Goal: Task Accomplishment & Management: Manage account settings

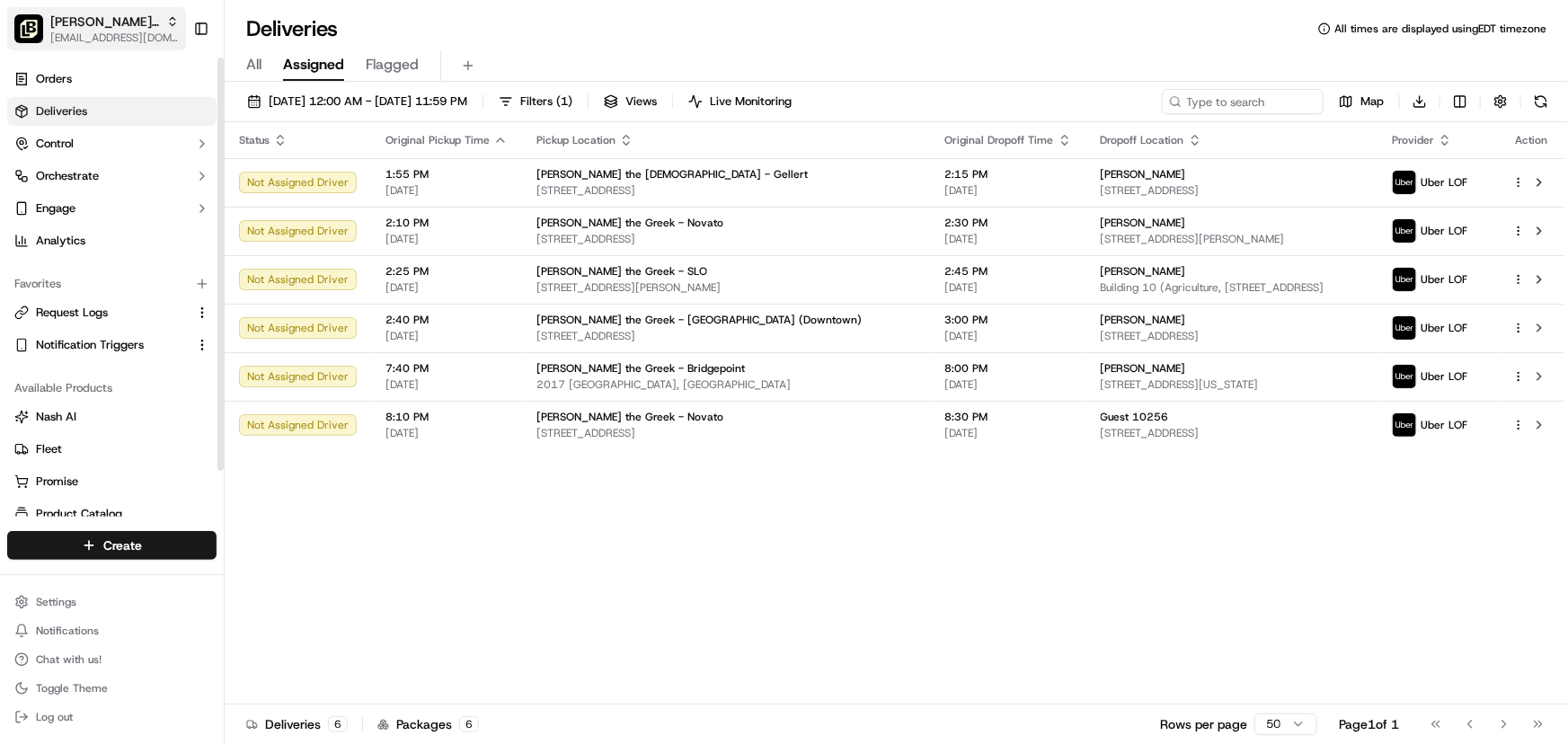
click at [113, 35] on span "[EMAIL_ADDRESS][DOMAIN_NAME]" at bounding box center [115, 37] width 129 height 14
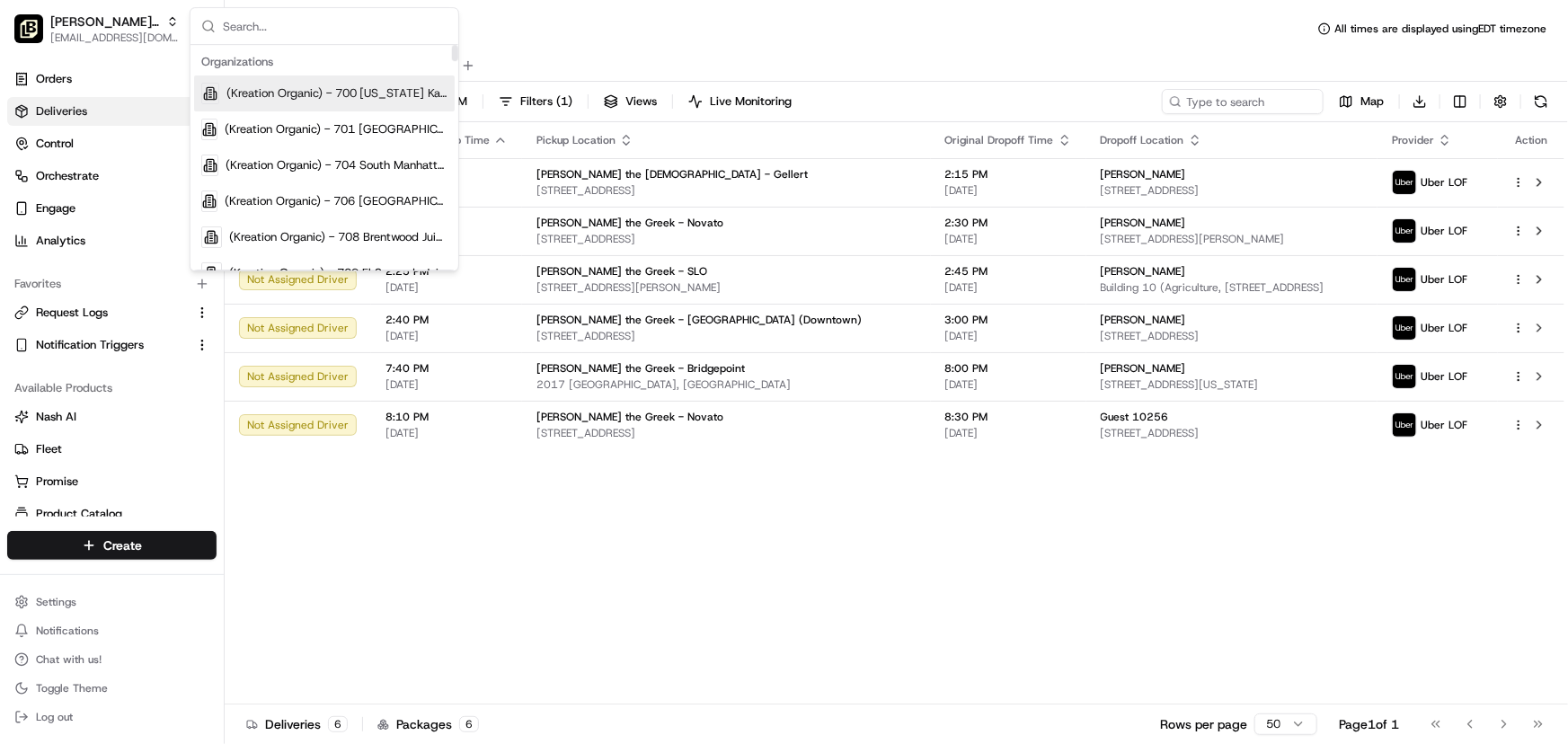
click at [299, 34] on input "text" at bounding box center [335, 26] width 225 height 36
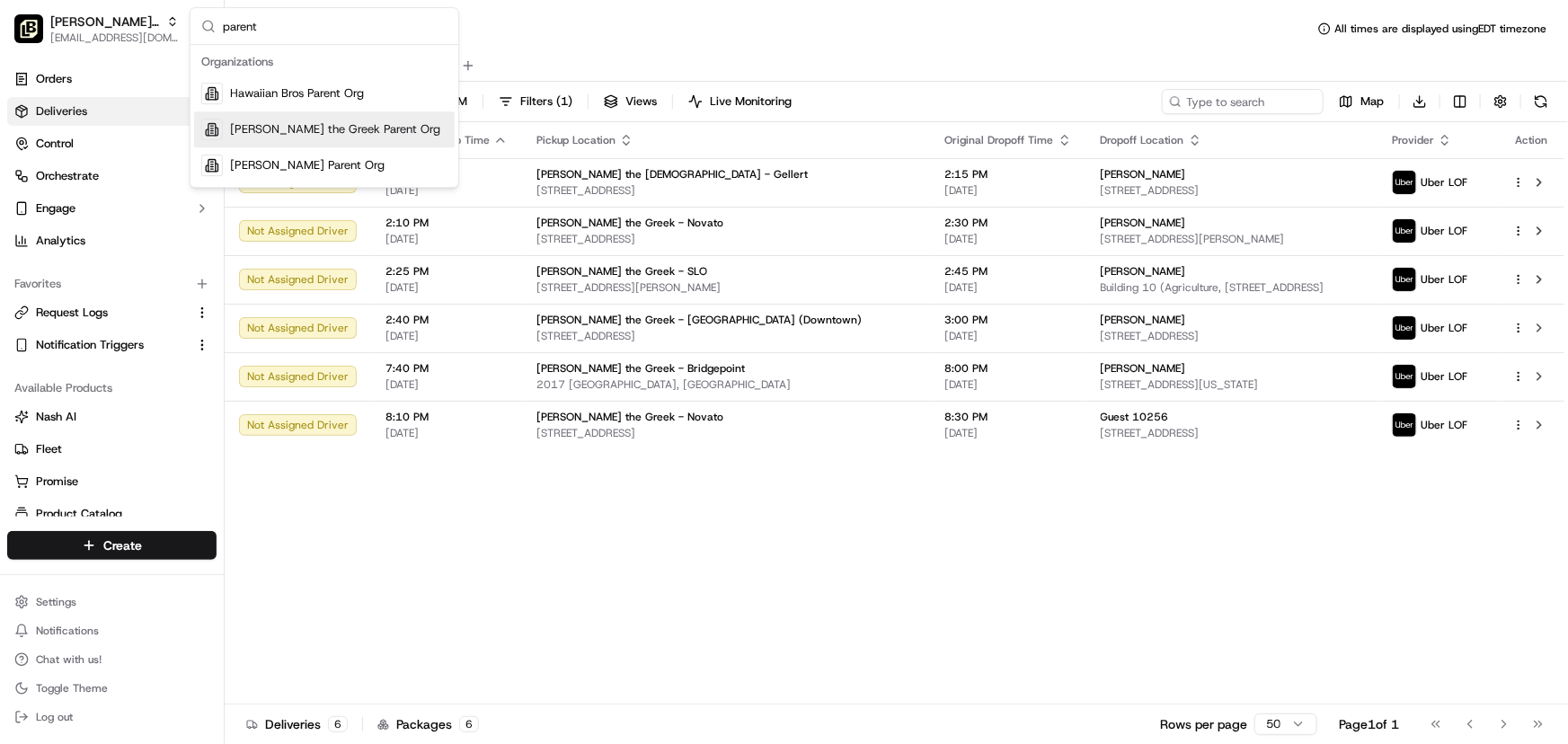
type input "parent"
click at [264, 162] on span "[PERSON_NAME] Parent Org" at bounding box center [307, 165] width 154 height 16
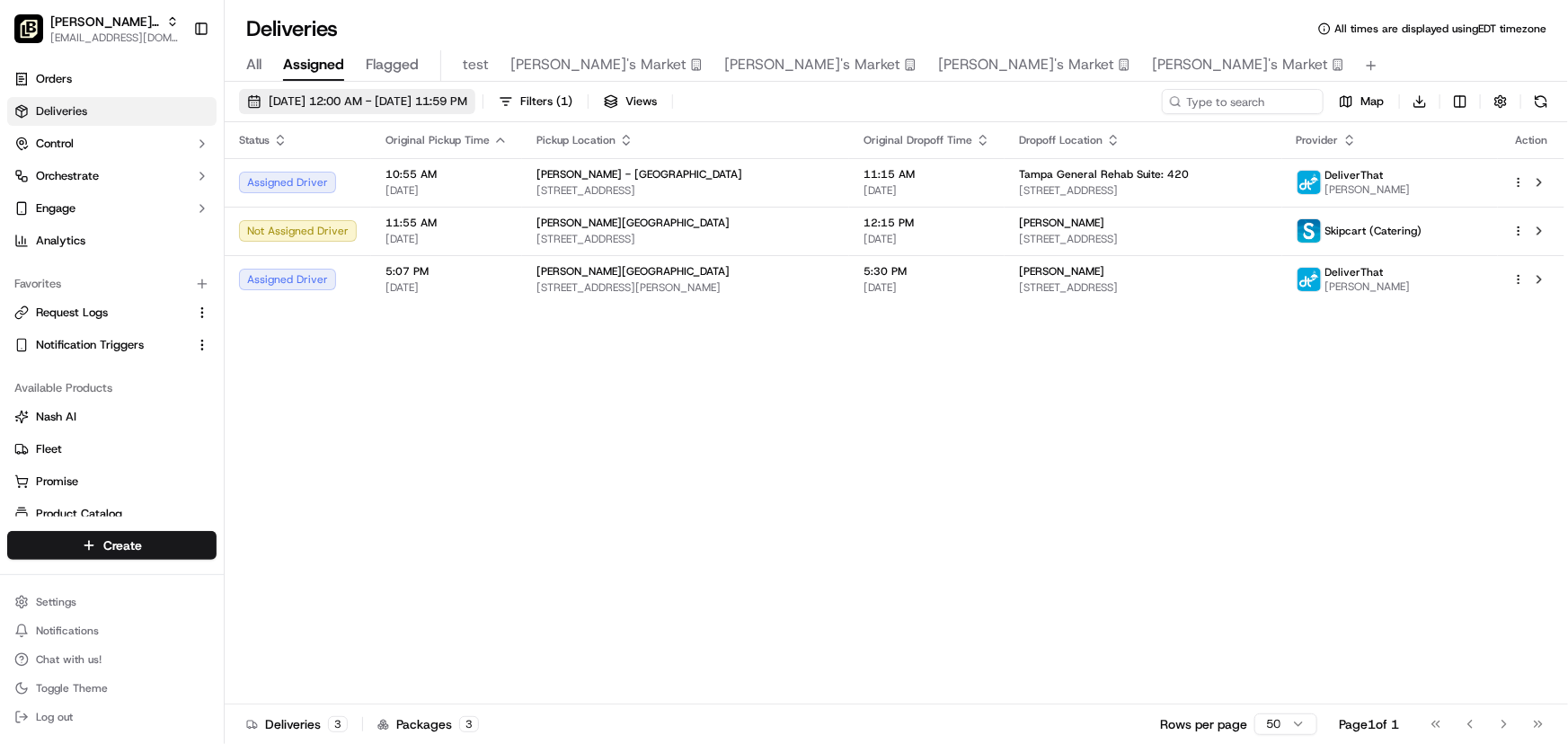
click at [390, 103] on span "09/17/2025 12:00 AM - 09/17/2025 11:59 PM" at bounding box center [368, 101] width 198 height 16
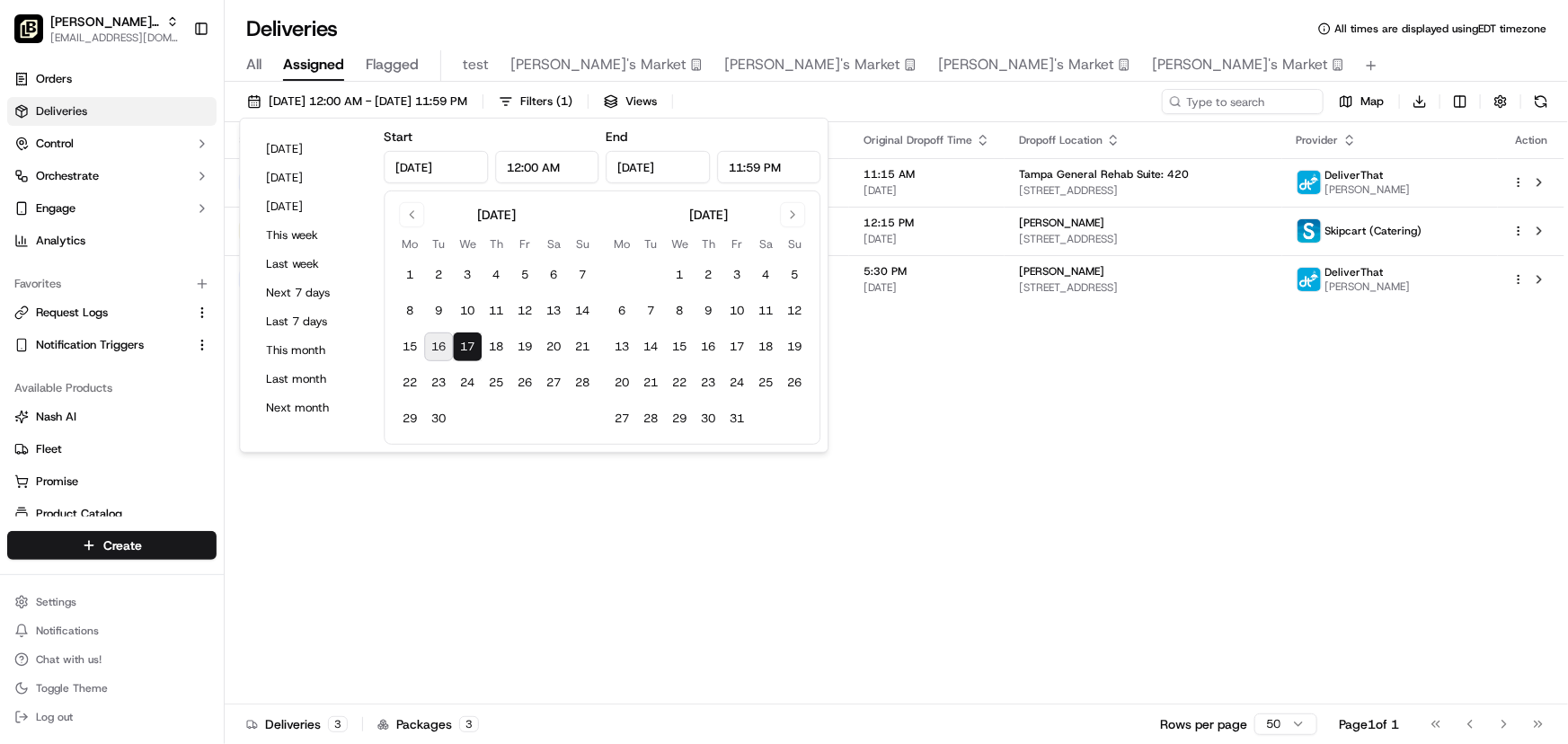
click at [435, 341] on button "16" at bounding box center [438, 347] width 29 height 29
type input "Sep 16, 2025"
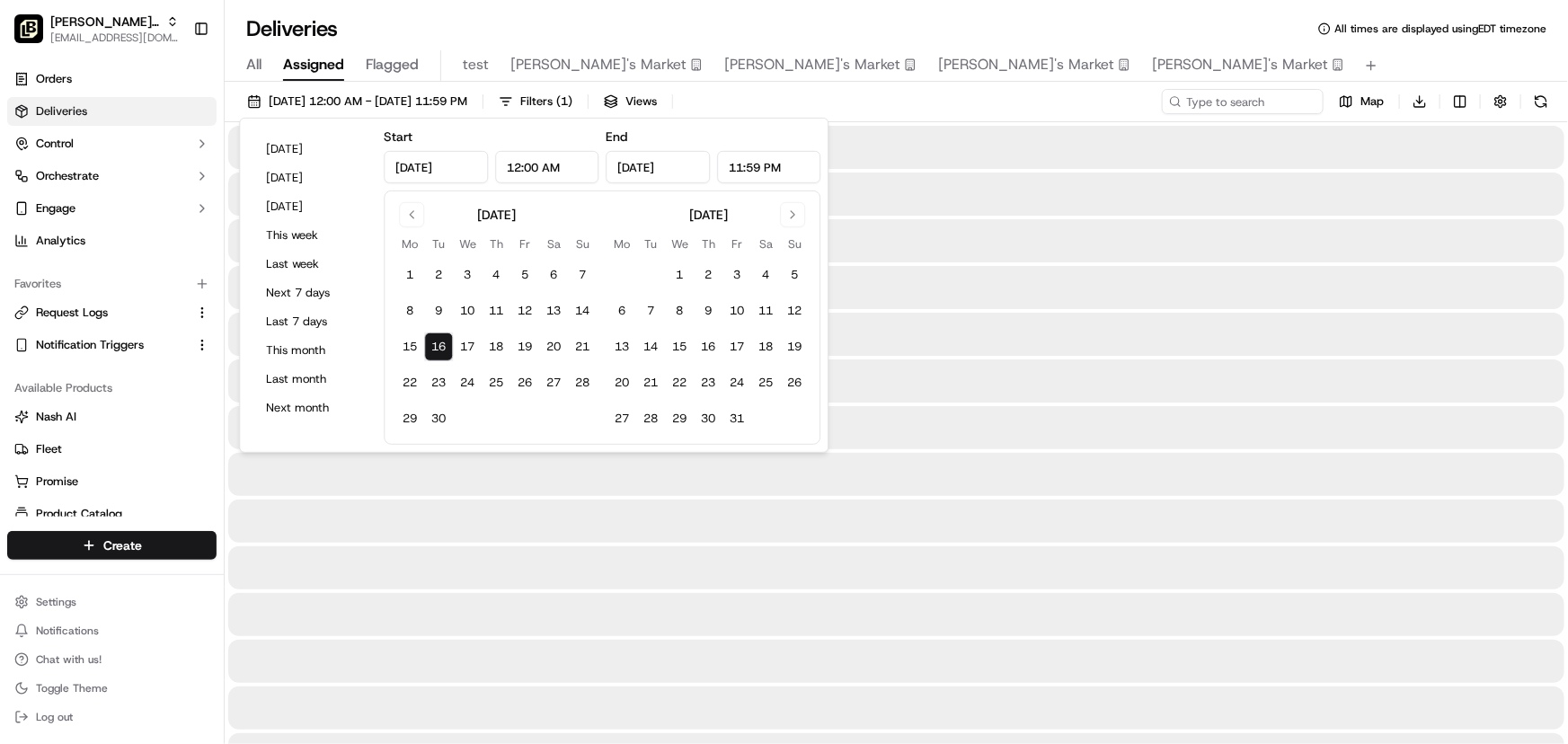
click at [435, 341] on button "16" at bounding box center [438, 347] width 29 height 29
click at [1167, 34] on div "Deliveries All times are displayed using EDT timezone" at bounding box center [896, 28] width 1343 height 29
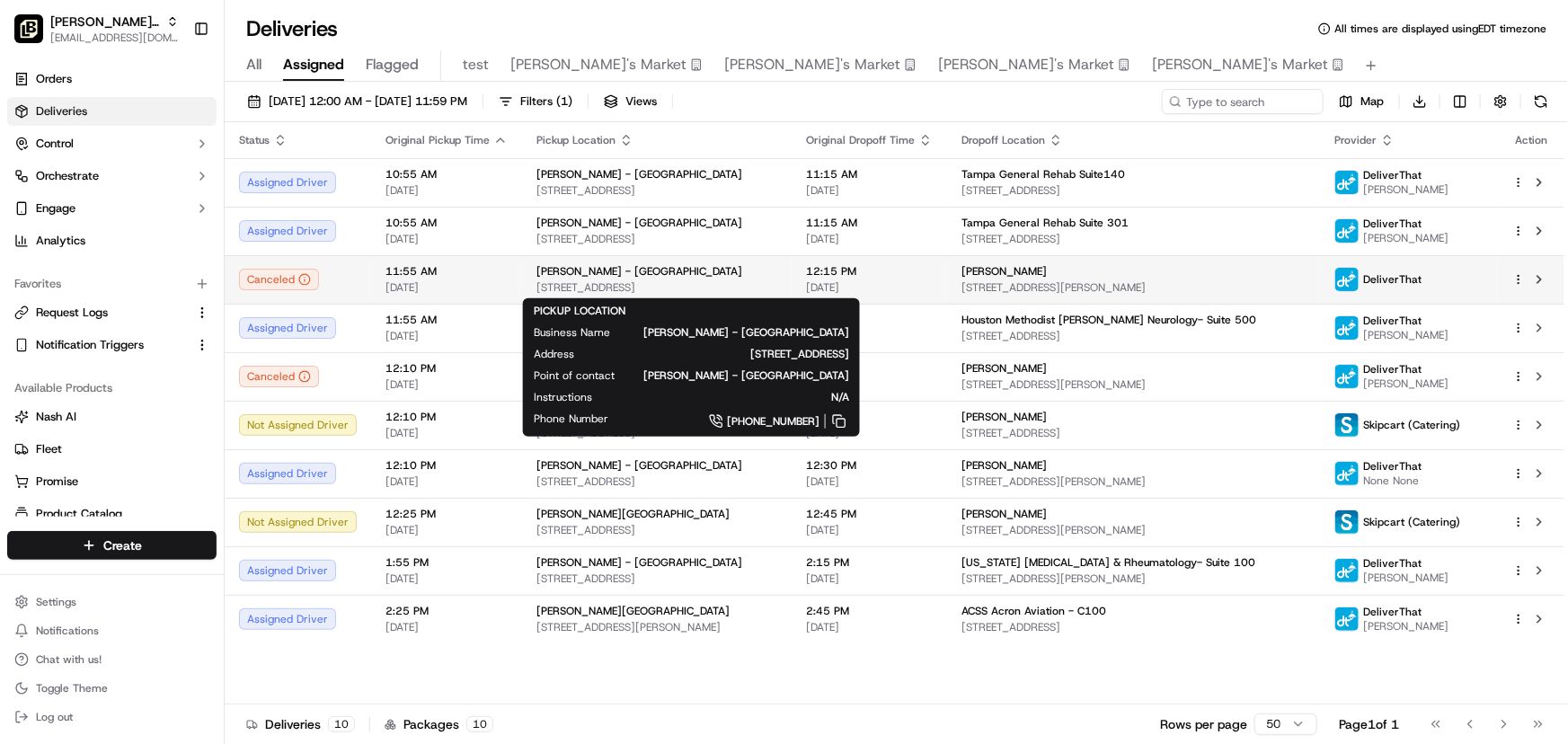
click at [644, 273] on div "[PERSON_NAME] - [GEOGRAPHIC_DATA]" at bounding box center [657, 271] width 241 height 14
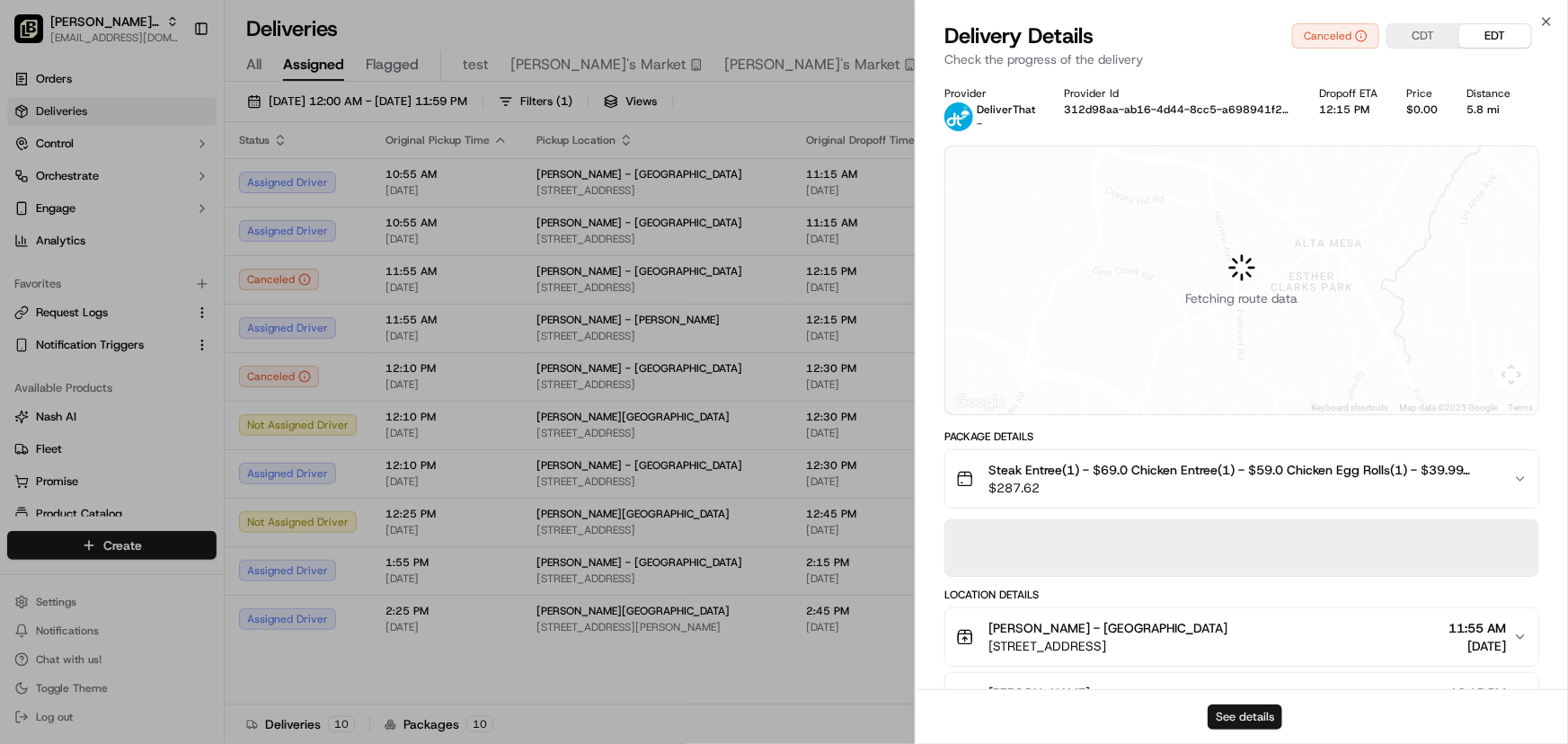
click at [1255, 715] on button "See details" at bounding box center [1244, 717] width 74 height 25
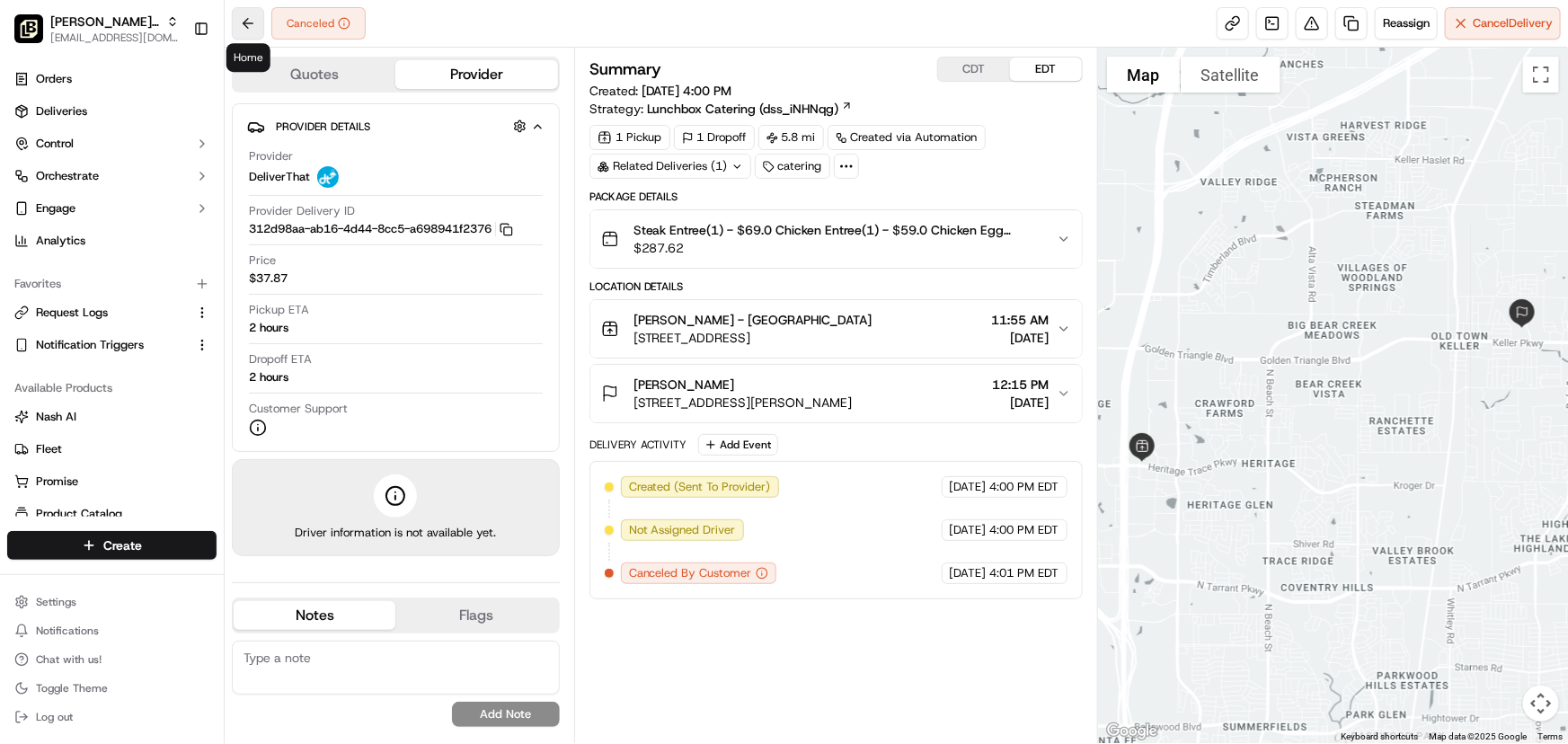
click at [250, 13] on button at bounding box center [248, 24] width 32 height 32
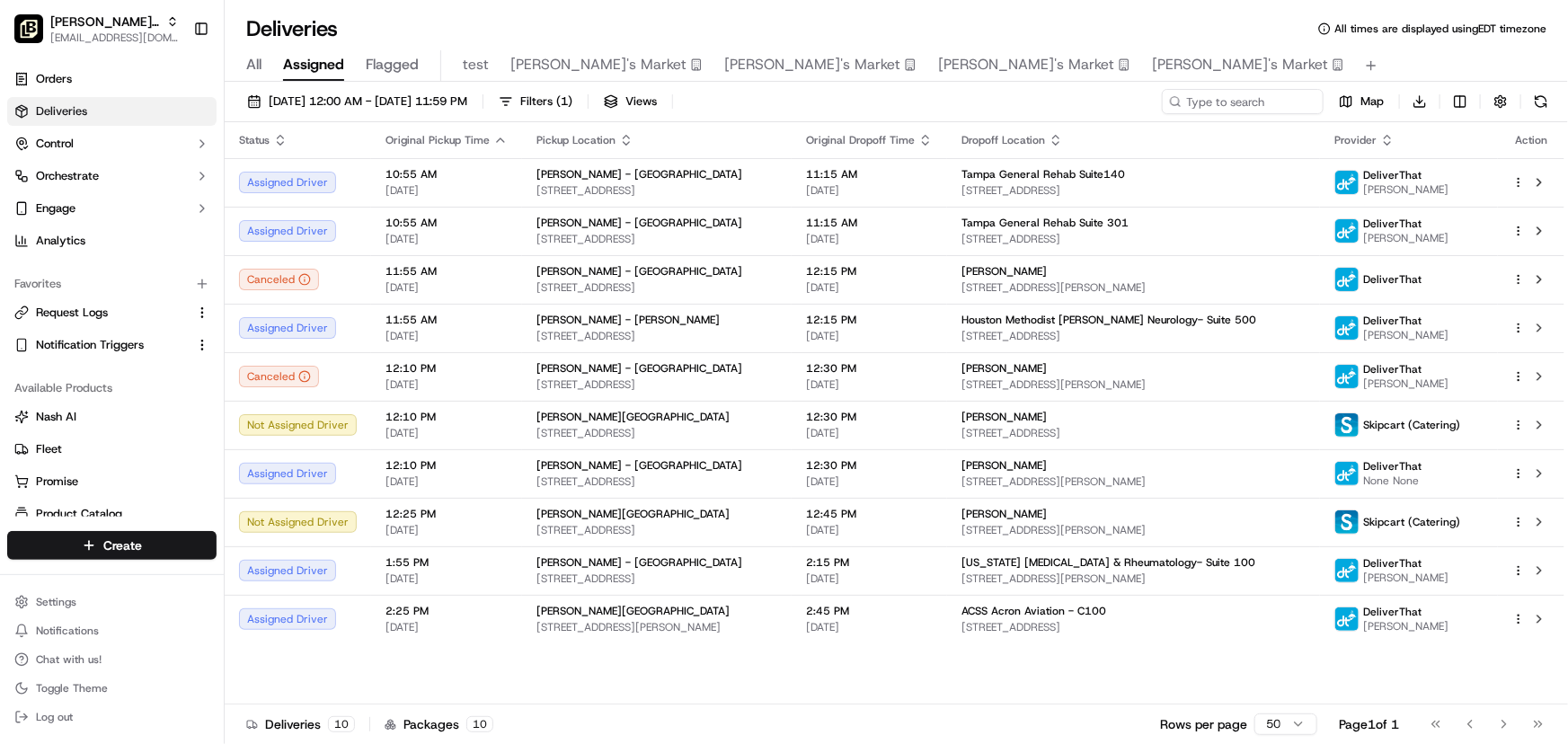
click at [698, 690] on div "Status Original Pickup Time Pickup Location Original Dropoff Time Dropoff Locat…" at bounding box center [894, 413] width 1340 height 582
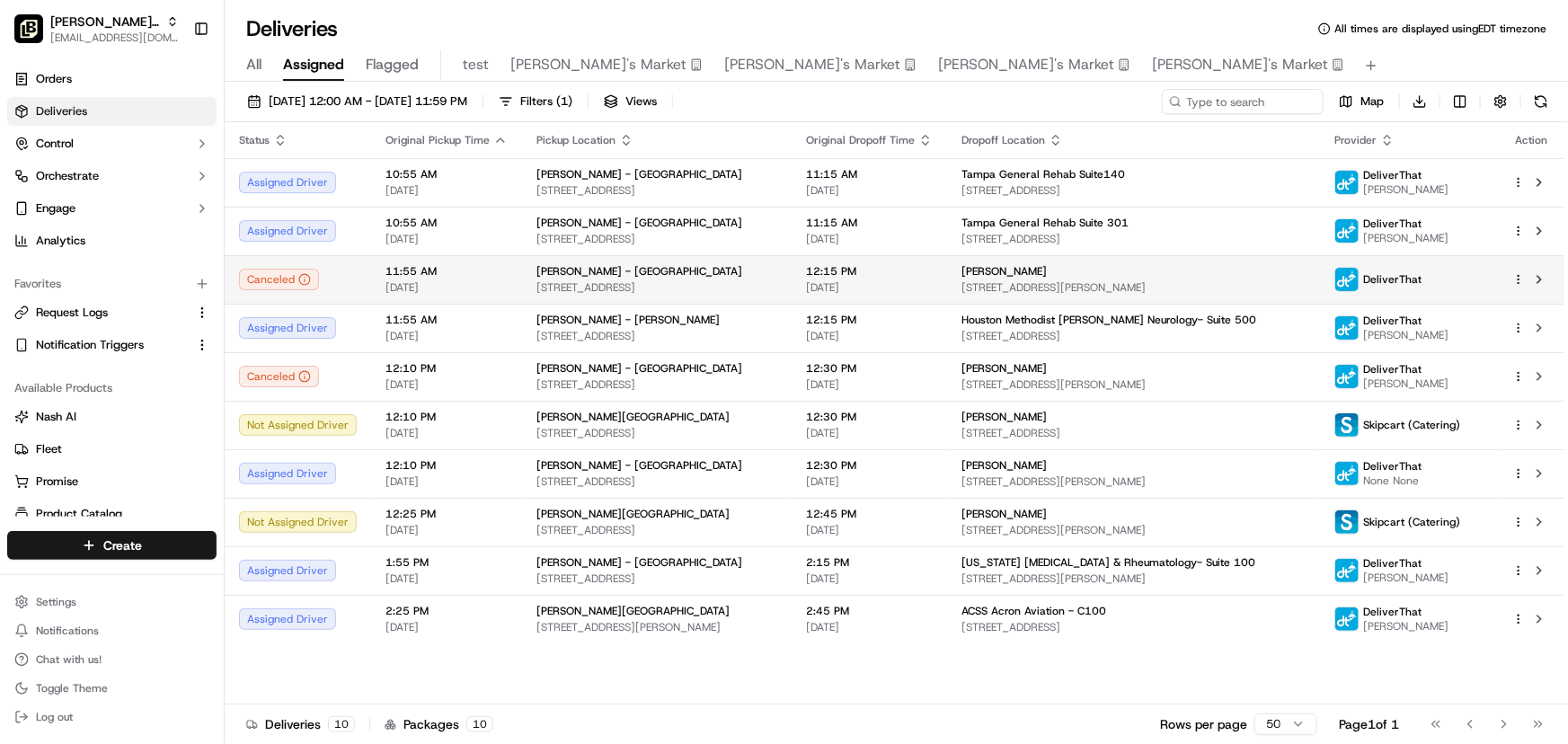
click at [1516, 278] on html "[PERSON_NAME] Parent Org [EMAIL_ADDRESS][DOMAIN_NAME] Toggle Sidebar Orders Del…" at bounding box center [784, 372] width 1568 height 744
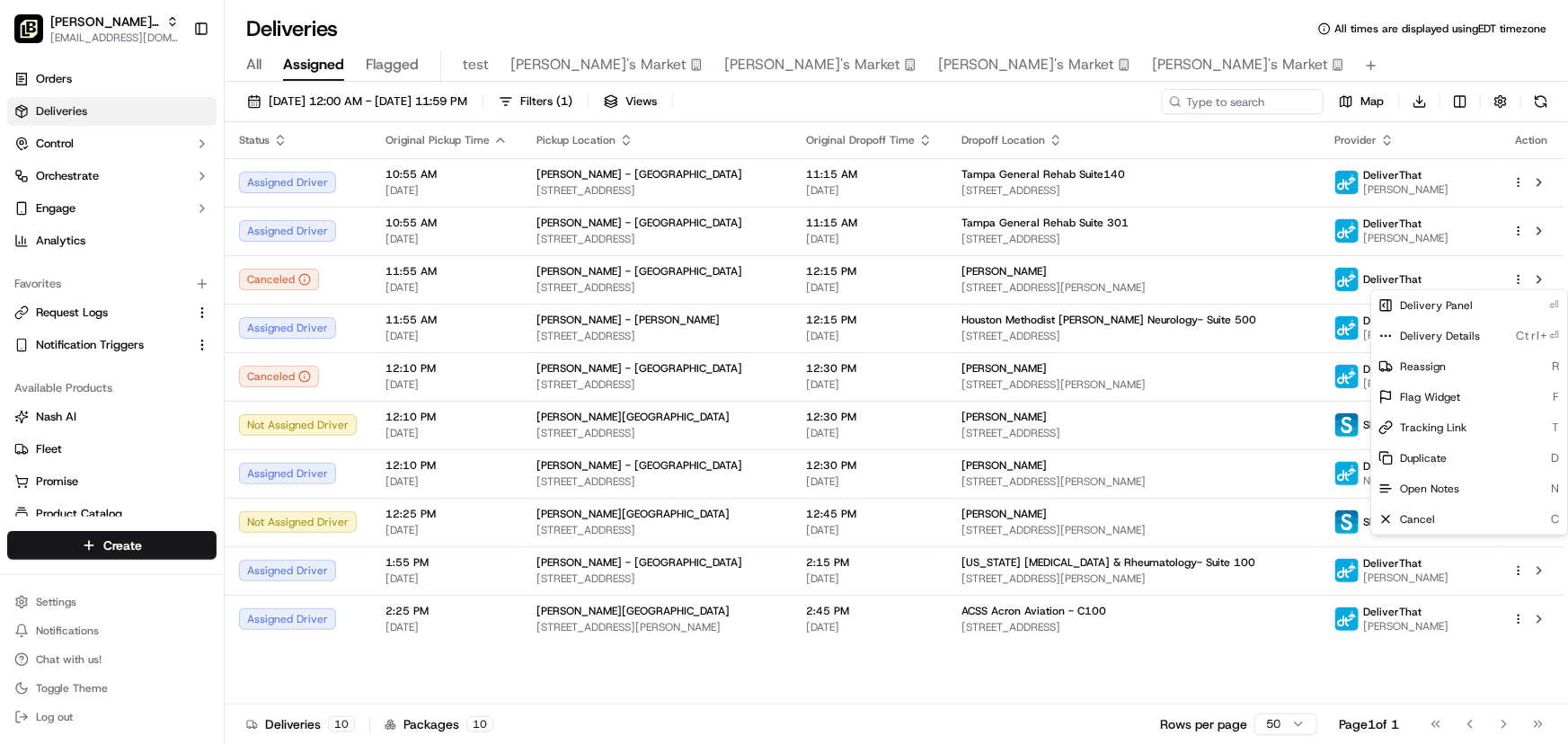
click at [984, 683] on html "[PERSON_NAME] Parent Org [EMAIL_ADDRESS][DOMAIN_NAME] Toggle Sidebar Orders Del…" at bounding box center [784, 372] width 1568 height 744
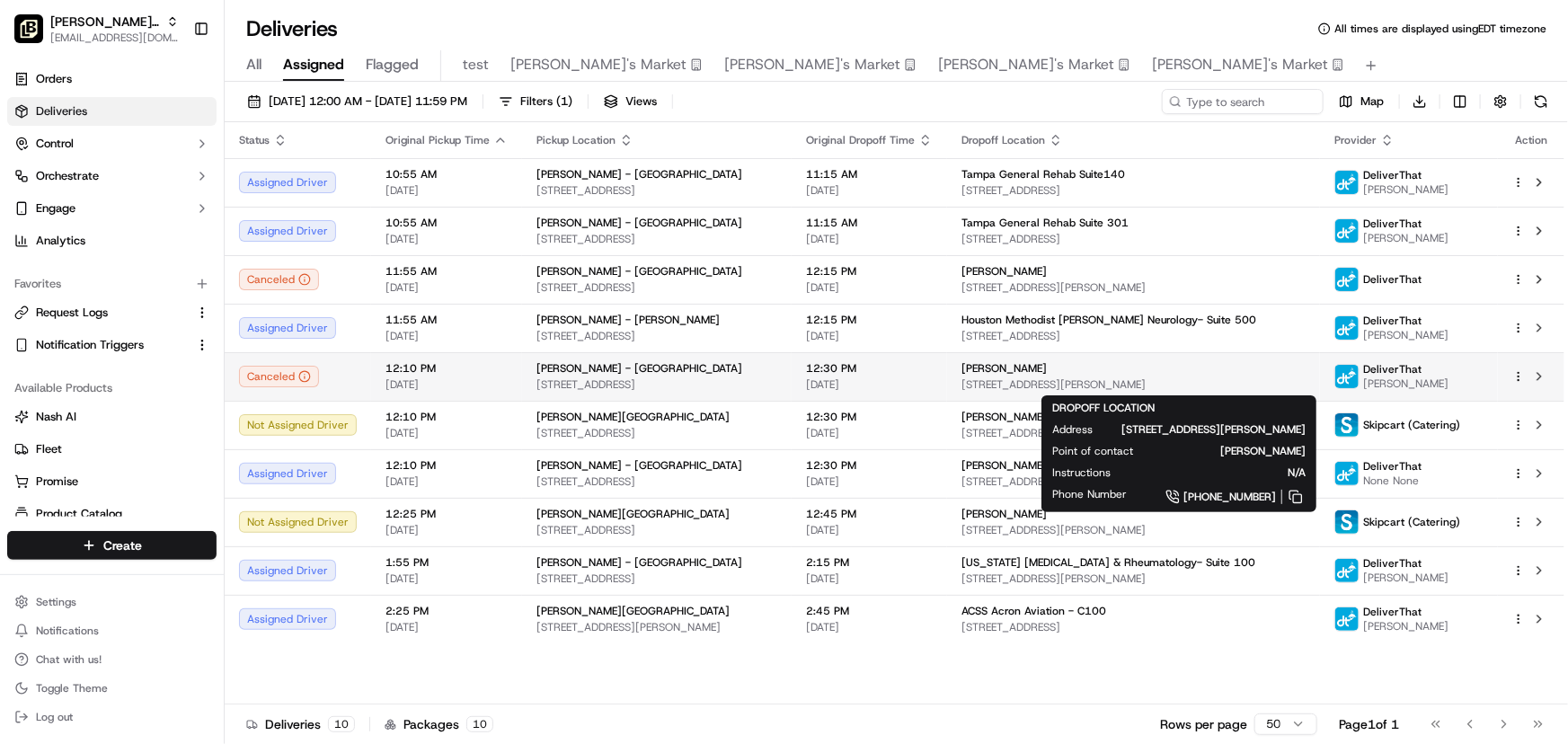
click at [1046, 365] on span "[PERSON_NAME]" at bounding box center [1004, 368] width 86 height 14
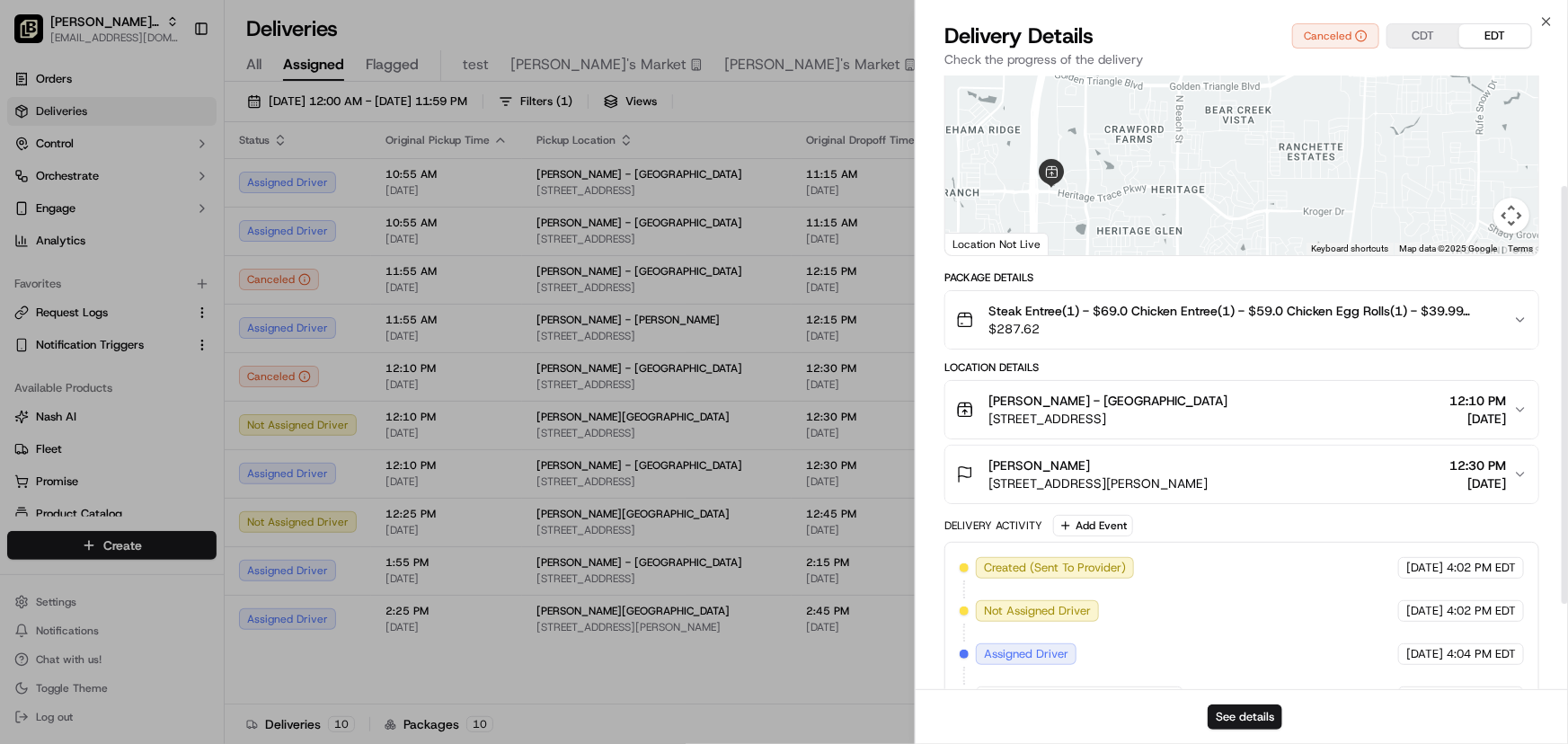
scroll to position [163, 0]
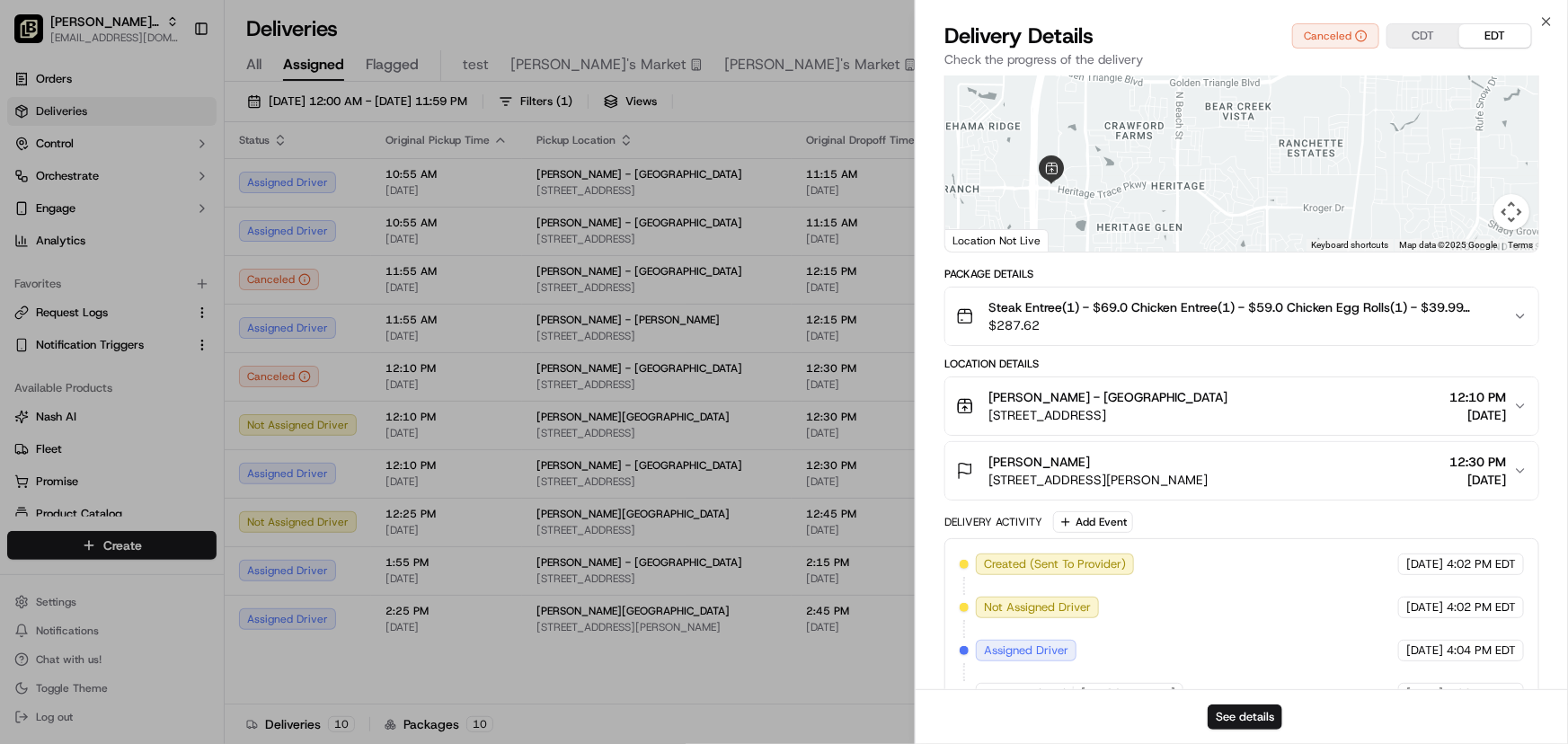
click at [1514, 404] on icon "button" at bounding box center [1519, 405] width 14 height 14
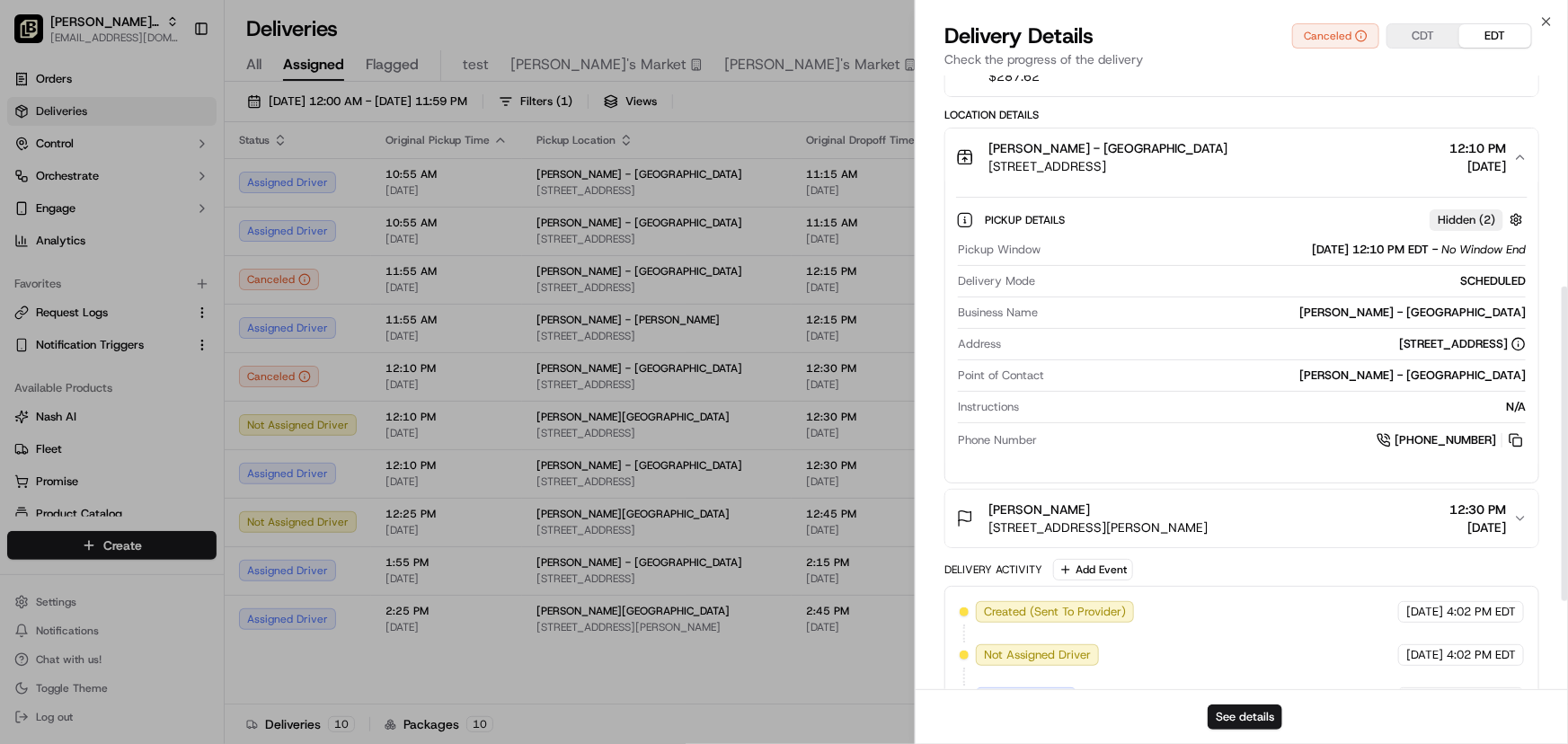
scroll to position [490, 0]
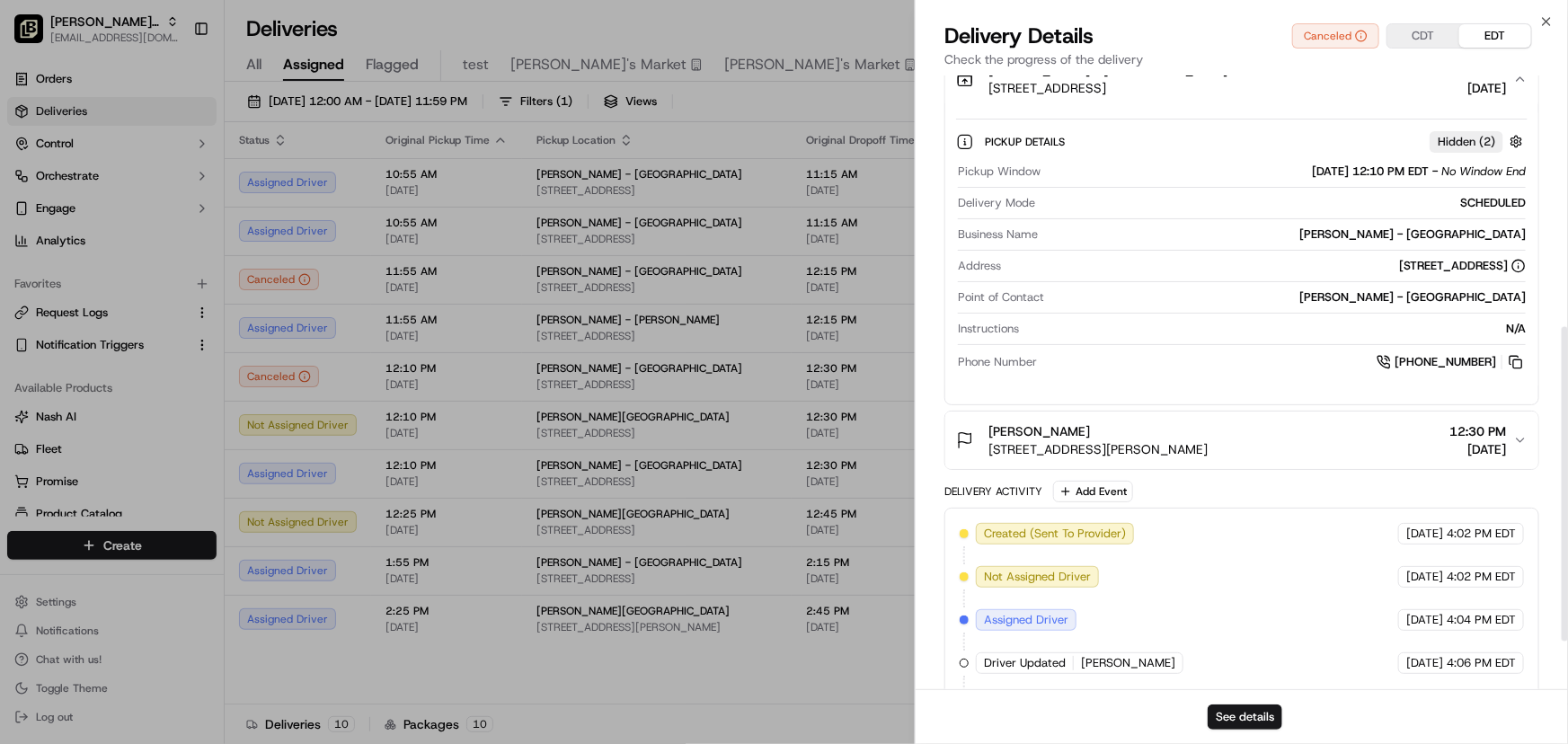
click at [1512, 436] on div "Roy Chambliss 100 Bourland Rd, Keller, TX 76248, USA 12:30 PM 09/16/2025" at bounding box center [1234, 440] width 557 height 36
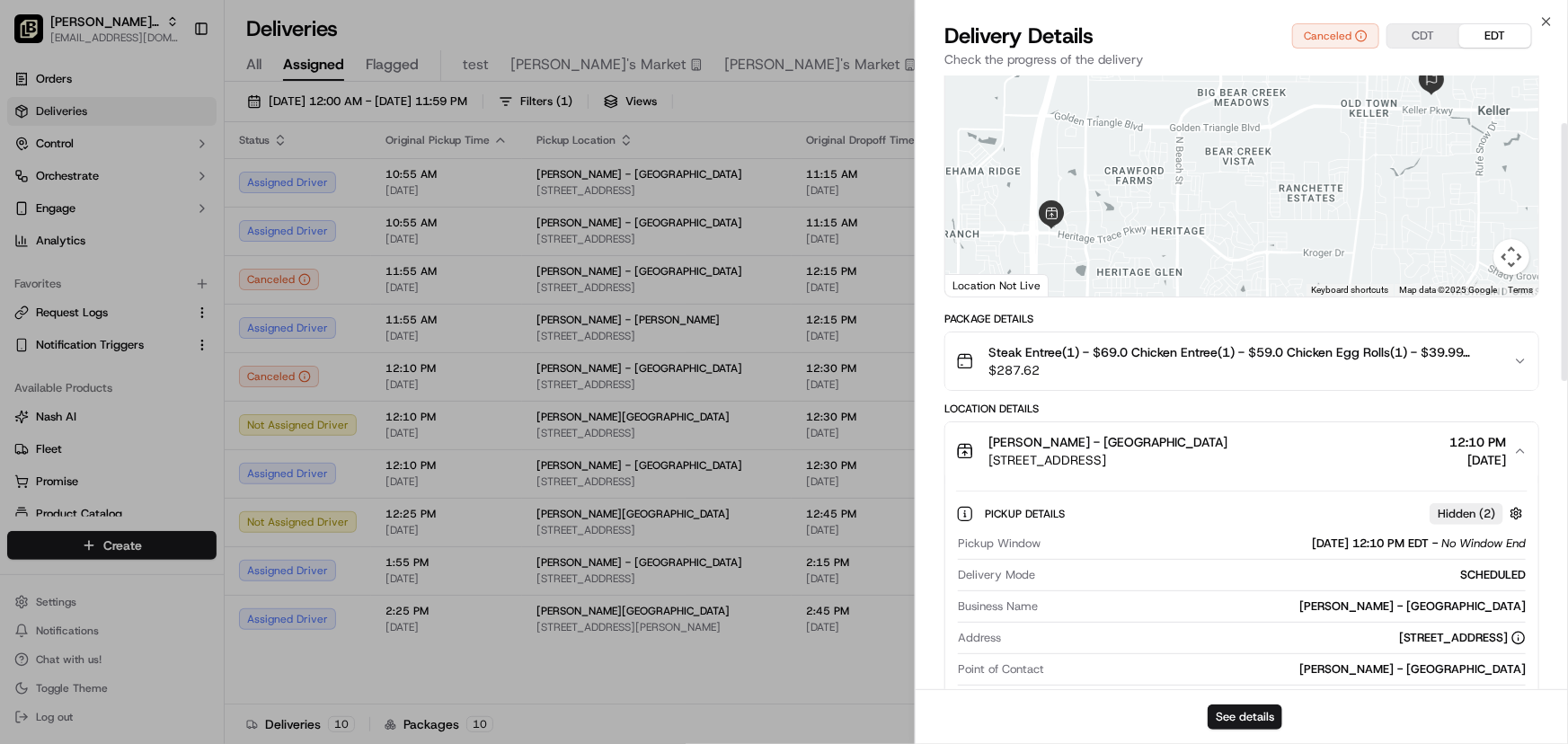
scroll to position [112, 0]
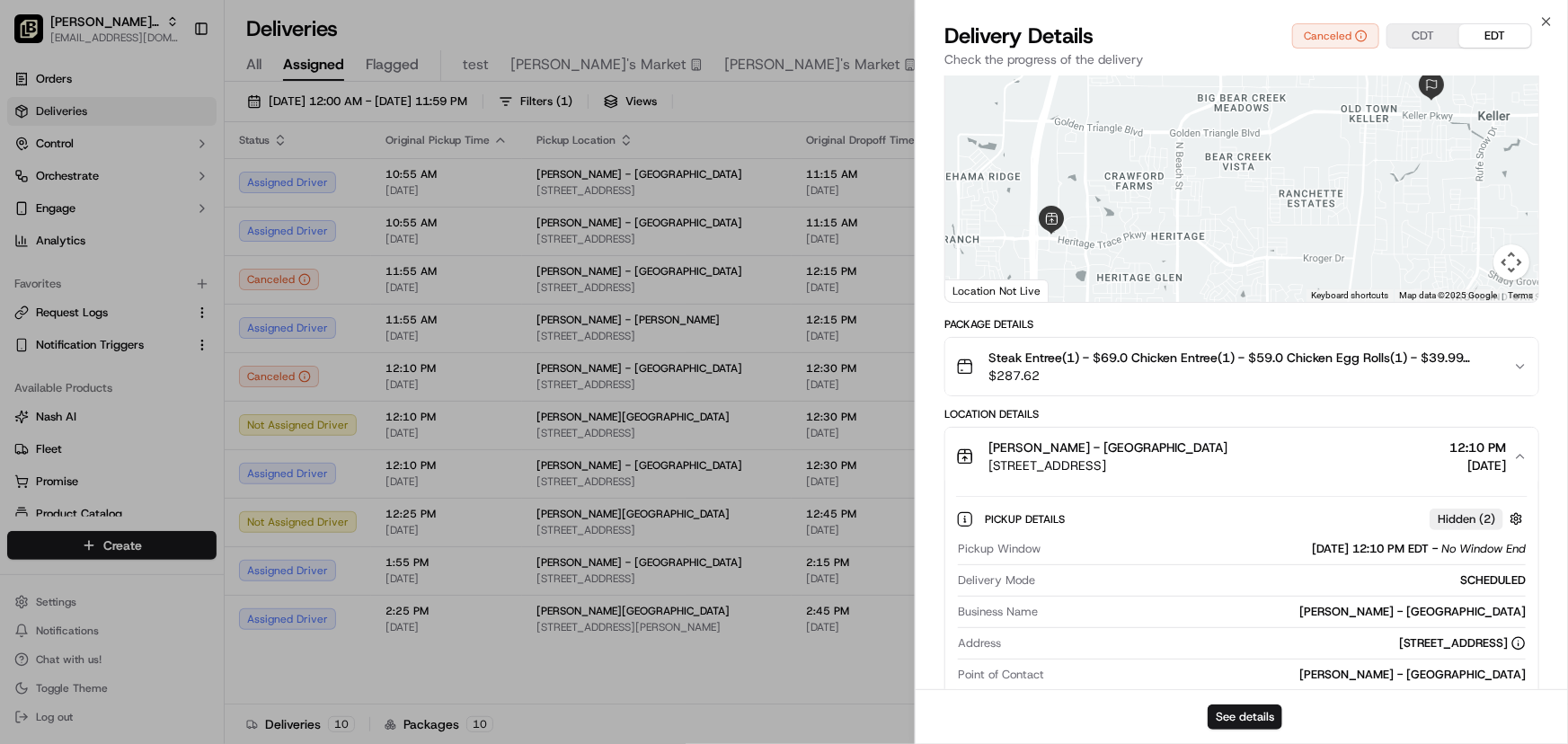
click at [1512, 358] on div "Steak Entree(1) - $69.0 Chicken Entree(1) - $59.0 Chicken Egg Rolls(1) - $39.99…" at bounding box center [1234, 367] width 557 height 36
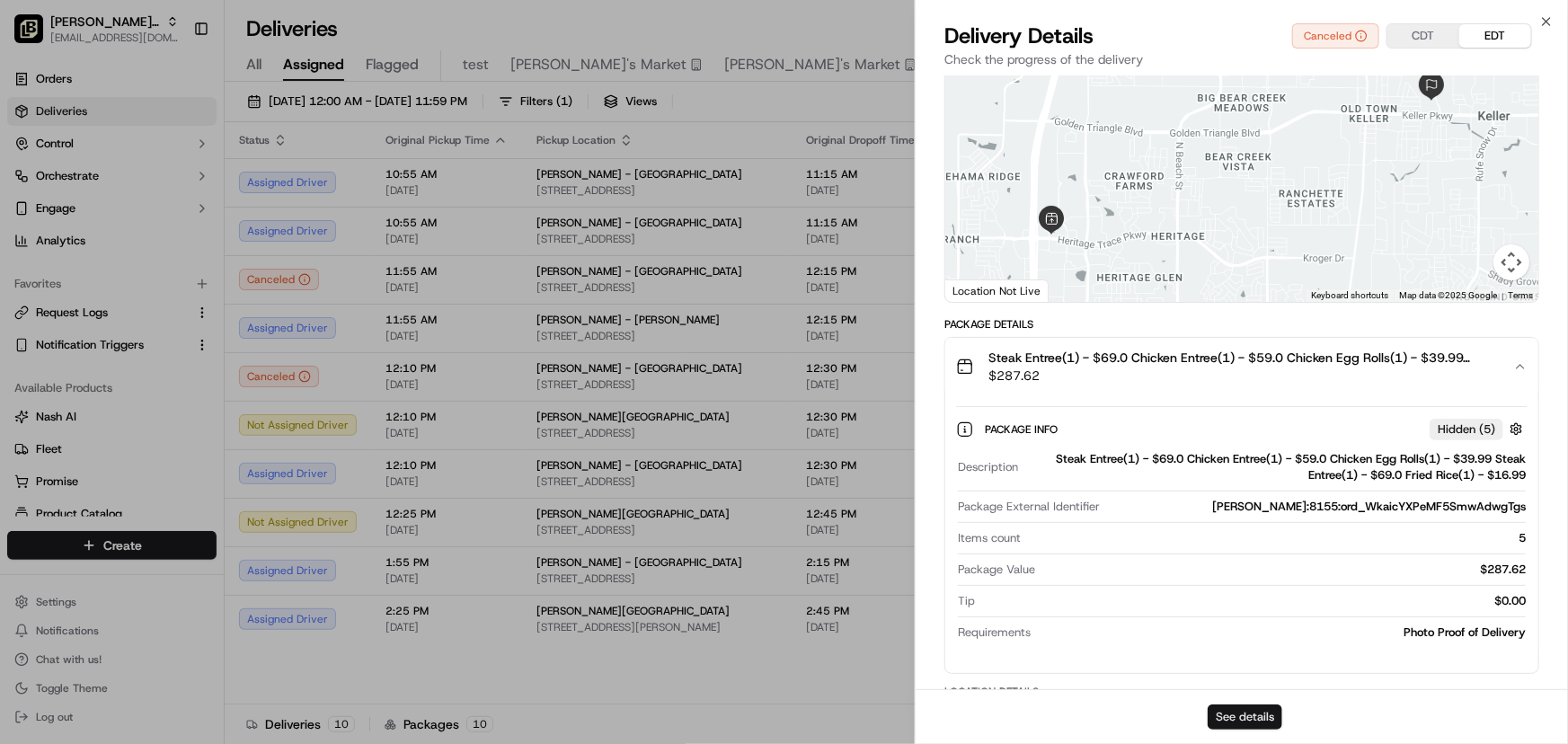
click at [1247, 711] on button "See details" at bounding box center [1244, 717] width 74 height 25
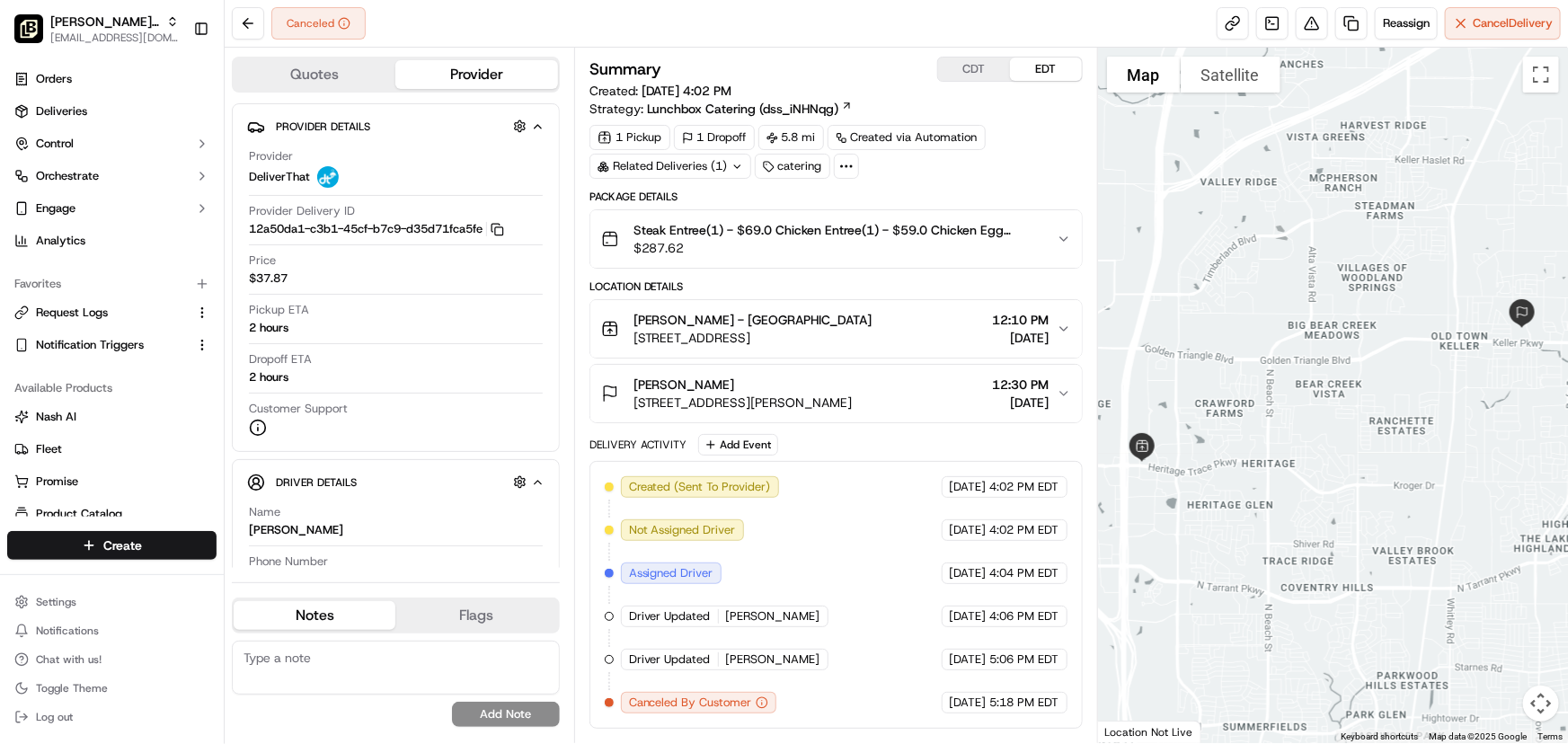
click at [1060, 243] on icon "button" at bounding box center [1063, 239] width 14 height 14
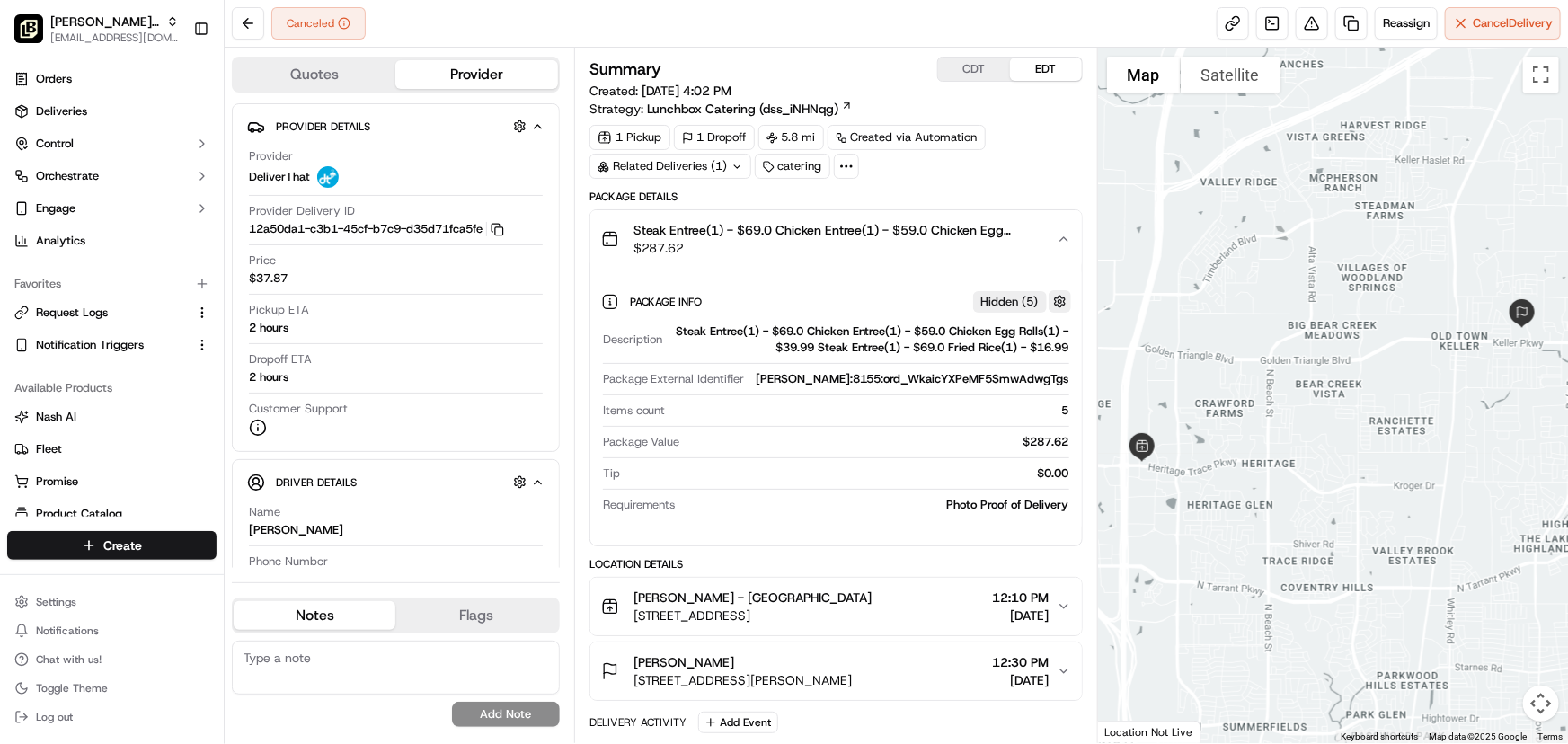
click at [1058, 298] on button "button" at bounding box center [1059, 302] width 23 height 23
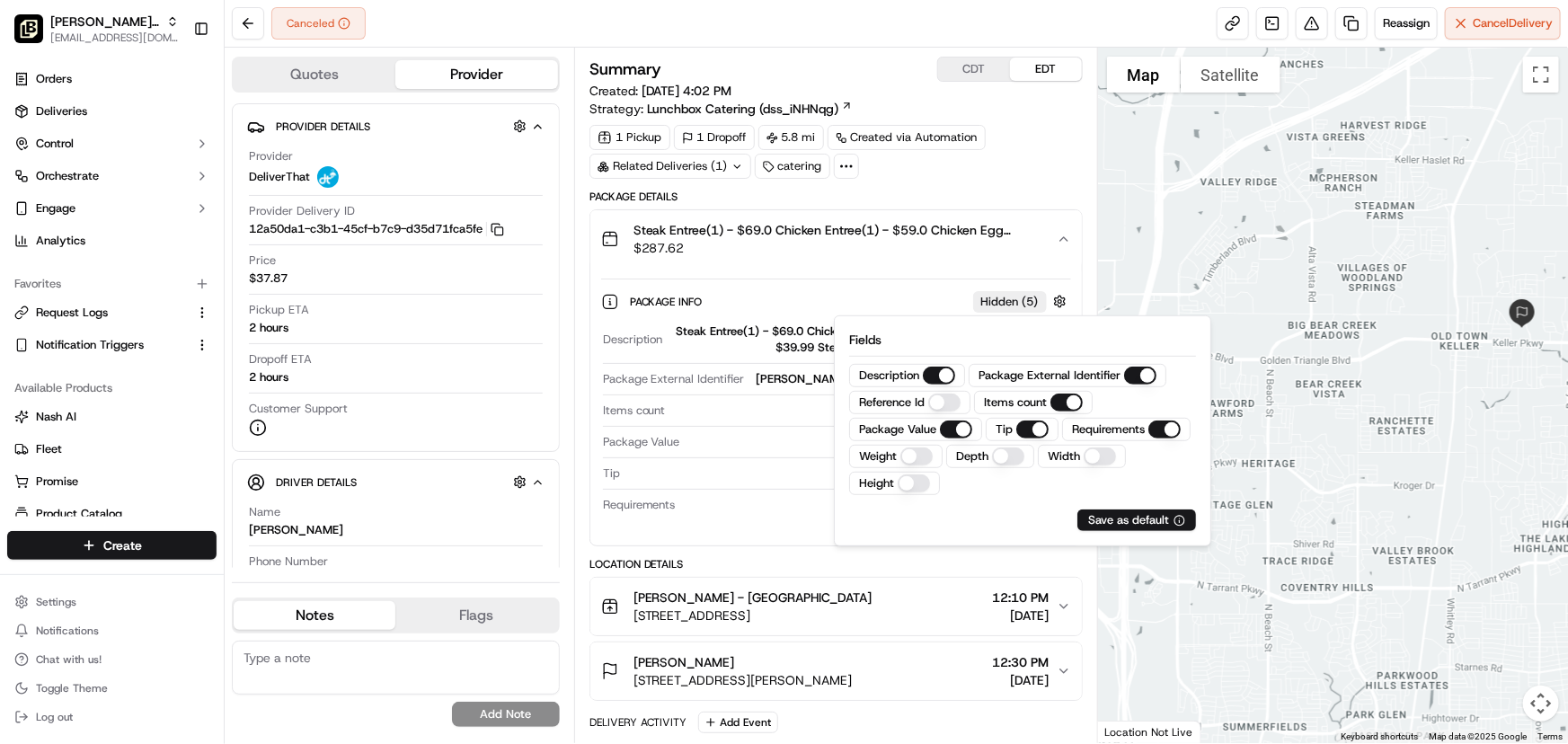
click at [950, 278] on div "Package Info Hidden ( 5 ) Description Steak Entree(1) - $69.0 Chicken Entree(1)…" at bounding box center [836, 399] width 470 height 242
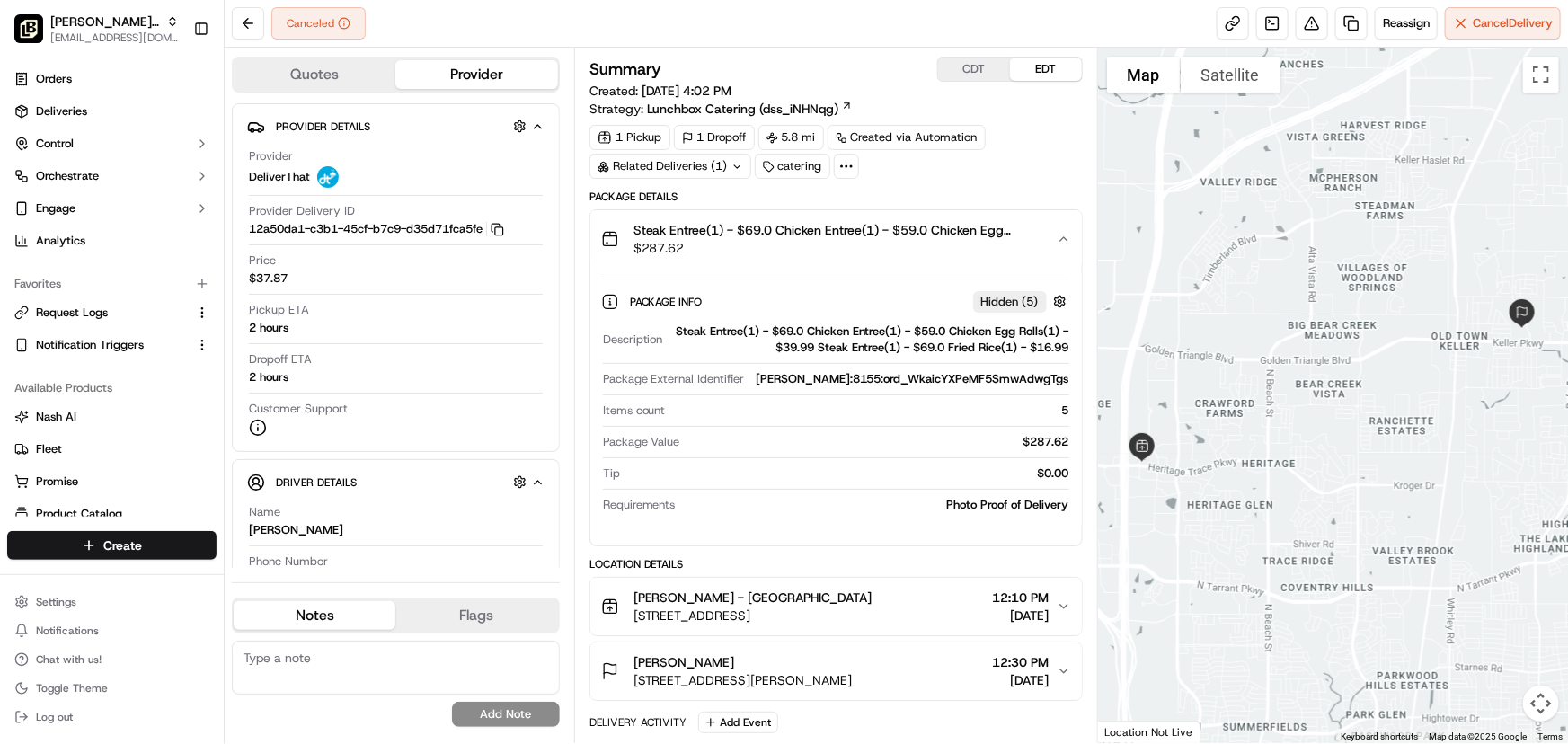
click at [1005, 340] on div "Steak Entree(1) - $69.0 Chicken Entree(1) - $59.0 Chicken Egg Rolls(1) - $39.99…" at bounding box center [870, 340] width 399 height 32
click at [868, 347] on div "Steak Entree(1) - $69.0 Chicken Entree(1) - $59.0 Chicken Egg Rolls(1) - $39.99…" at bounding box center [870, 340] width 399 height 32
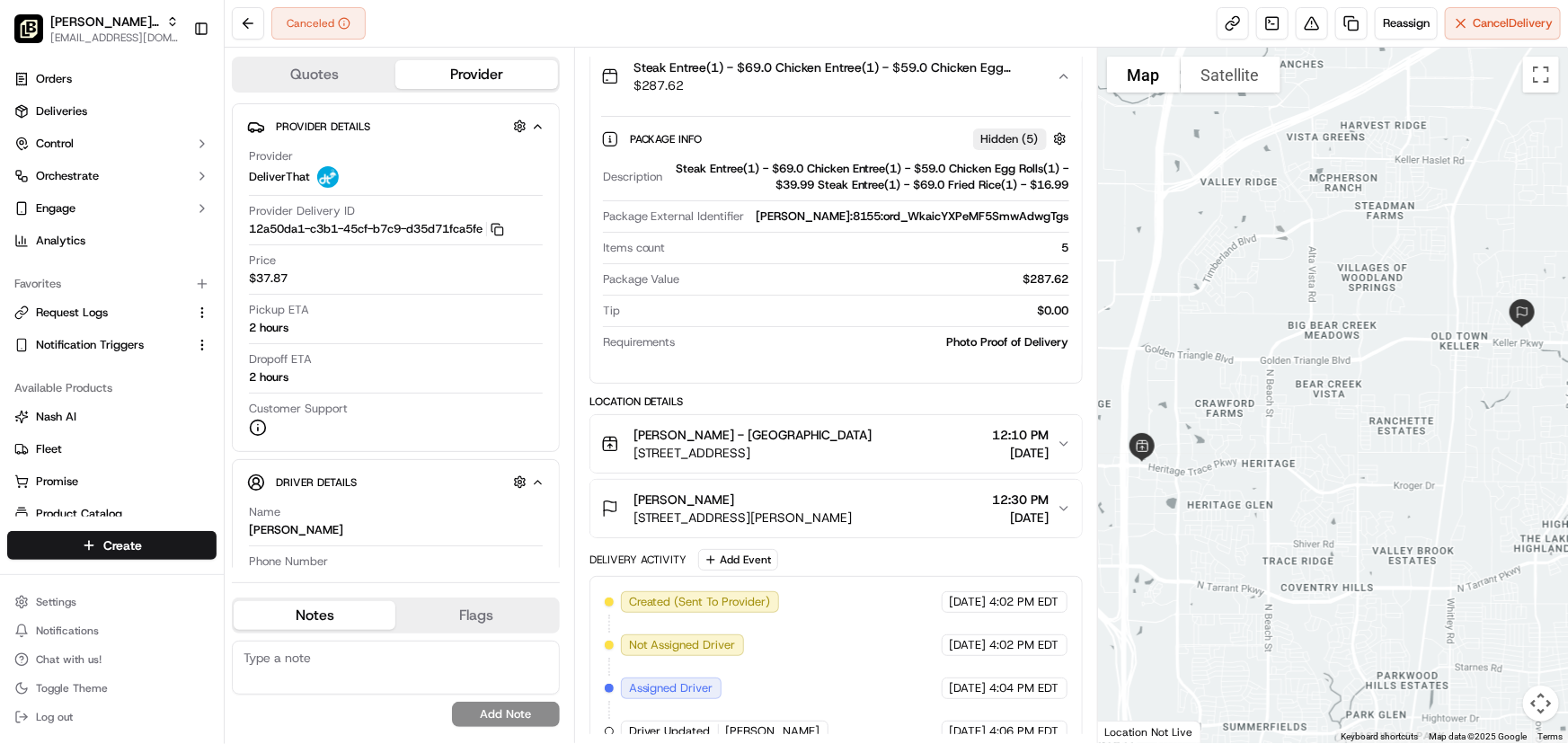
click at [781, 512] on span "[STREET_ADDRESS][PERSON_NAME]" at bounding box center [743, 517] width 219 height 18
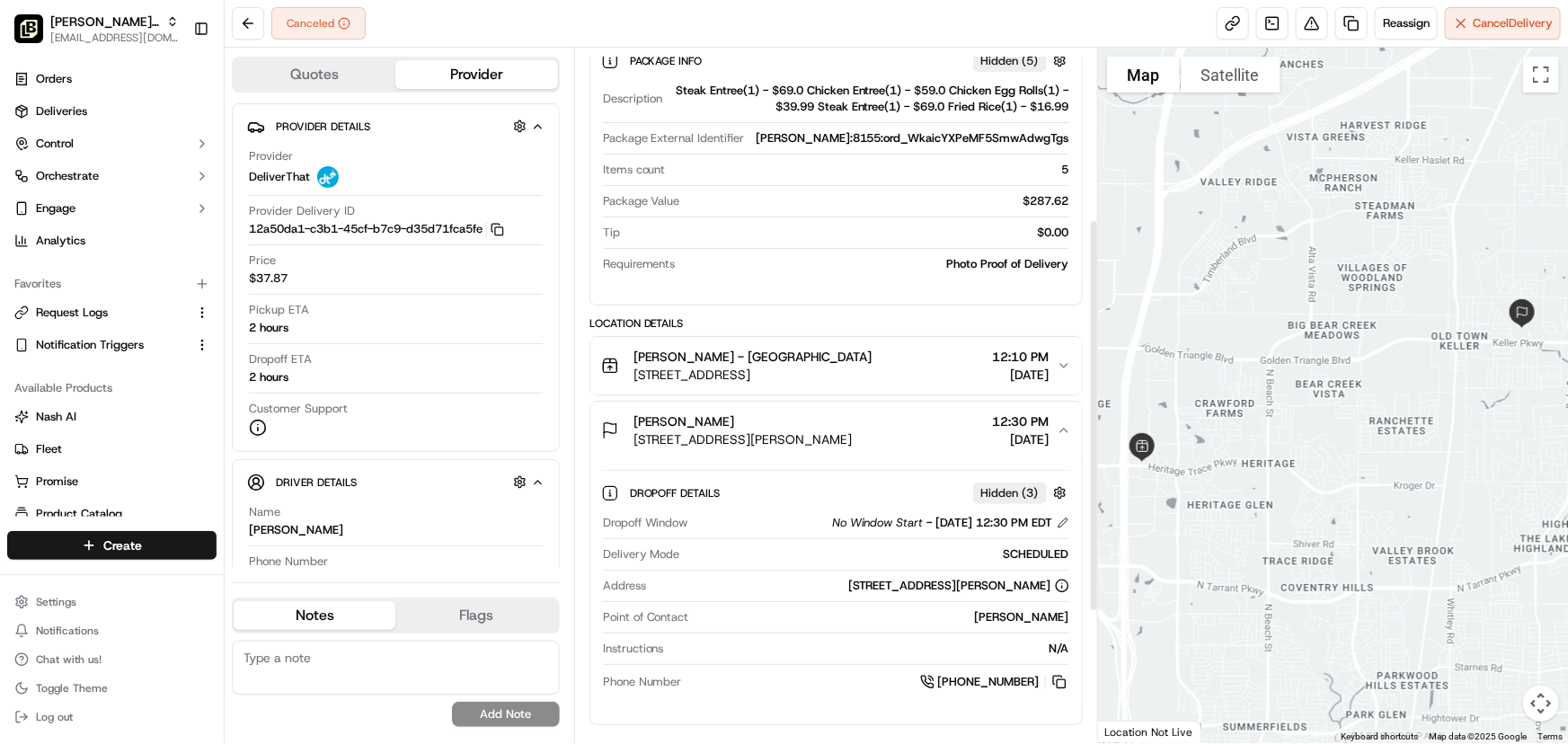
scroll to position [326, 0]
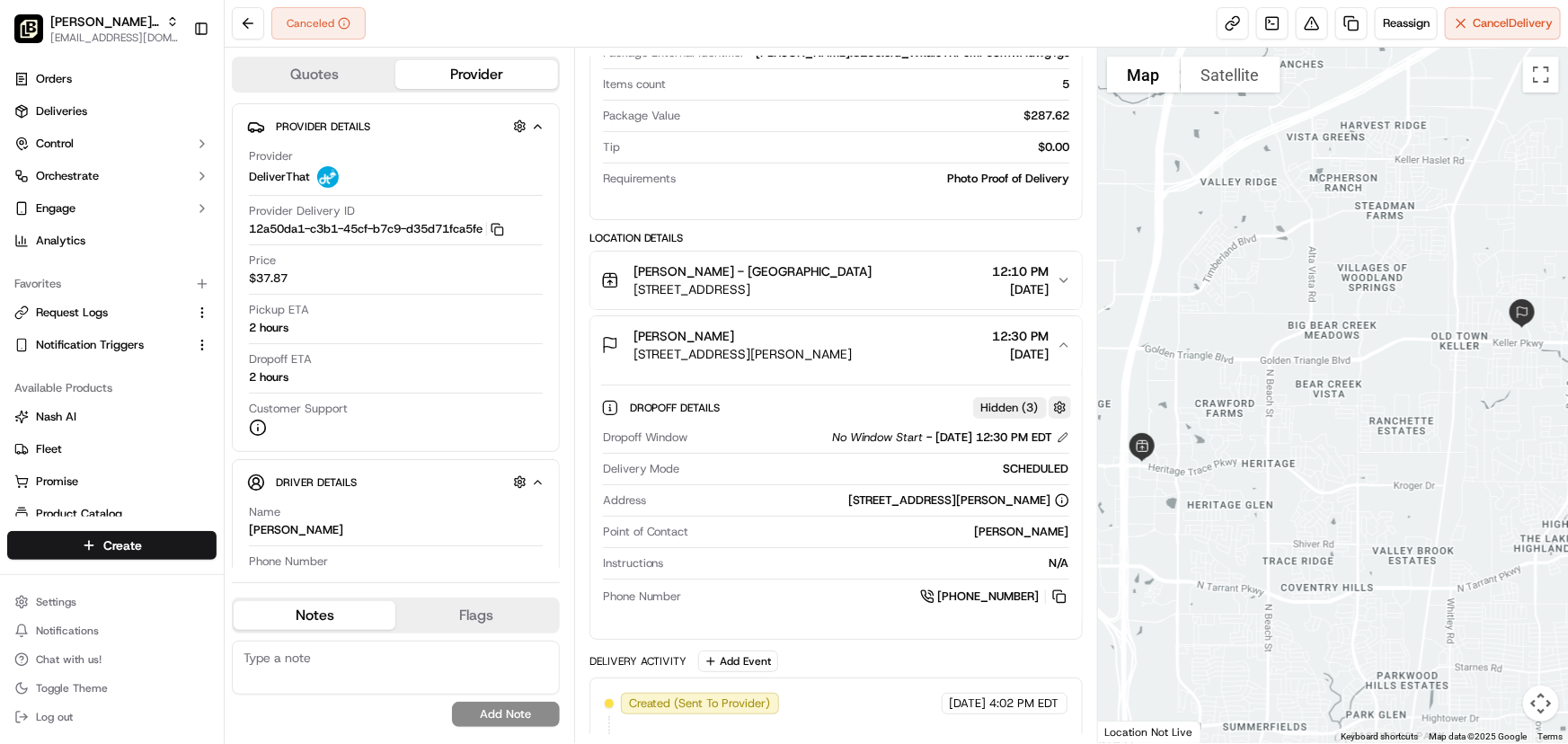
click at [1063, 405] on button "button" at bounding box center [1059, 407] width 23 height 23
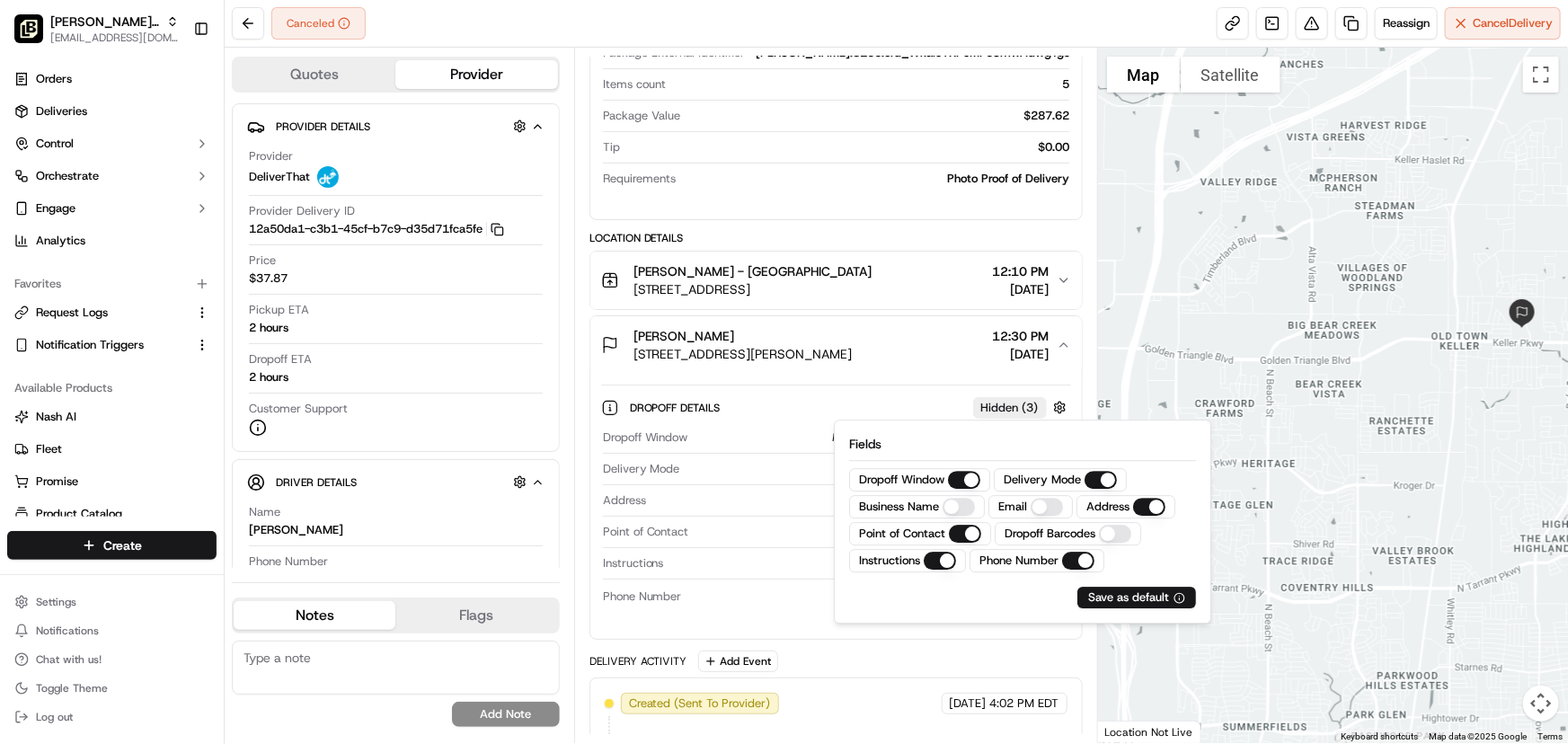
click at [958, 504] on Name "Business Name" at bounding box center [959, 506] width 32 height 18
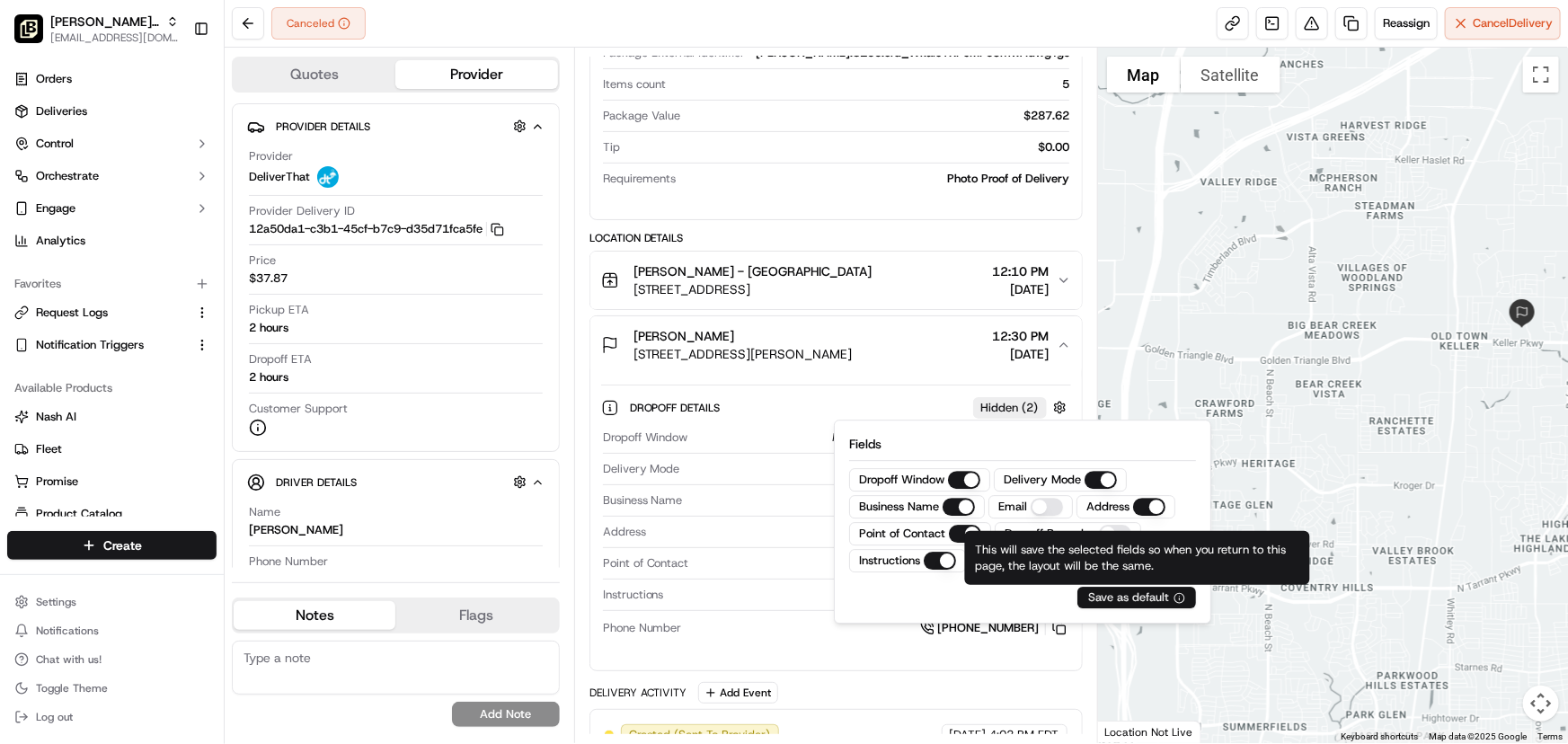
click at [1126, 599] on div "Save as default" at bounding box center [1137, 597] width 96 height 16
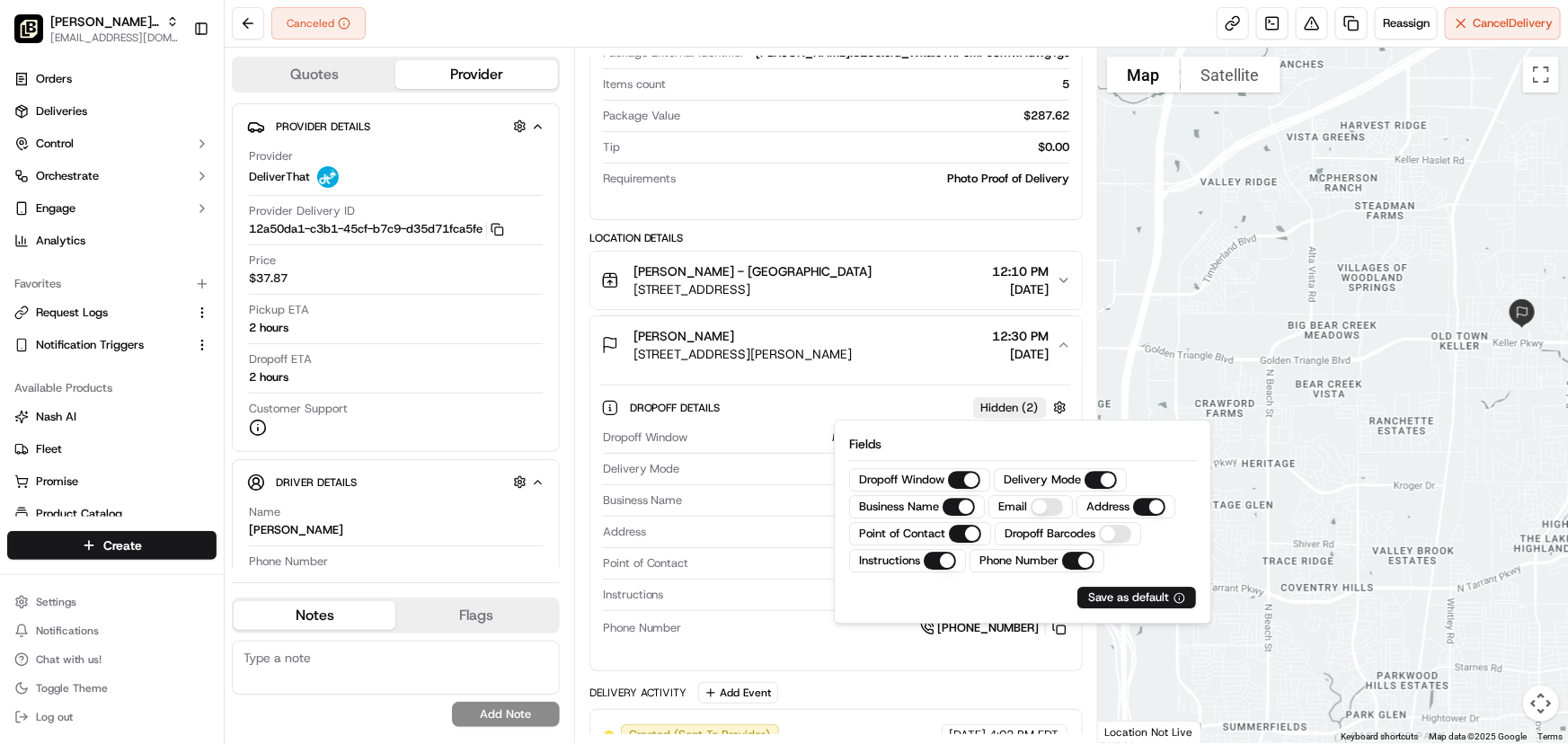
click at [700, 502] on div "Business Name" at bounding box center [836, 500] width 466 height 16
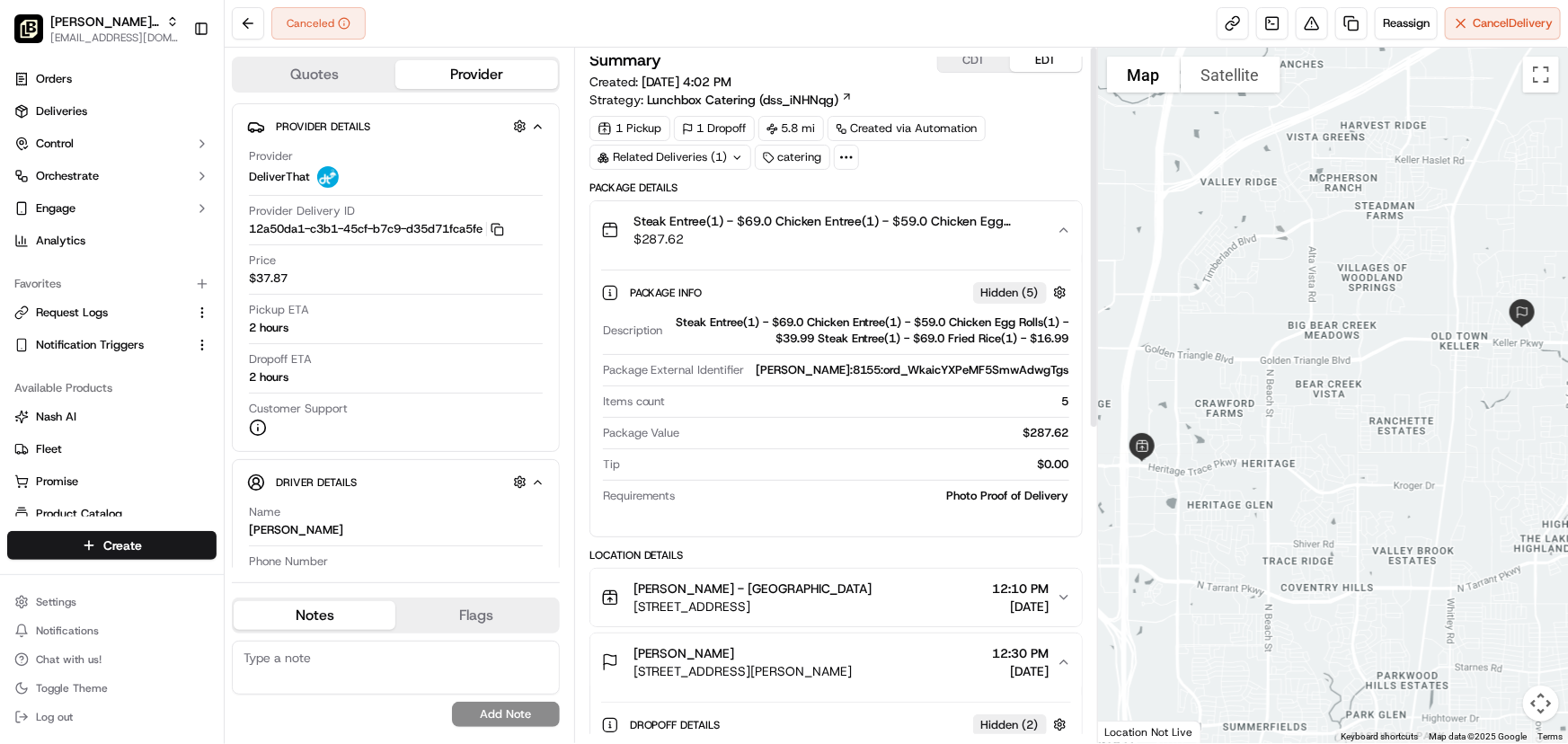
scroll to position [0, 0]
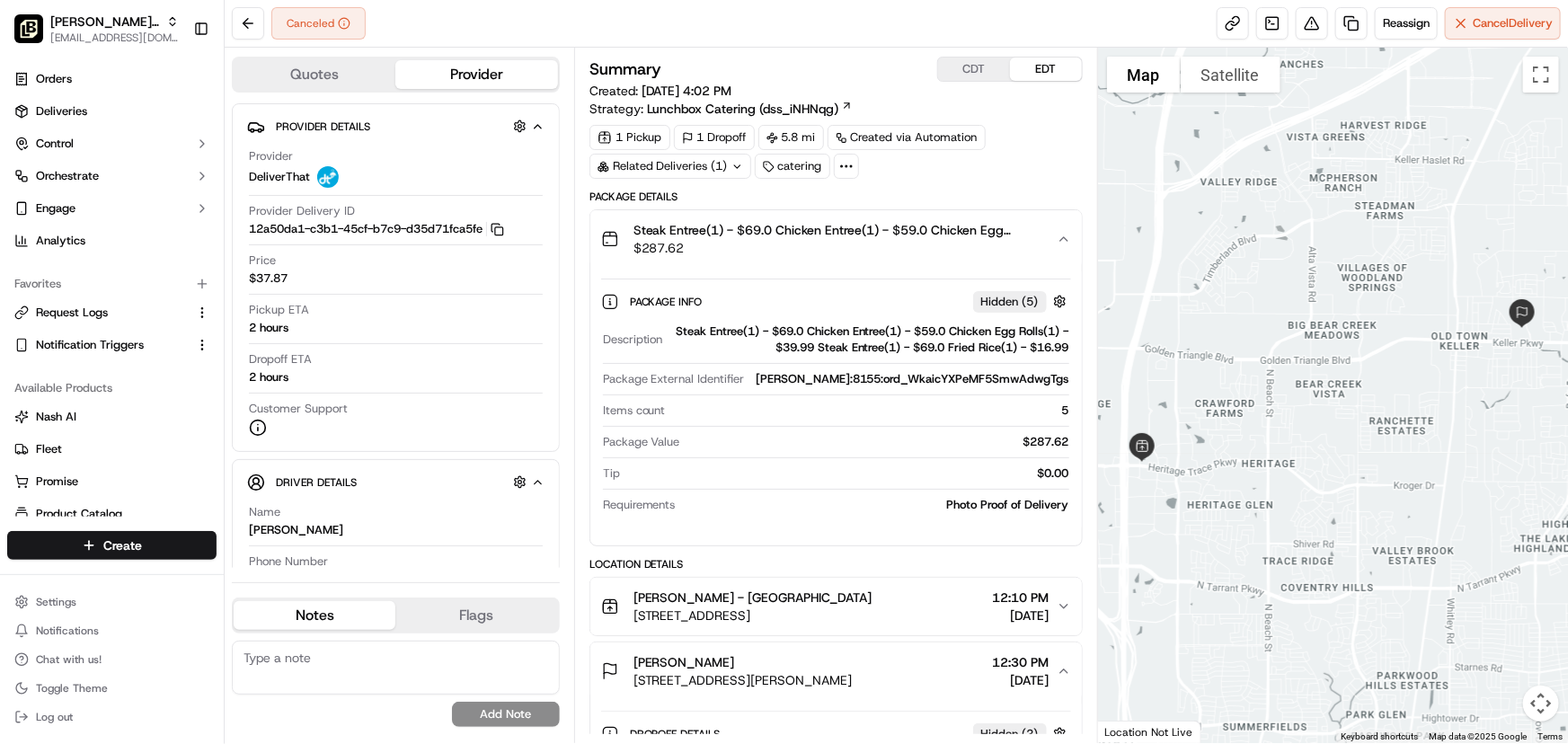
click at [710, 171] on div "Related Deliveries (1)" at bounding box center [670, 166] width 162 height 25
click at [967, 177] on div "1 Pickup 1 Dropoff 5.8 mi Created via Automation Related Deliveries (1) catering" at bounding box center [836, 151] width 494 height 54
click at [248, 26] on button at bounding box center [248, 24] width 32 height 32
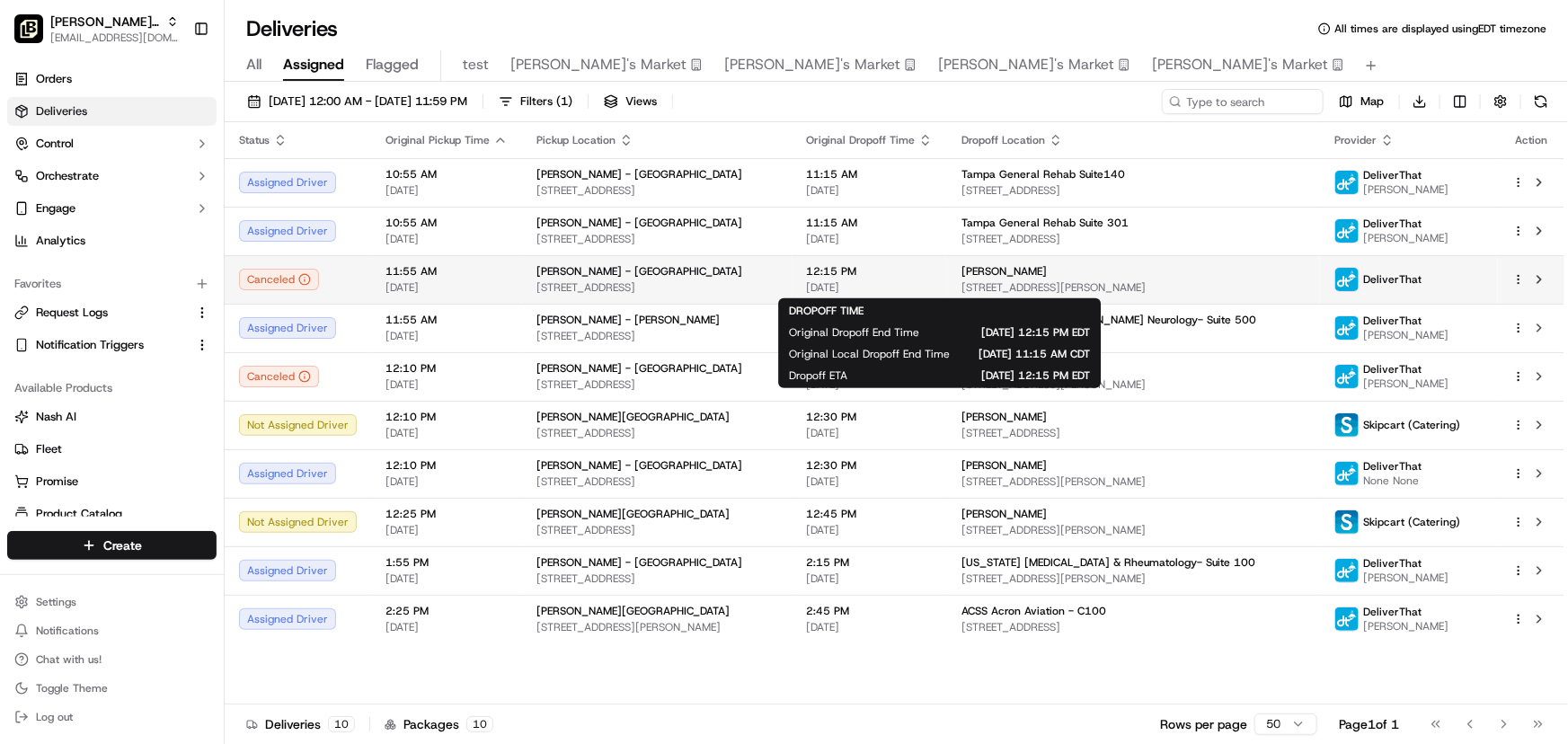
click at [917, 277] on span "12:15 PM" at bounding box center [869, 271] width 127 height 14
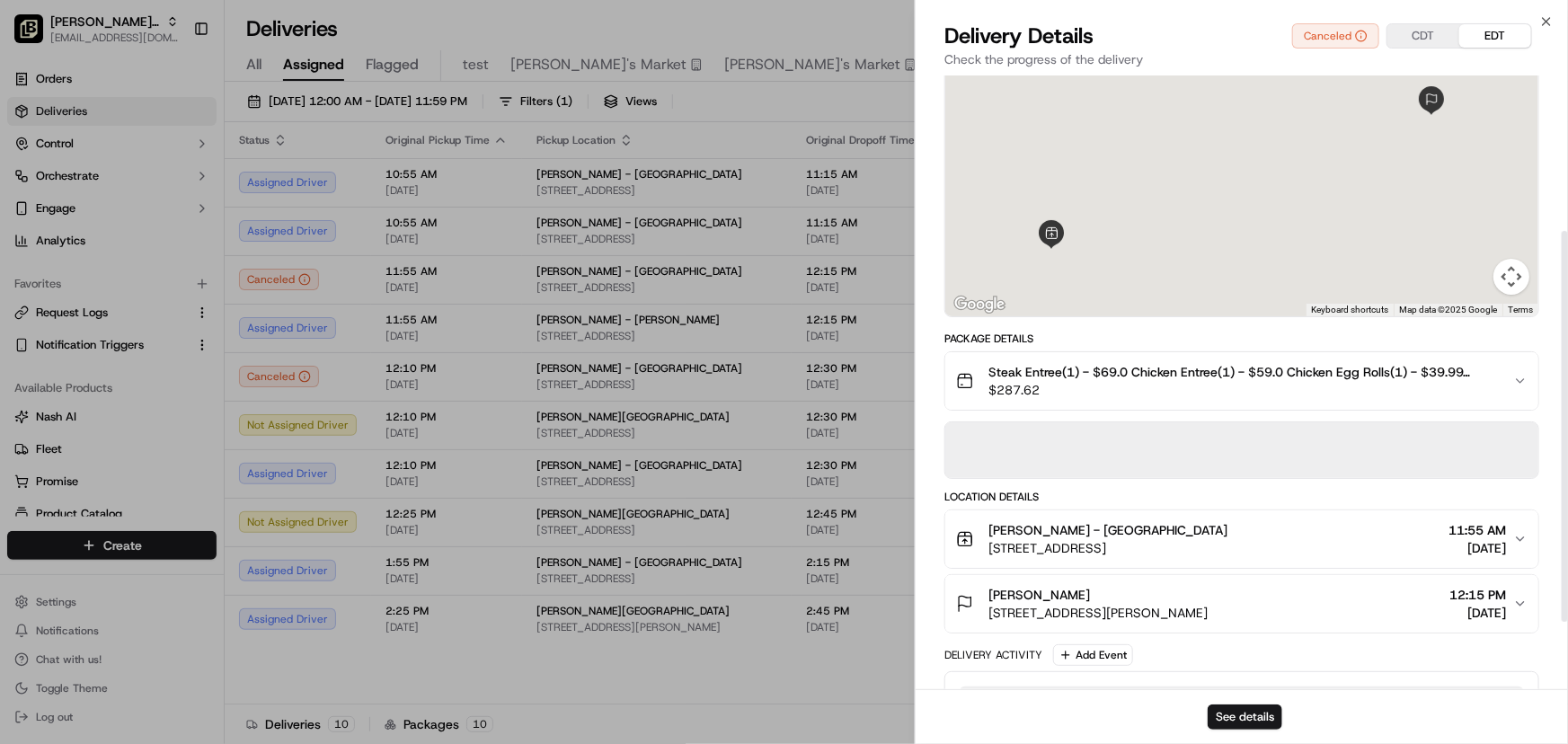
scroll to position [245, 0]
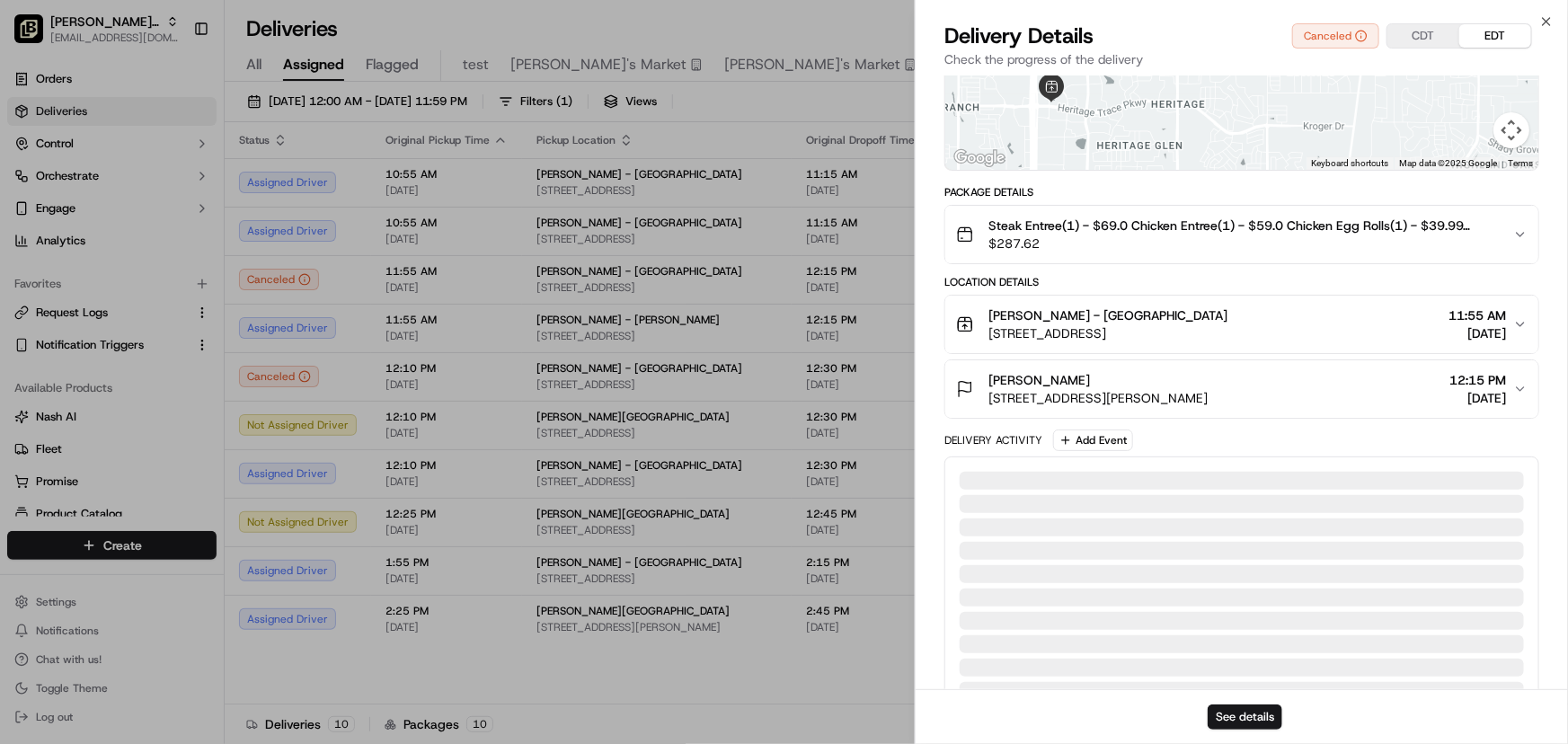
click at [1509, 354] on button "Pei Wei - Fort Worth 2901 Heritage Trace Pkwy Suite 105, Fort Worth, TX 76177, …" at bounding box center [1241, 324] width 593 height 57
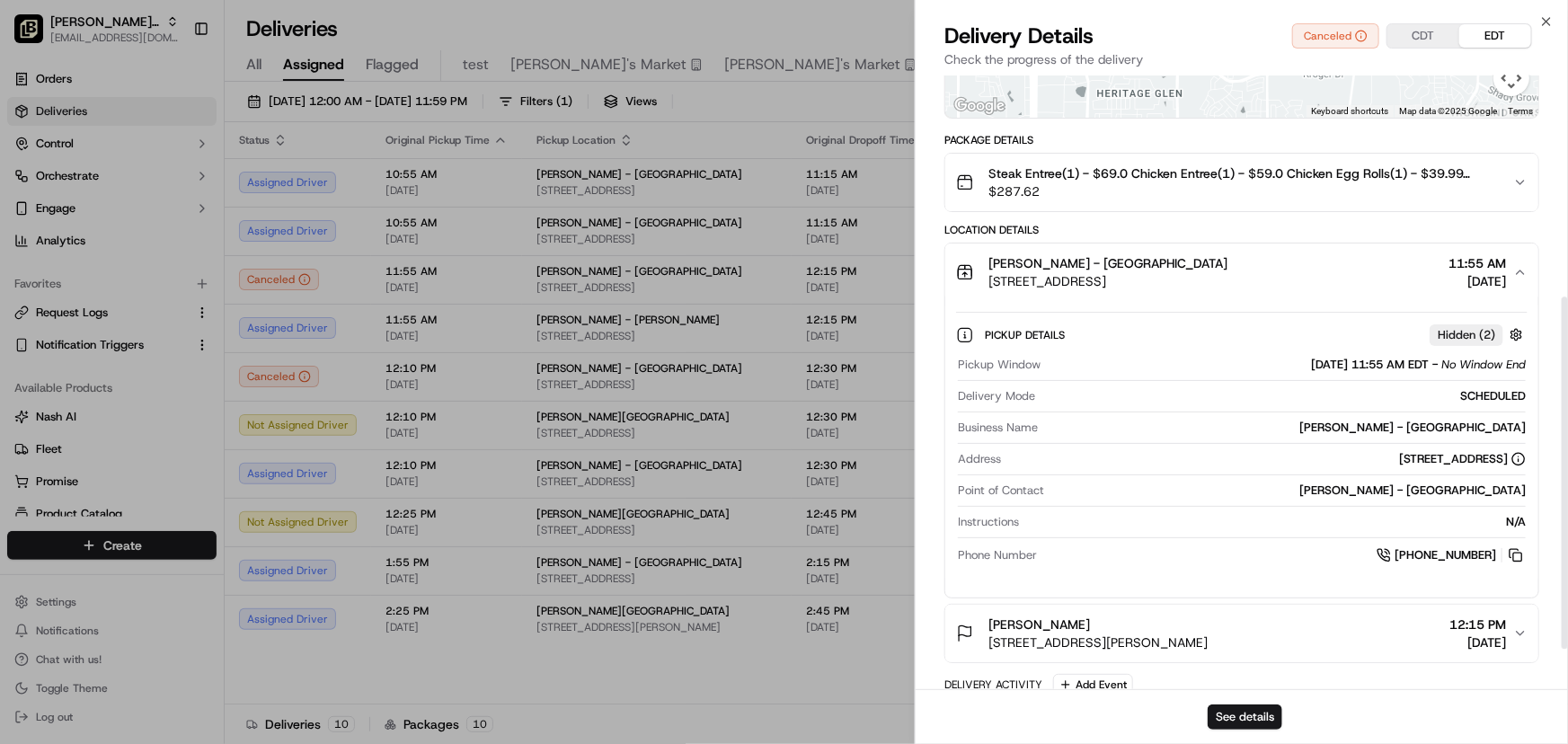
scroll to position [455, 0]
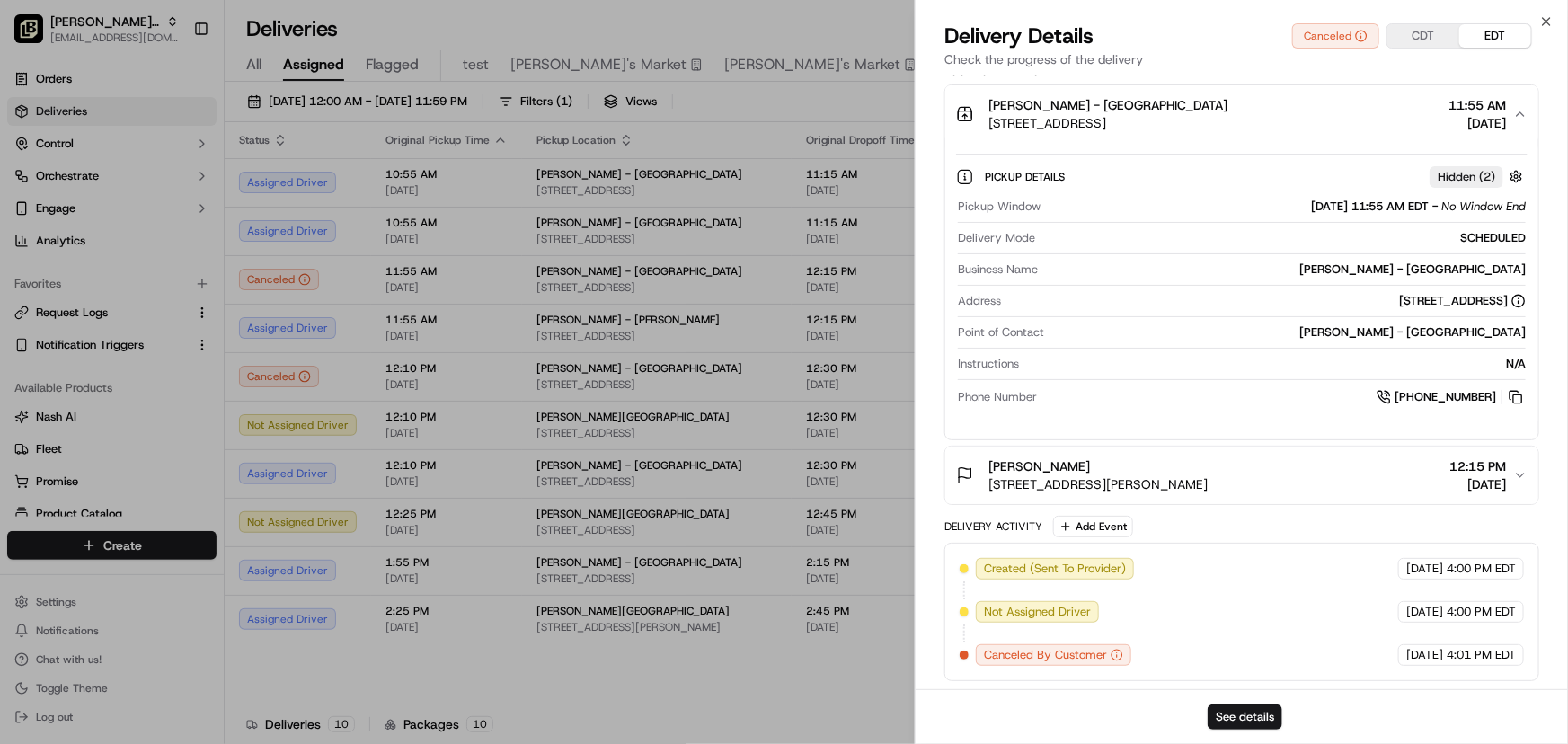
click at [1513, 471] on icon "button" at bounding box center [1519, 475] width 14 height 14
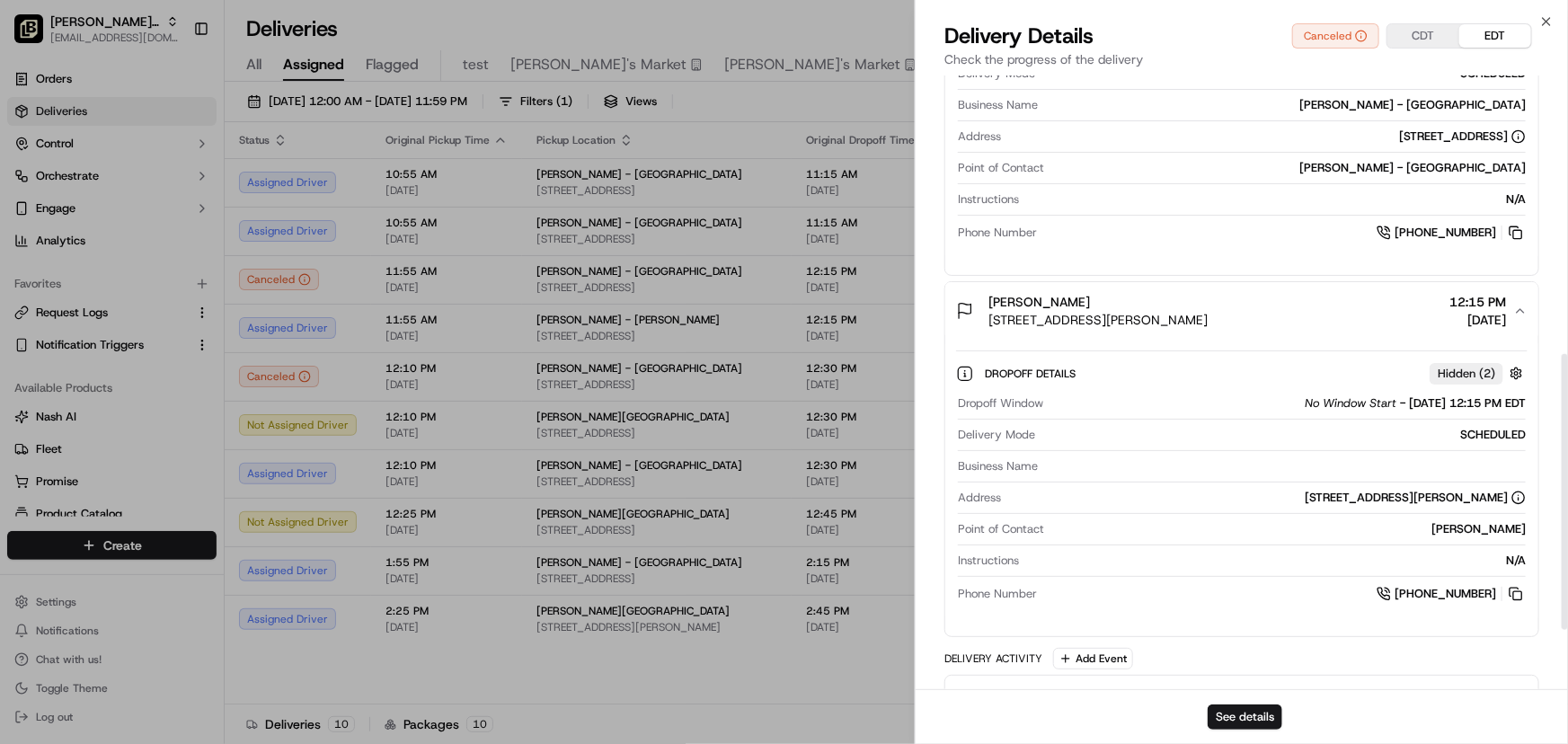
scroll to position [751, 0]
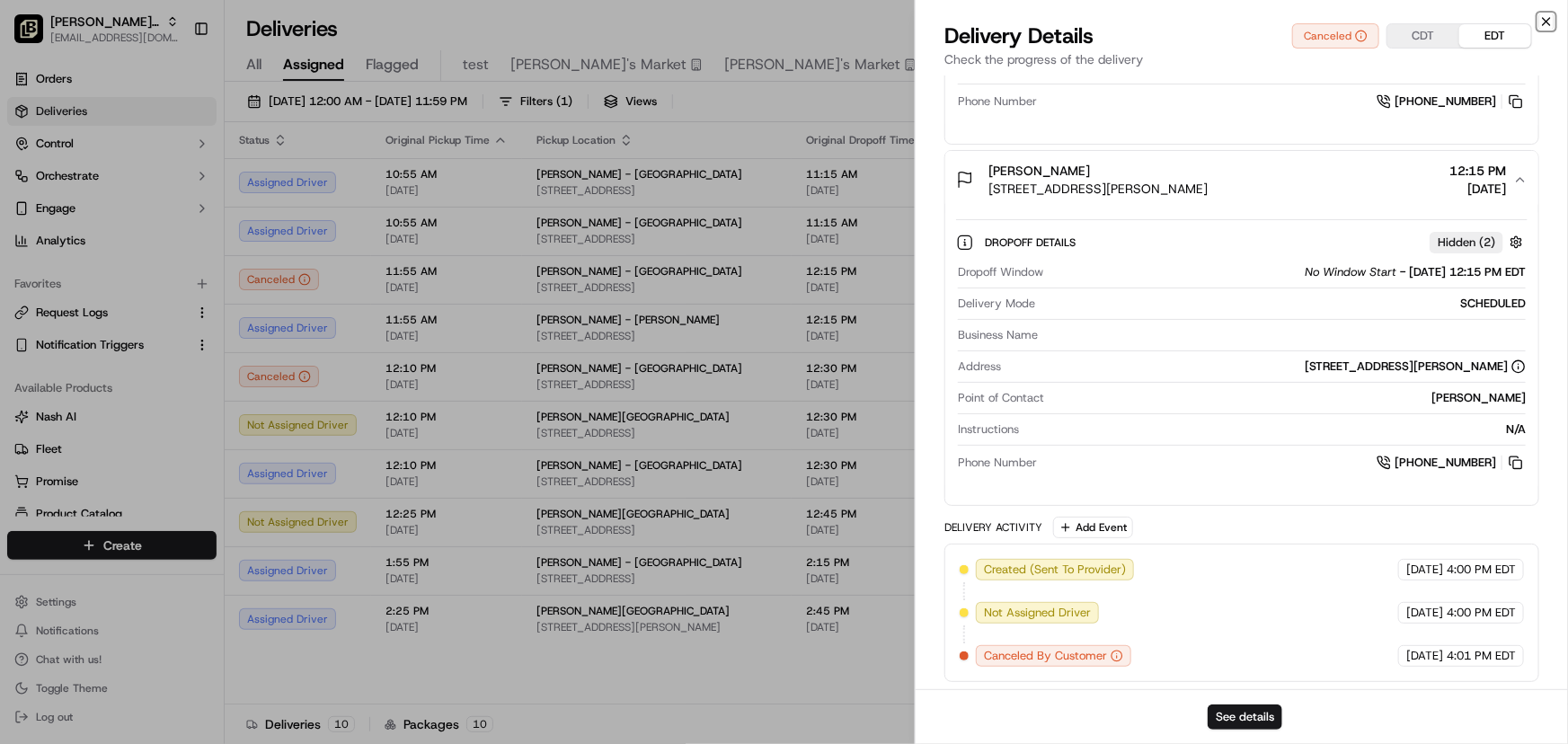
click at [1546, 23] on icon "button" at bounding box center [1545, 21] width 14 height 14
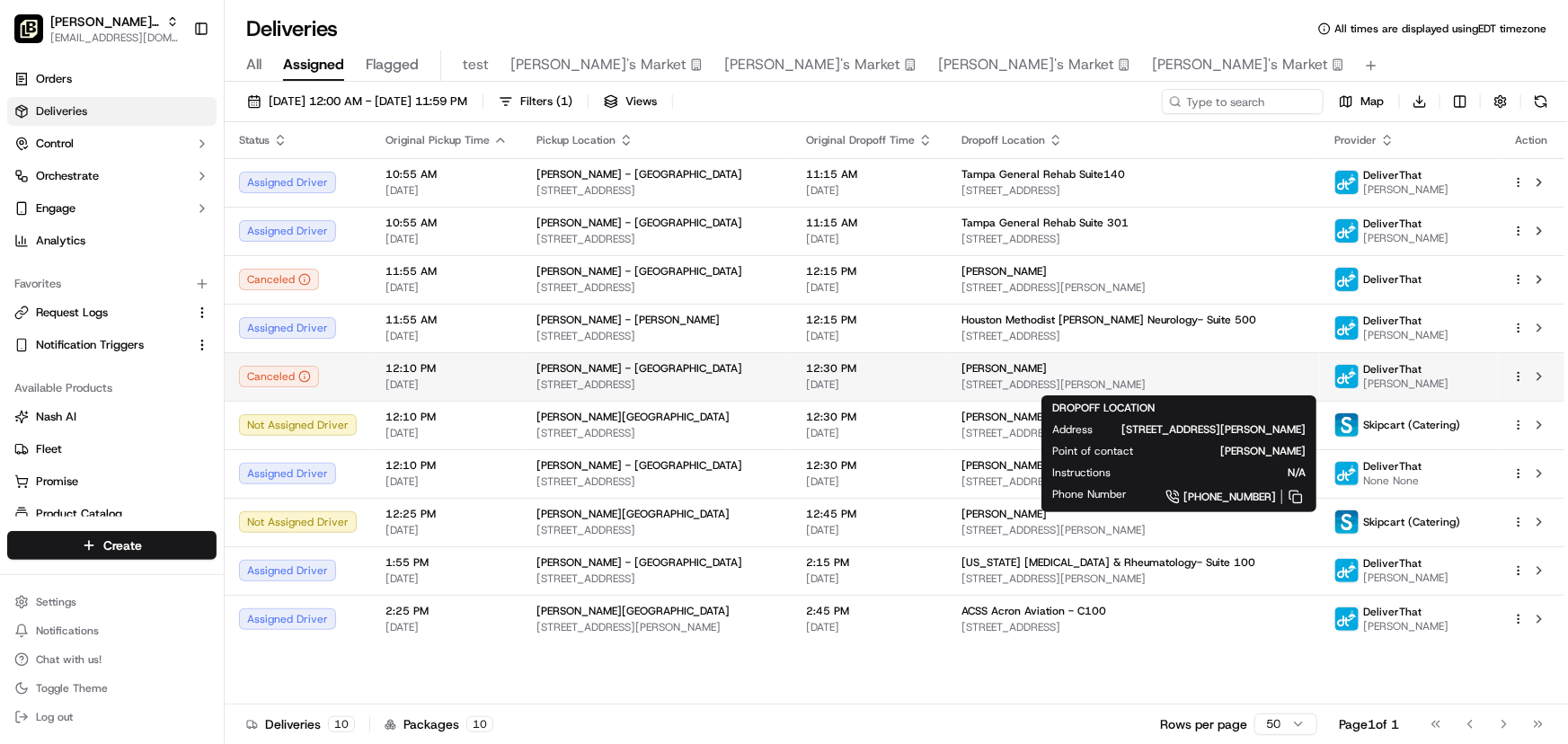
click at [1046, 362] on span "[PERSON_NAME]" at bounding box center [1004, 368] width 86 height 14
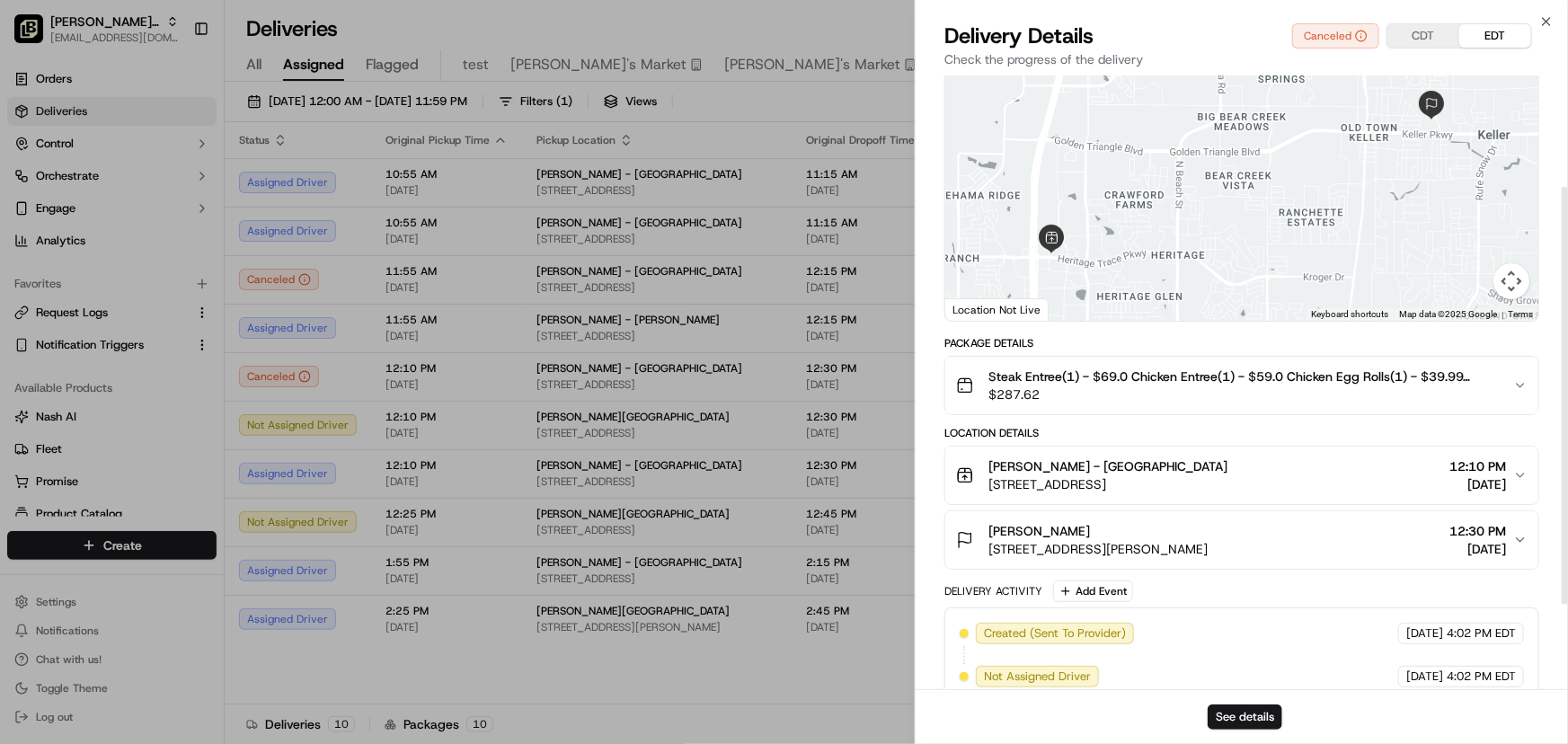
scroll to position [163, 0]
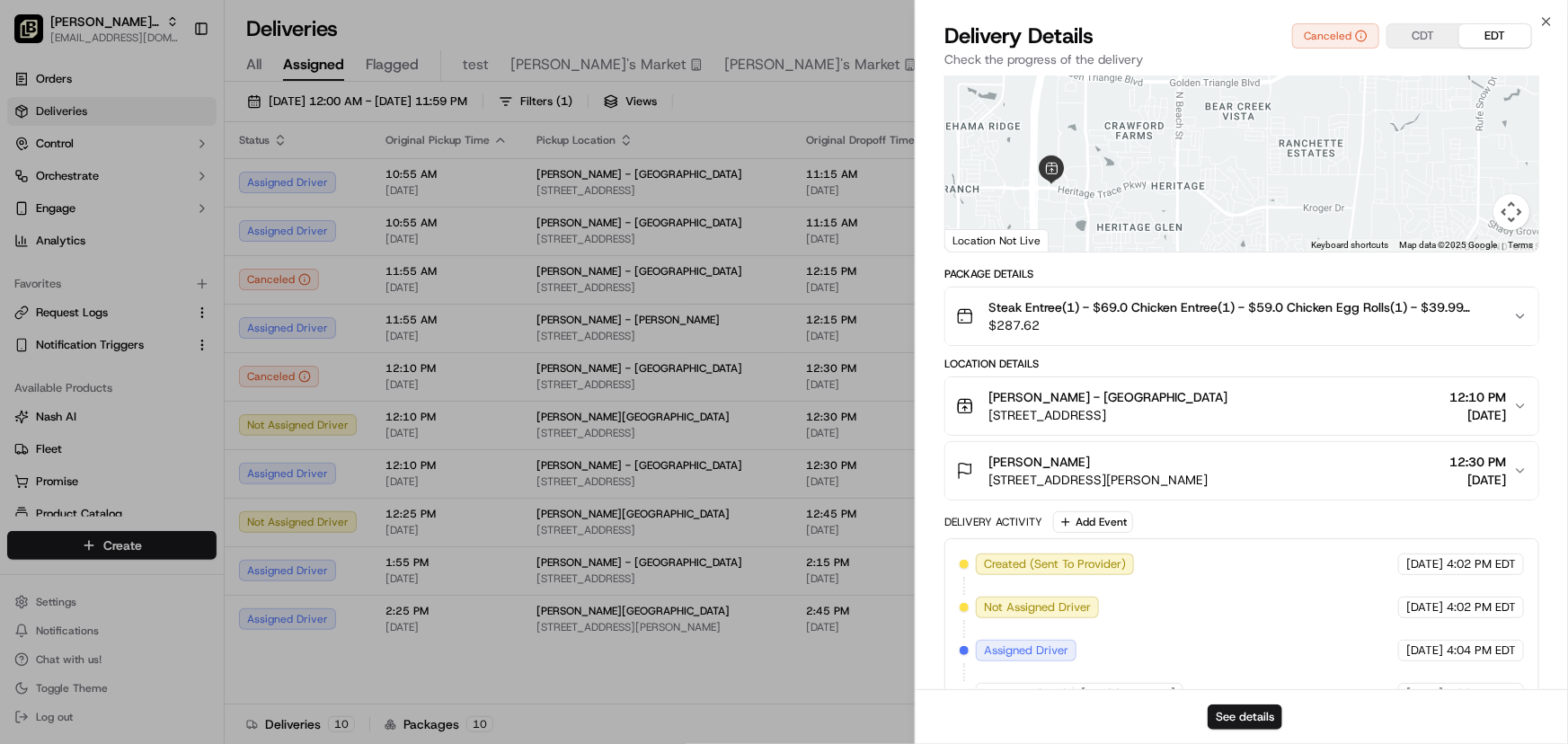
click at [1520, 464] on icon "button" at bounding box center [1519, 470] width 14 height 14
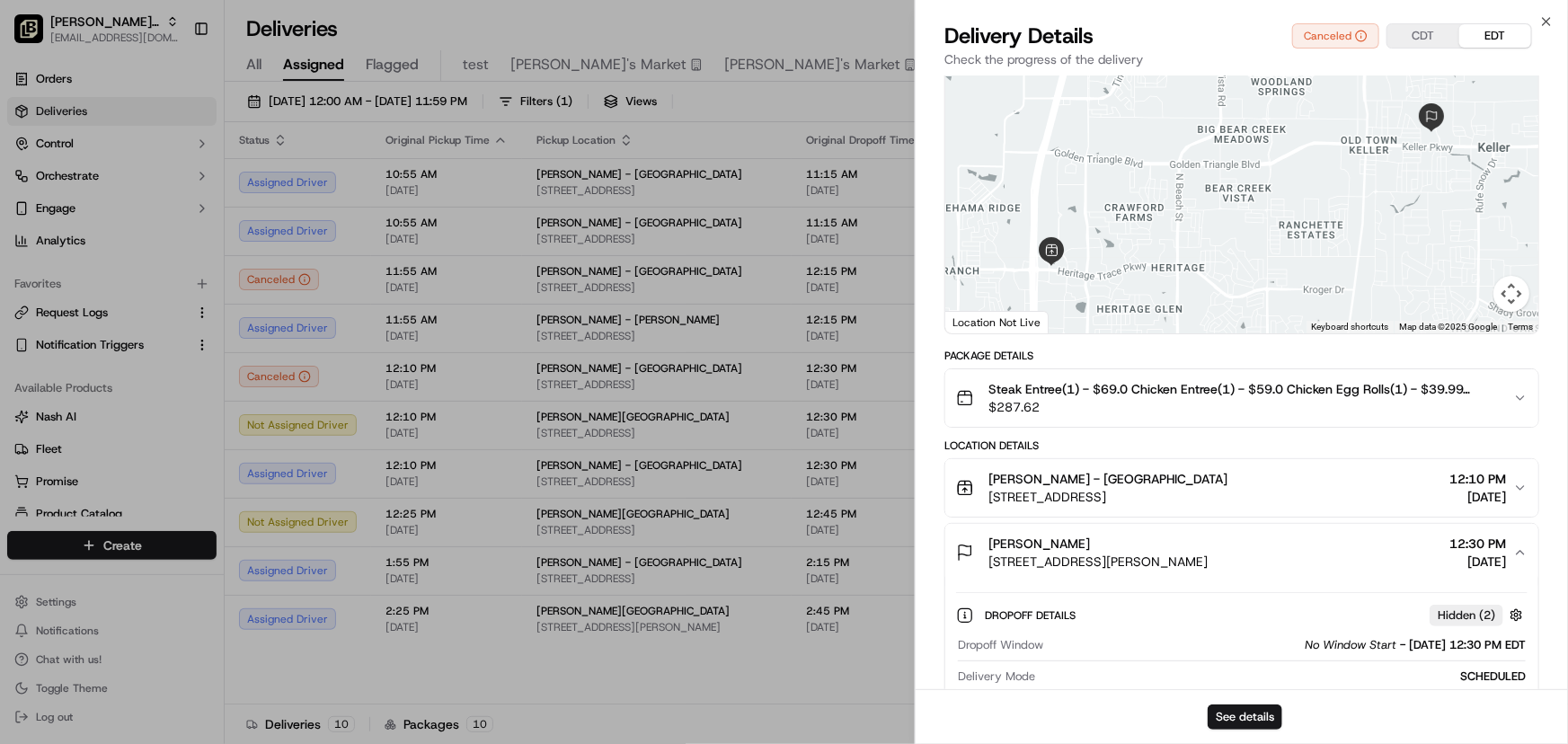
scroll to position [0, 0]
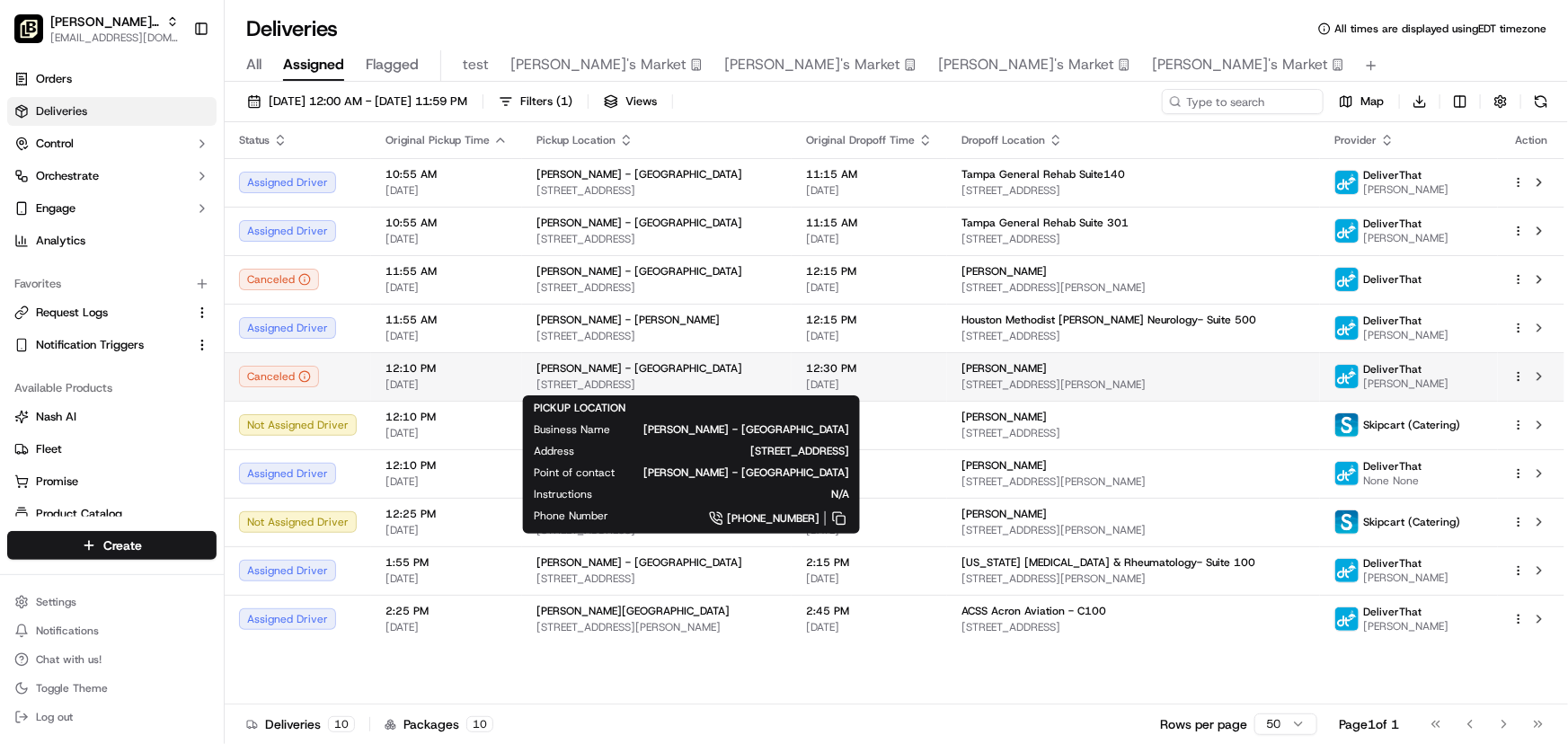
click at [682, 378] on span "[STREET_ADDRESS]" at bounding box center [657, 384] width 241 height 14
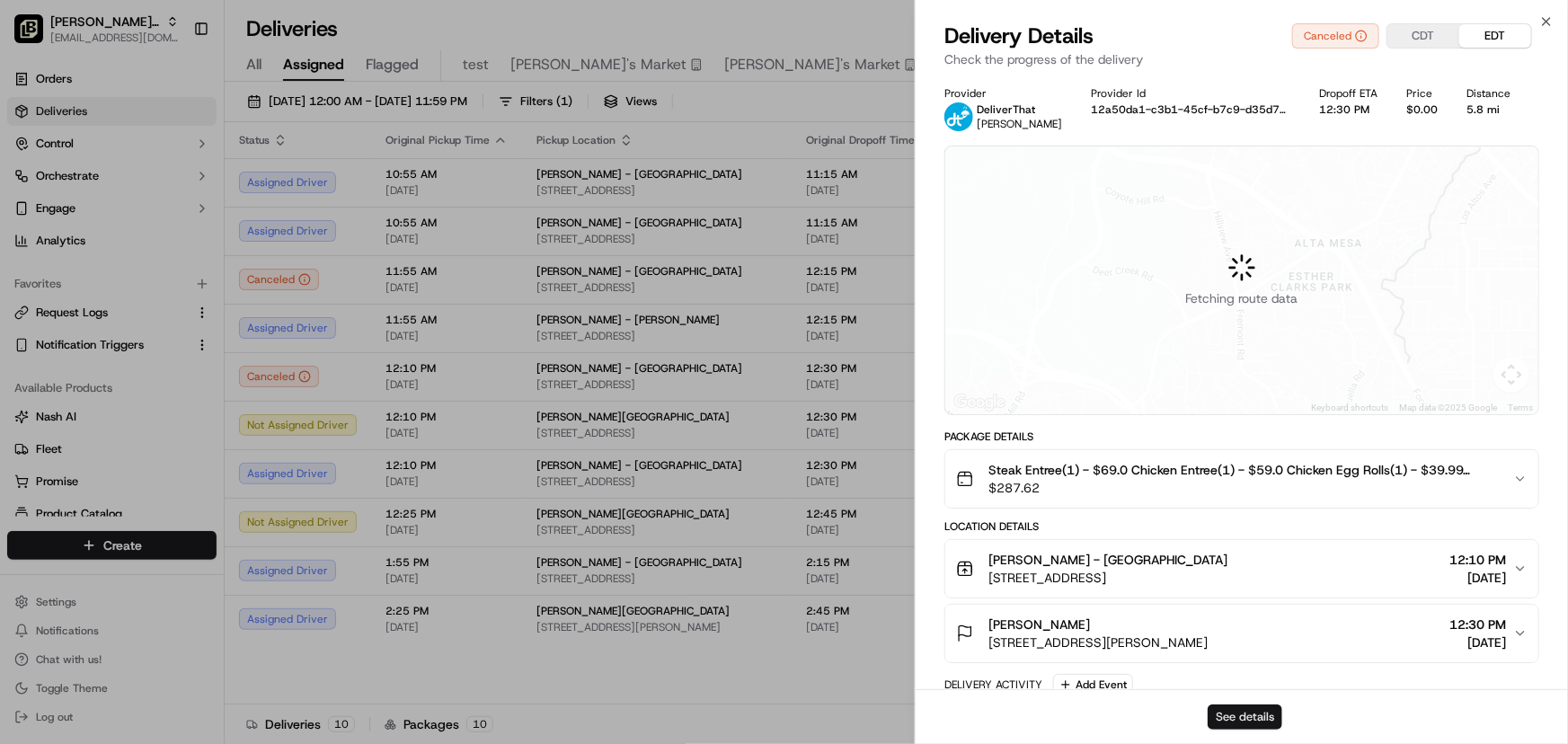
click at [1247, 717] on button "See details" at bounding box center [1244, 717] width 74 height 25
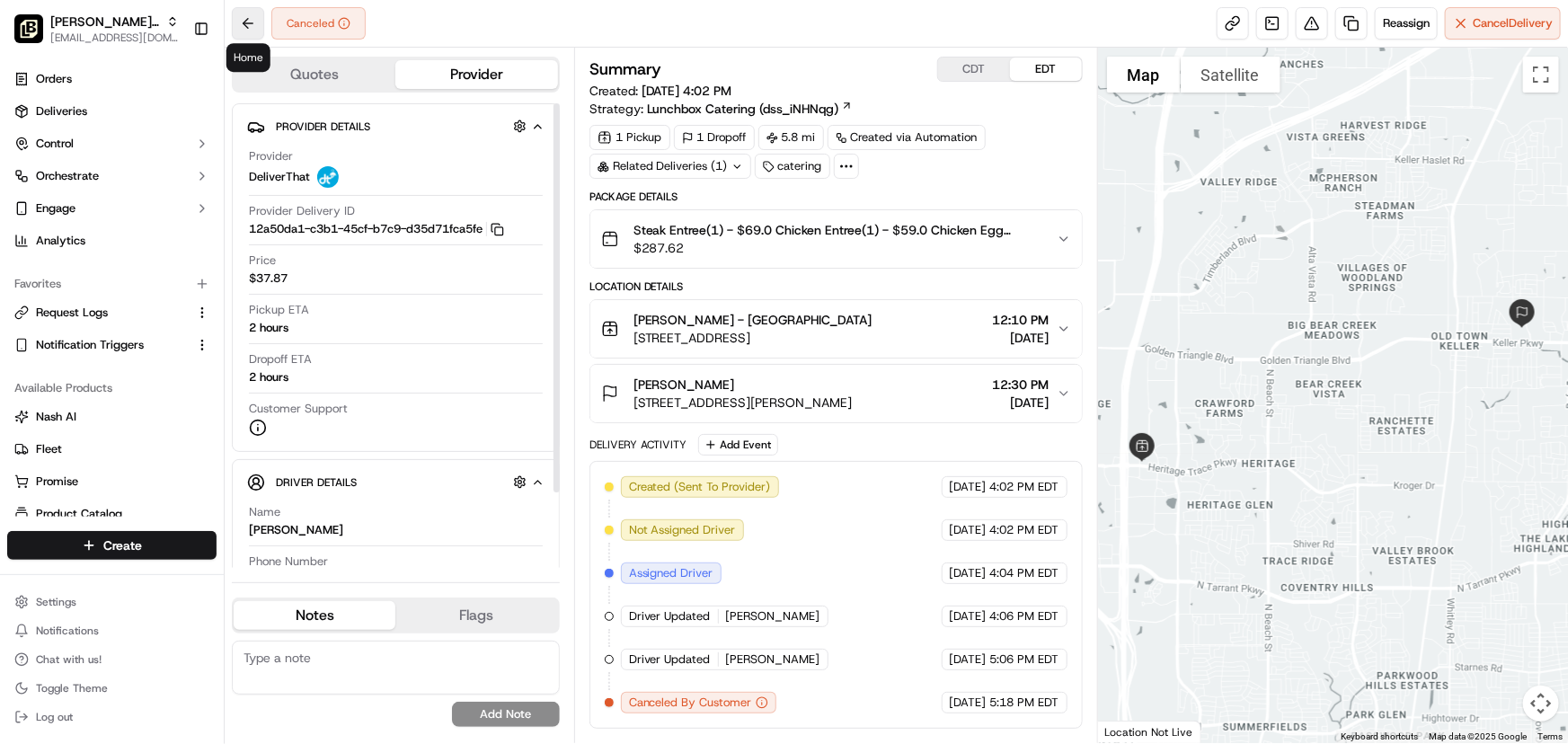
click at [252, 27] on button at bounding box center [248, 24] width 32 height 32
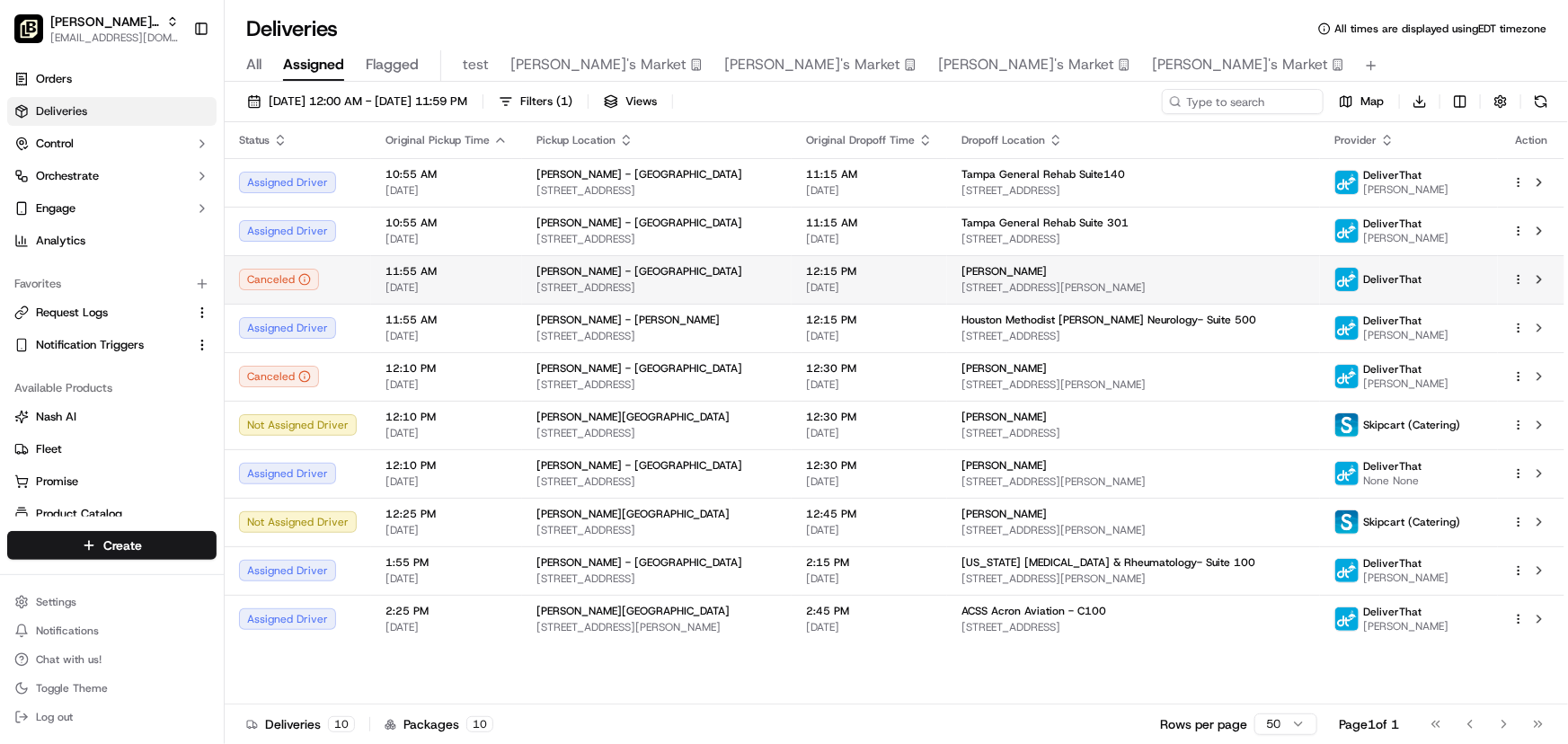
click at [665, 275] on div "[PERSON_NAME] - [GEOGRAPHIC_DATA]" at bounding box center [657, 271] width 241 height 14
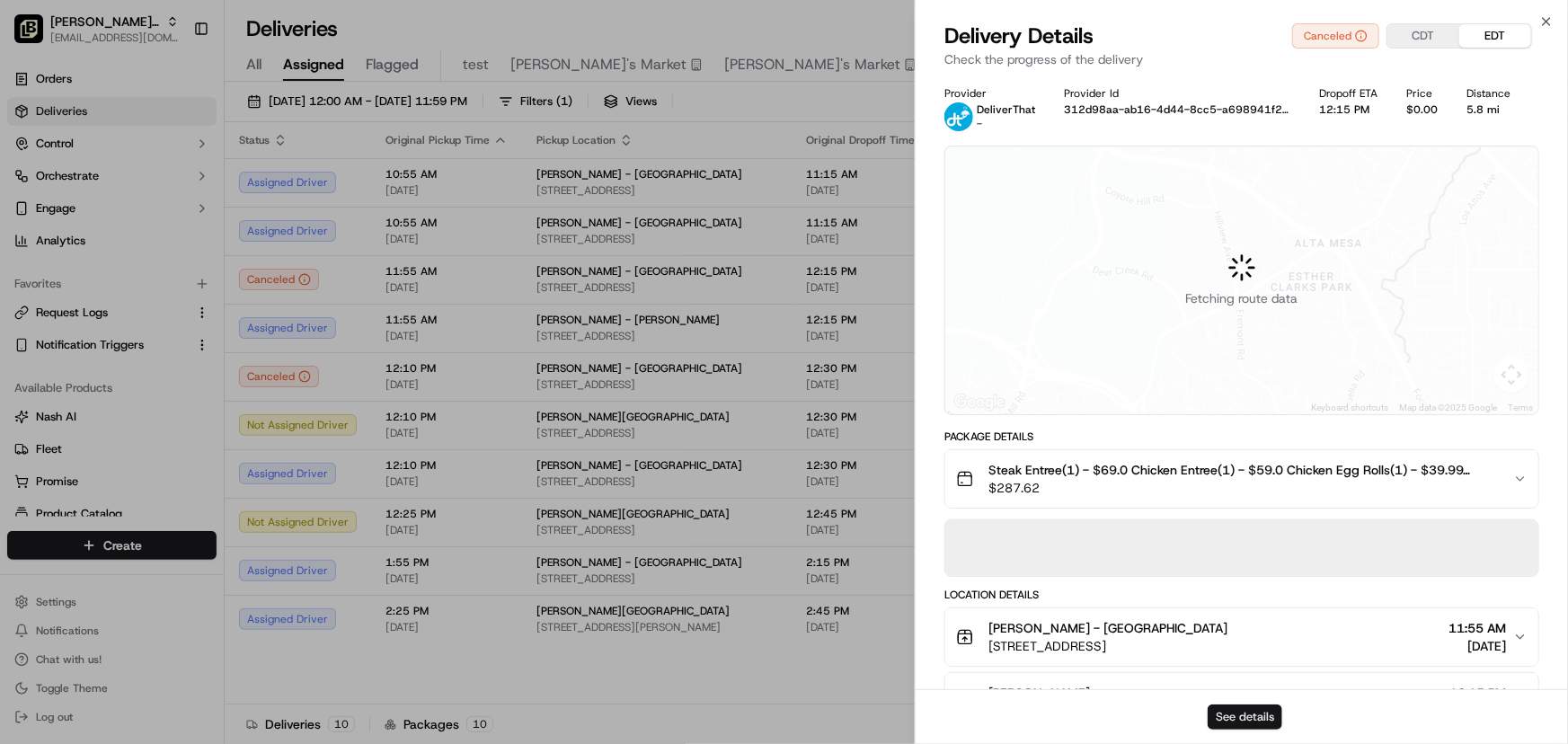
click at [1224, 716] on button "See details" at bounding box center [1244, 717] width 74 height 25
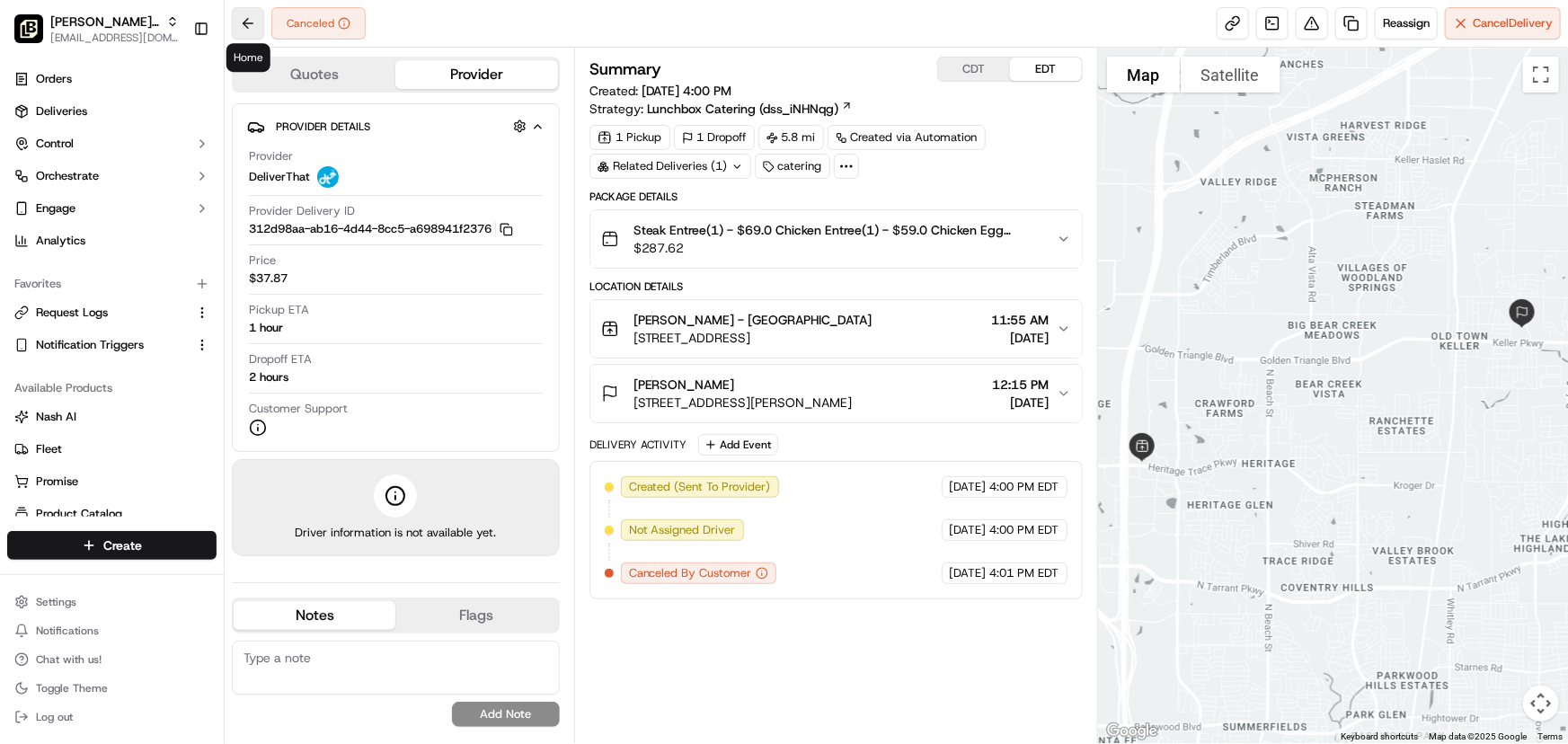
click at [247, 26] on button at bounding box center [248, 24] width 32 height 32
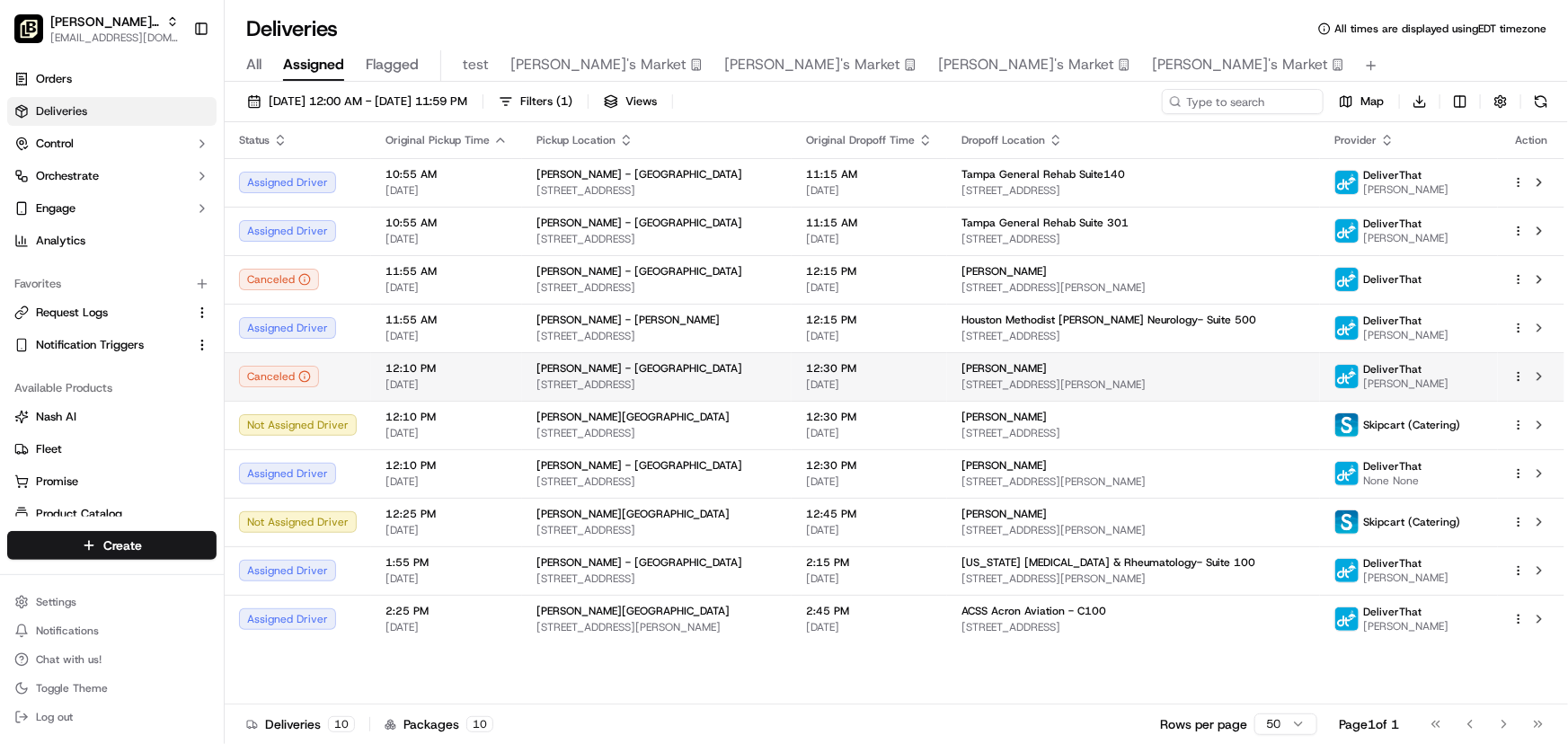
click at [1513, 371] on html "[PERSON_NAME] Parent Org [EMAIL_ADDRESS][DOMAIN_NAME] Toggle Sidebar Orders Del…" at bounding box center [784, 372] width 1568 height 744
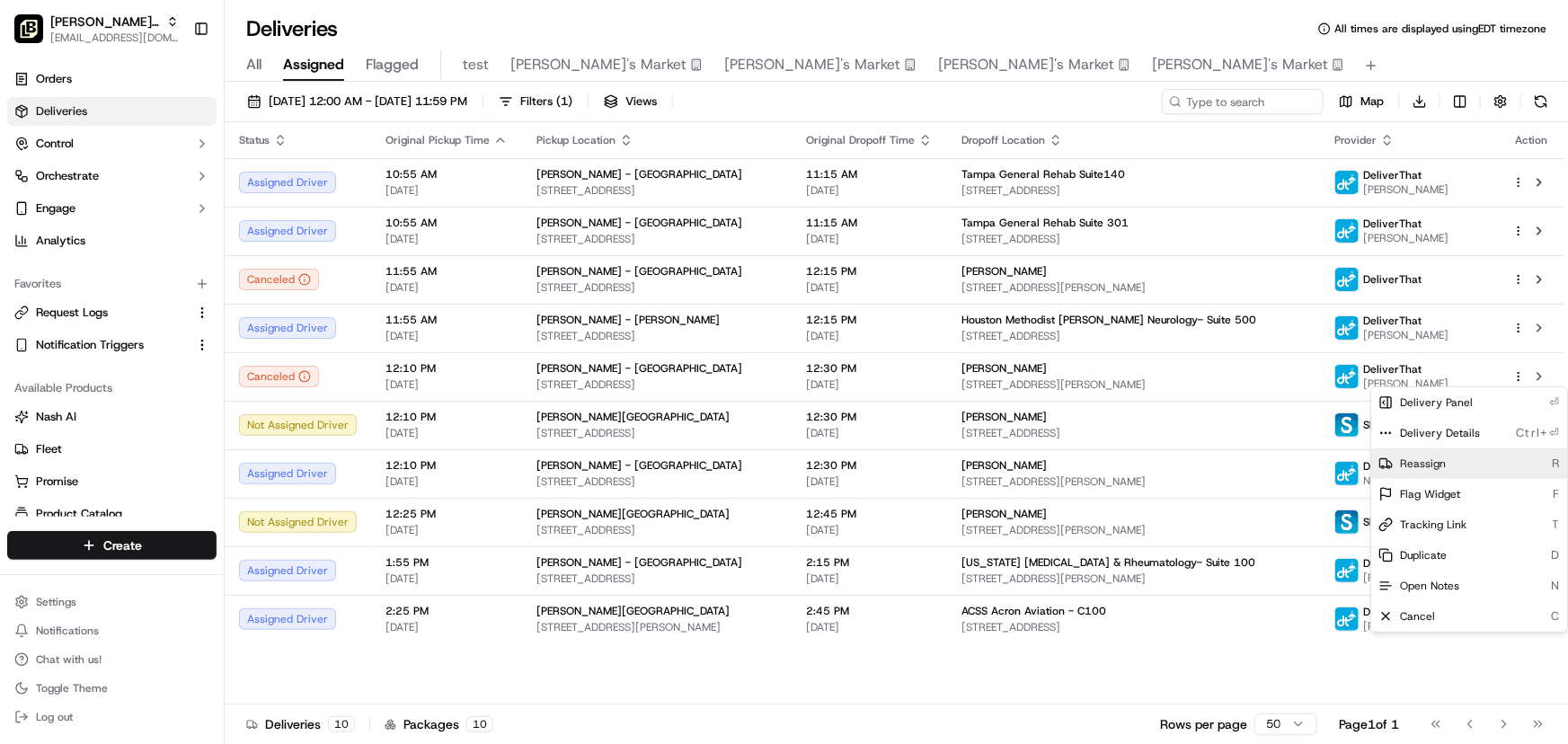
click at [1409, 464] on span "Reassign" at bounding box center [1422, 464] width 46 height 14
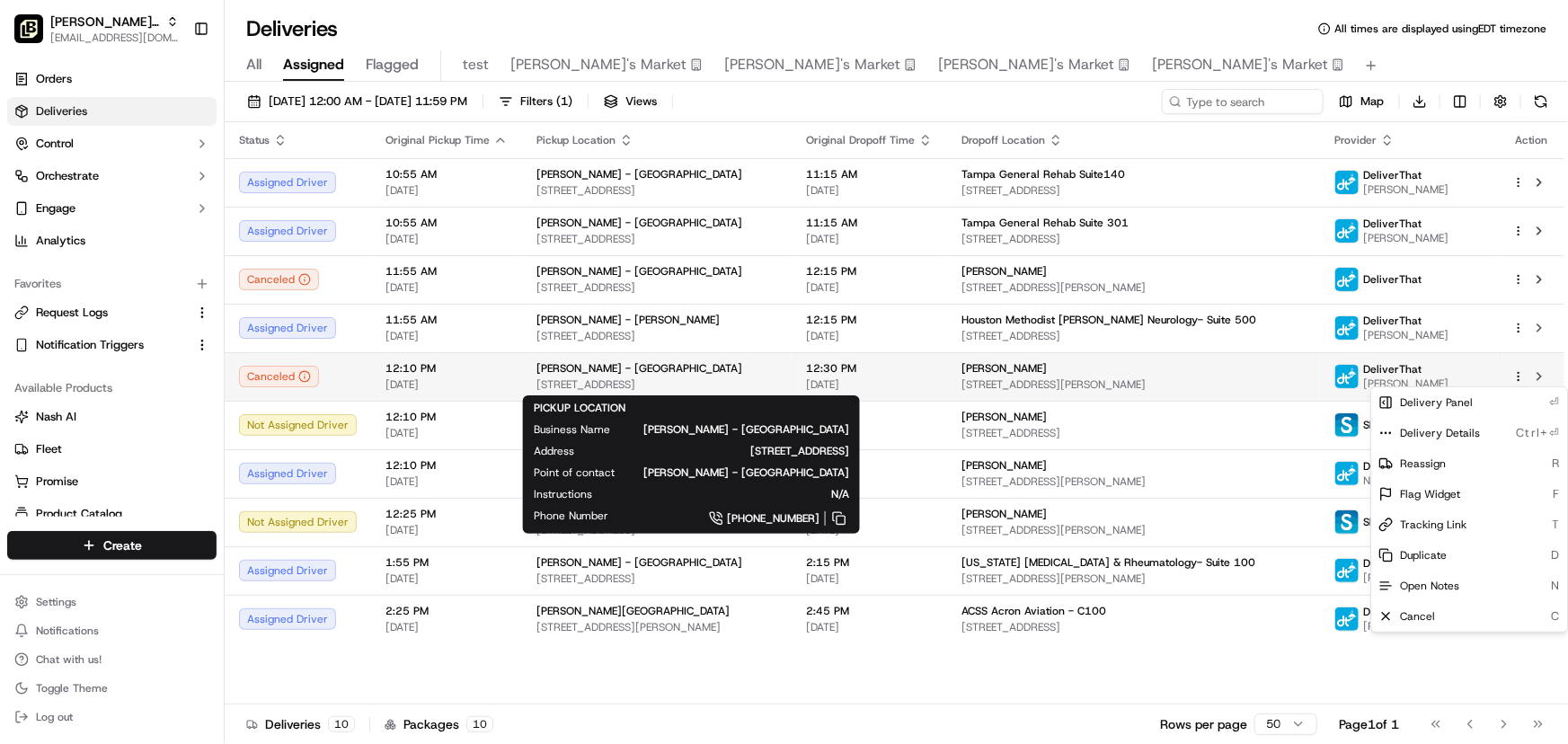
click at [681, 371] on div "[PERSON_NAME] - [GEOGRAPHIC_DATA]" at bounding box center [657, 368] width 241 height 14
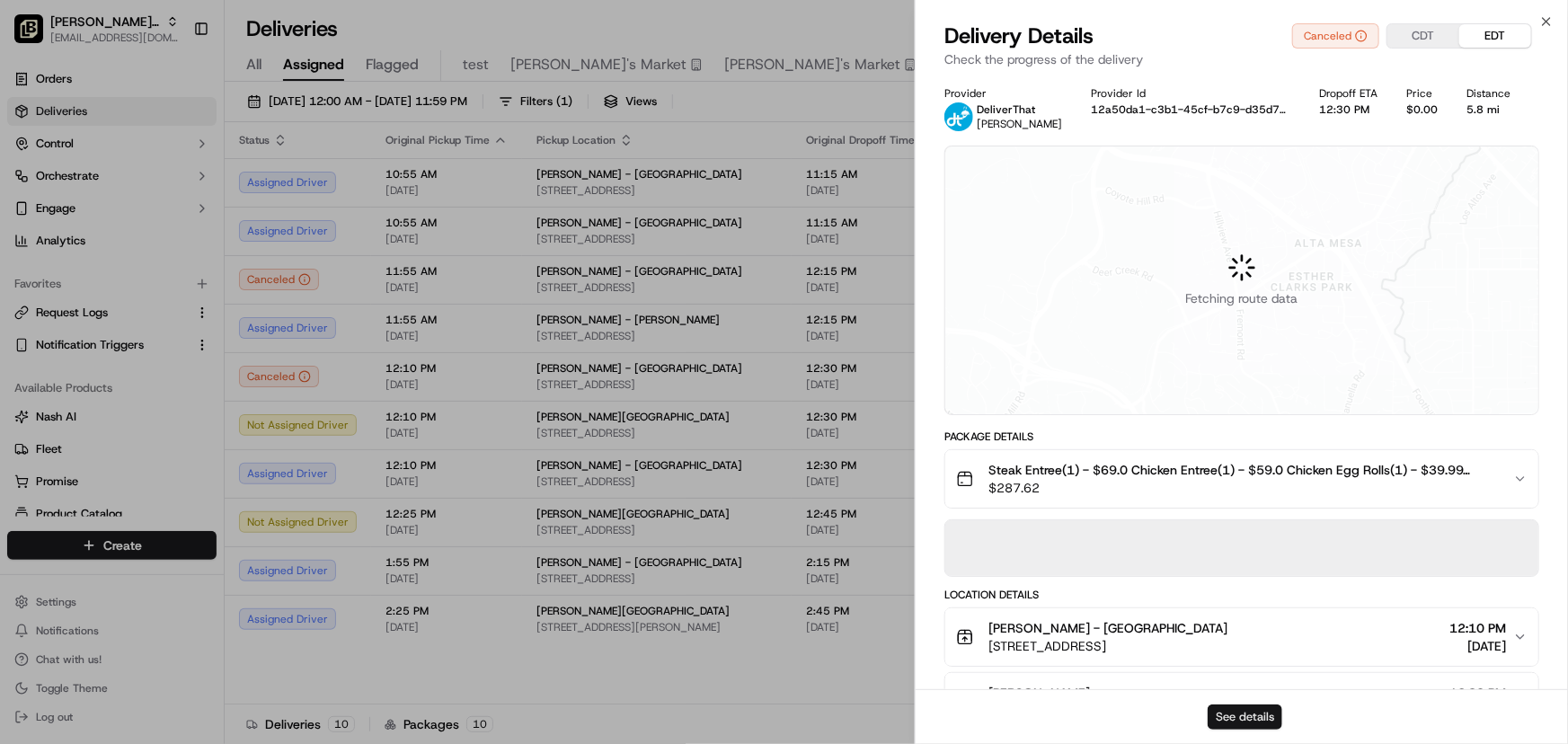
click at [1252, 720] on button "See details" at bounding box center [1244, 717] width 74 height 25
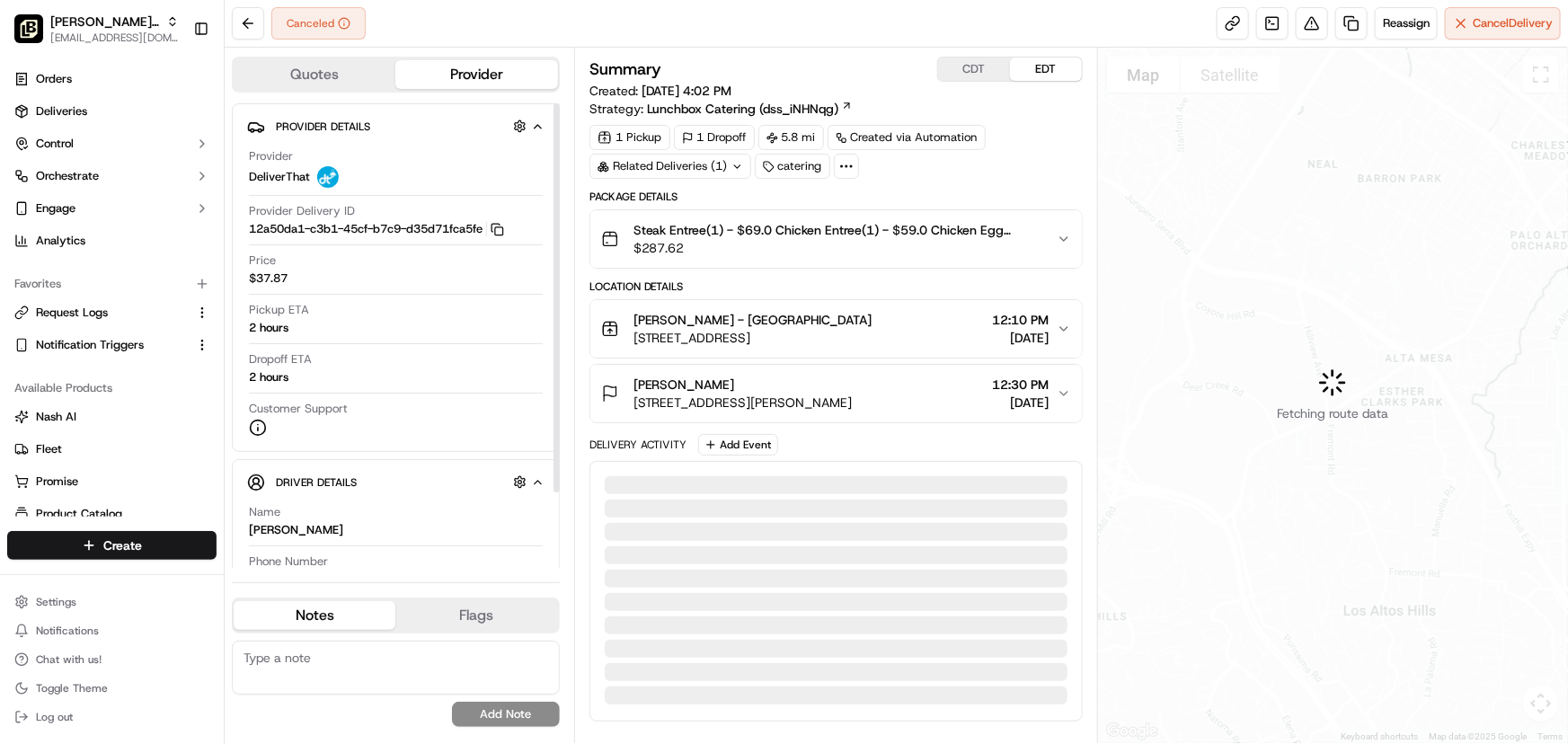
click at [313, 71] on button "Quotes" at bounding box center [314, 74] width 162 height 29
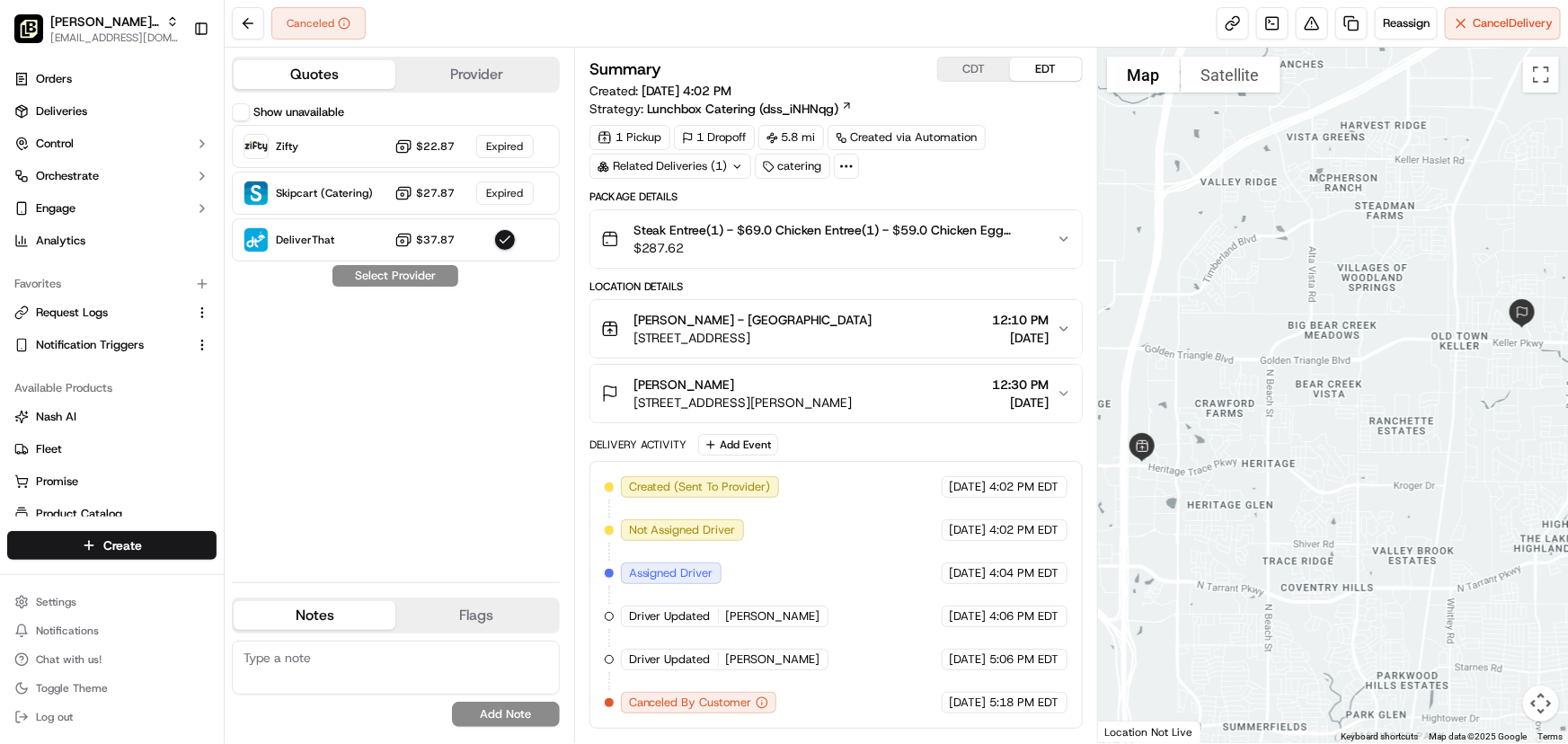
click at [468, 79] on button "Provider" at bounding box center [477, 74] width 162 height 29
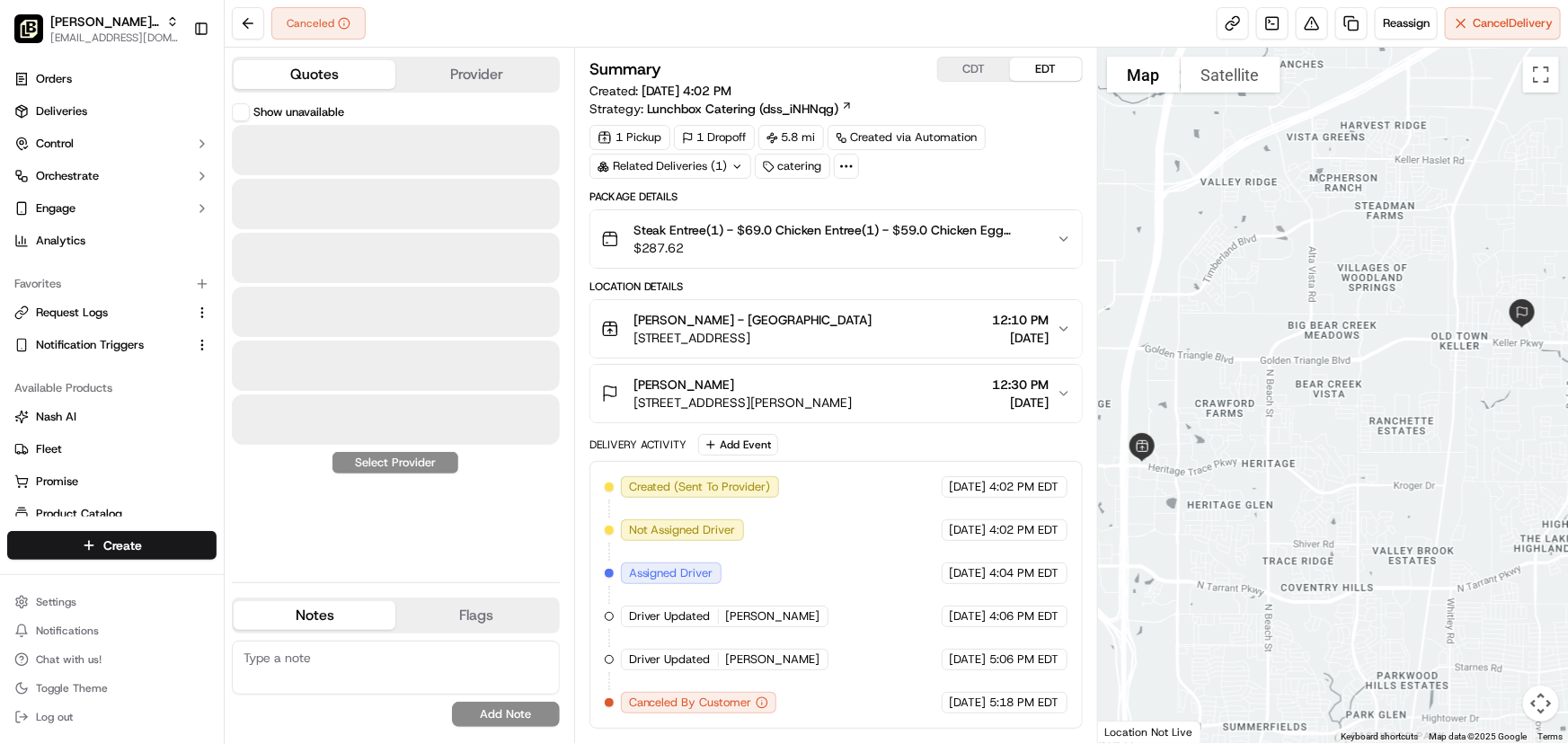
drag, startPoint x: 337, startPoint y: 74, endPoint x: 355, endPoint y: 77, distance: 18.2
click at [342, 74] on button "Quotes" at bounding box center [314, 74] width 162 height 29
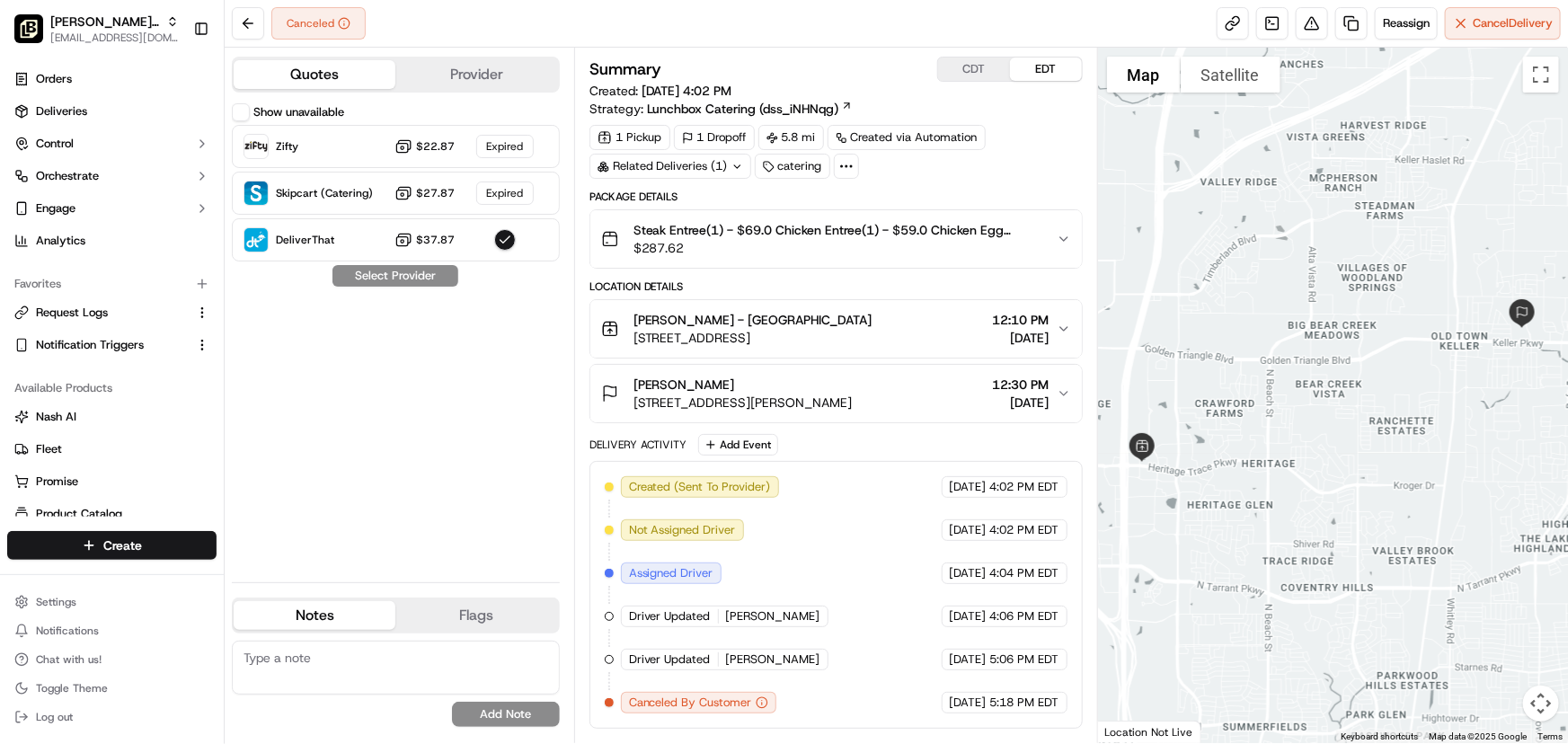
click at [377, 278] on div "Show unavailable Zifty $22.87 Expired Skipcart (Catering) $27.87 Expired Delive…" at bounding box center [396, 336] width 328 height 465
click at [507, 76] on button "Provider" at bounding box center [477, 74] width 162 height 29
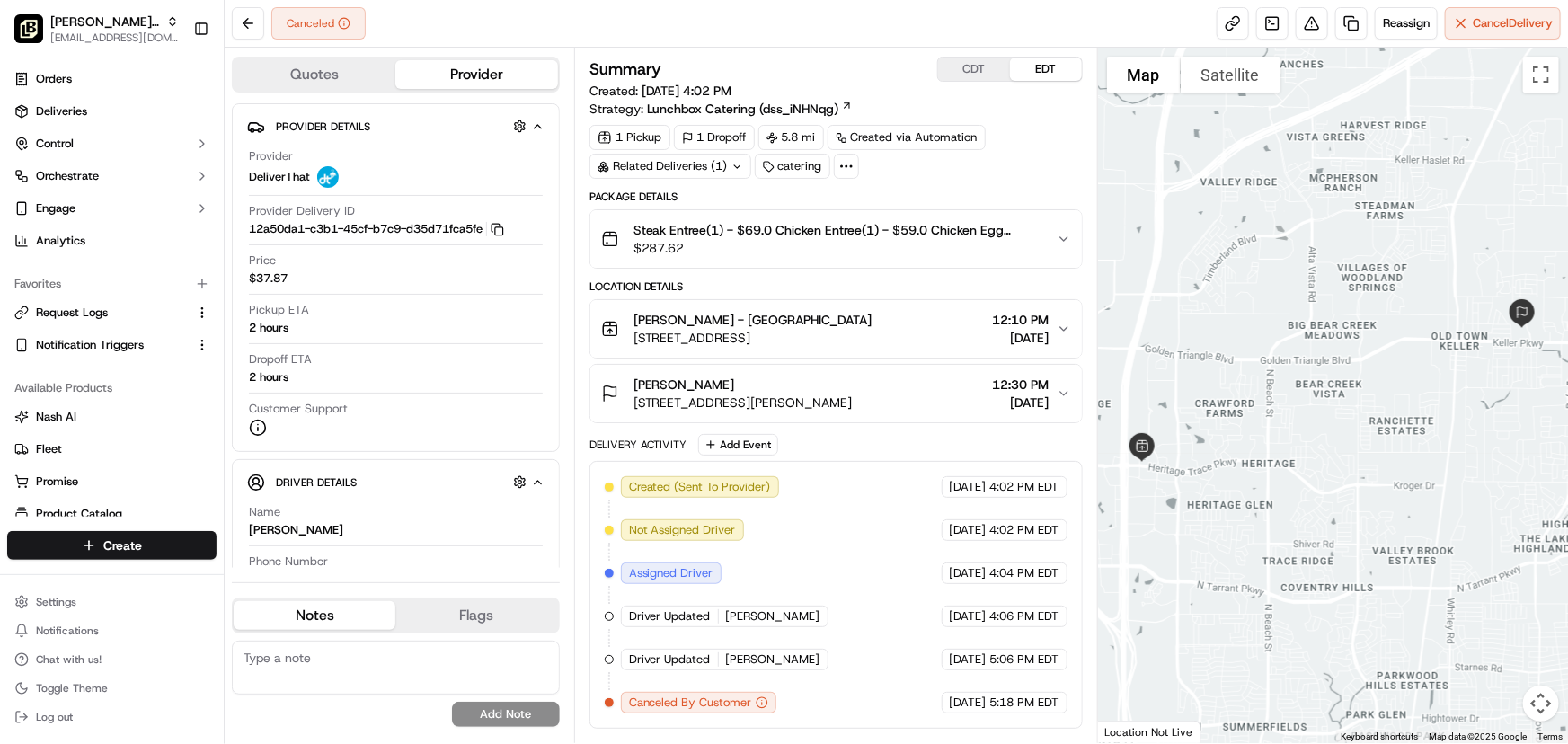
click at [353, 66] on button "Quotes" at bounding box center [314, 74] width 162 height 29
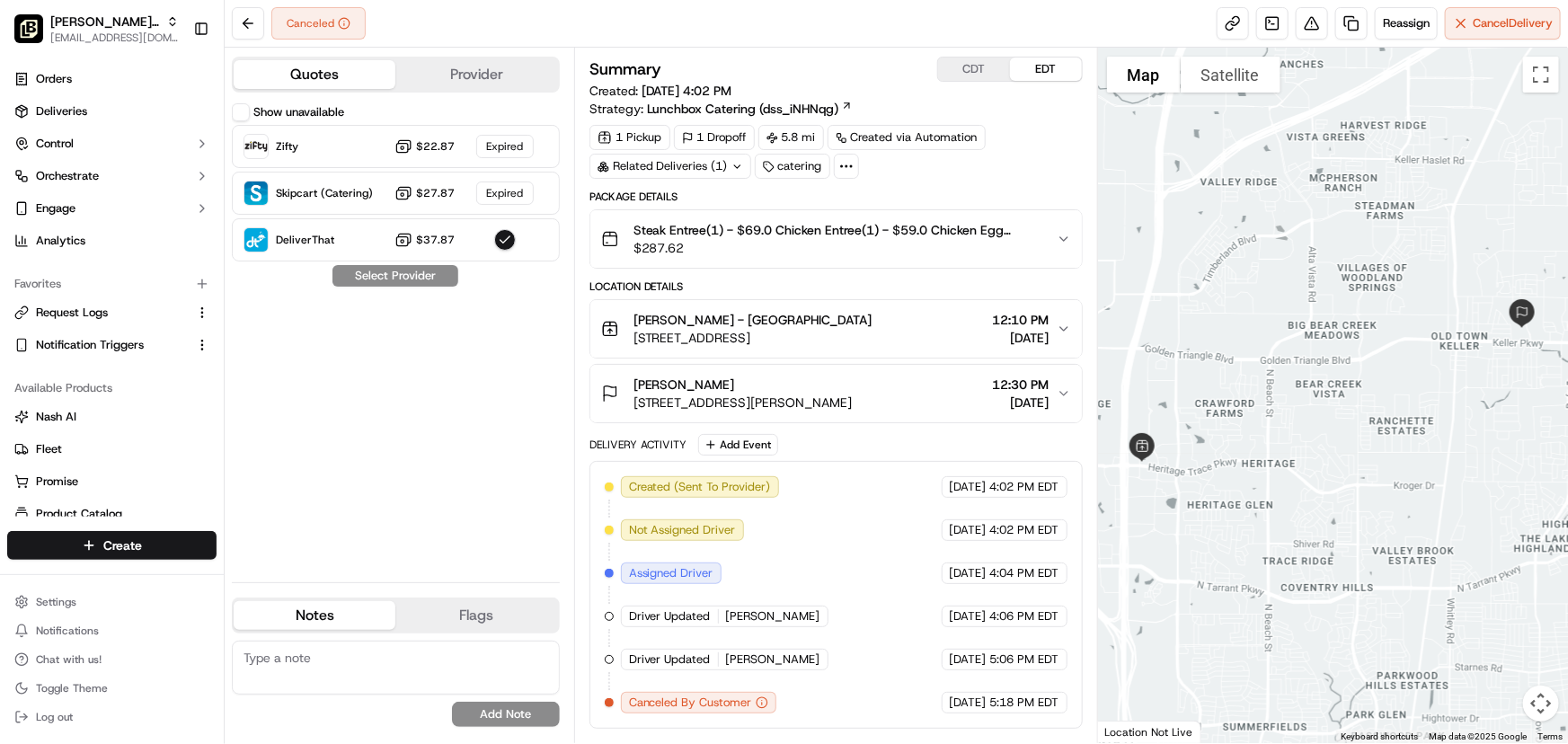
click at [241, 112] on button "Show unavailable" at bounding box center [241, 112] width 18 height 18
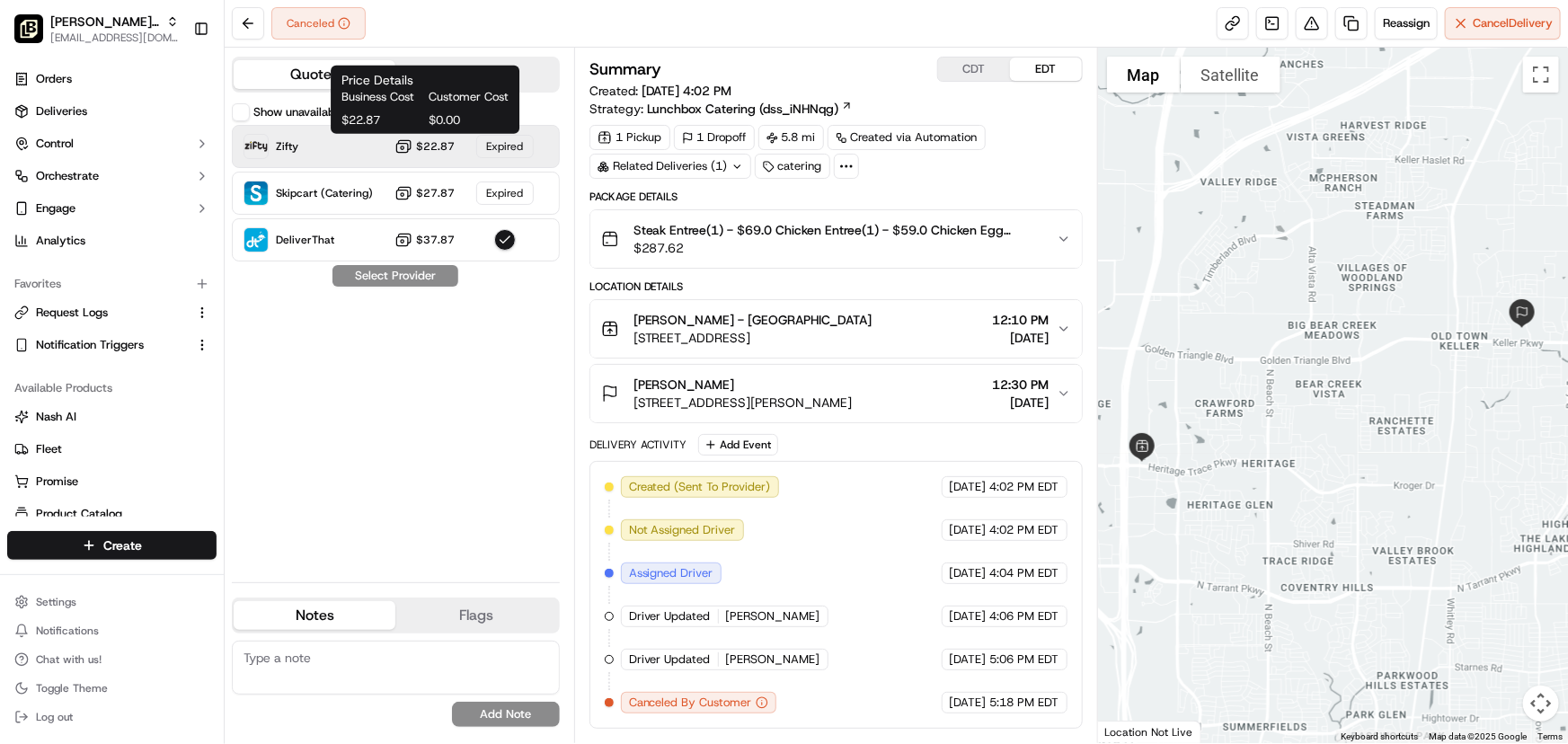
click at [403, 147] on circle at bounding box center [401, 148] width 3 height 3
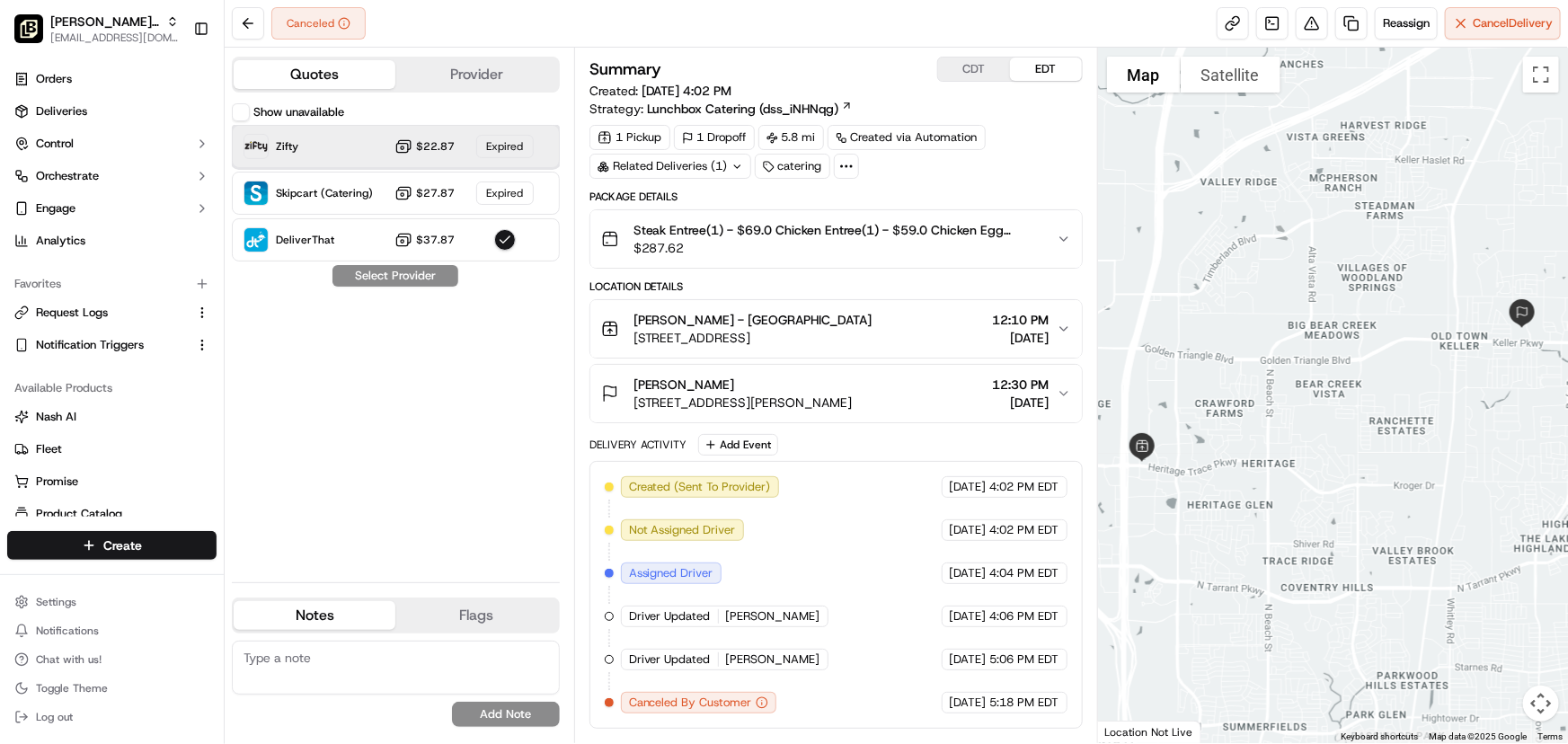
click at [509, 149] on div "Expired" at bounding box center [505, 146] width 57 height 24
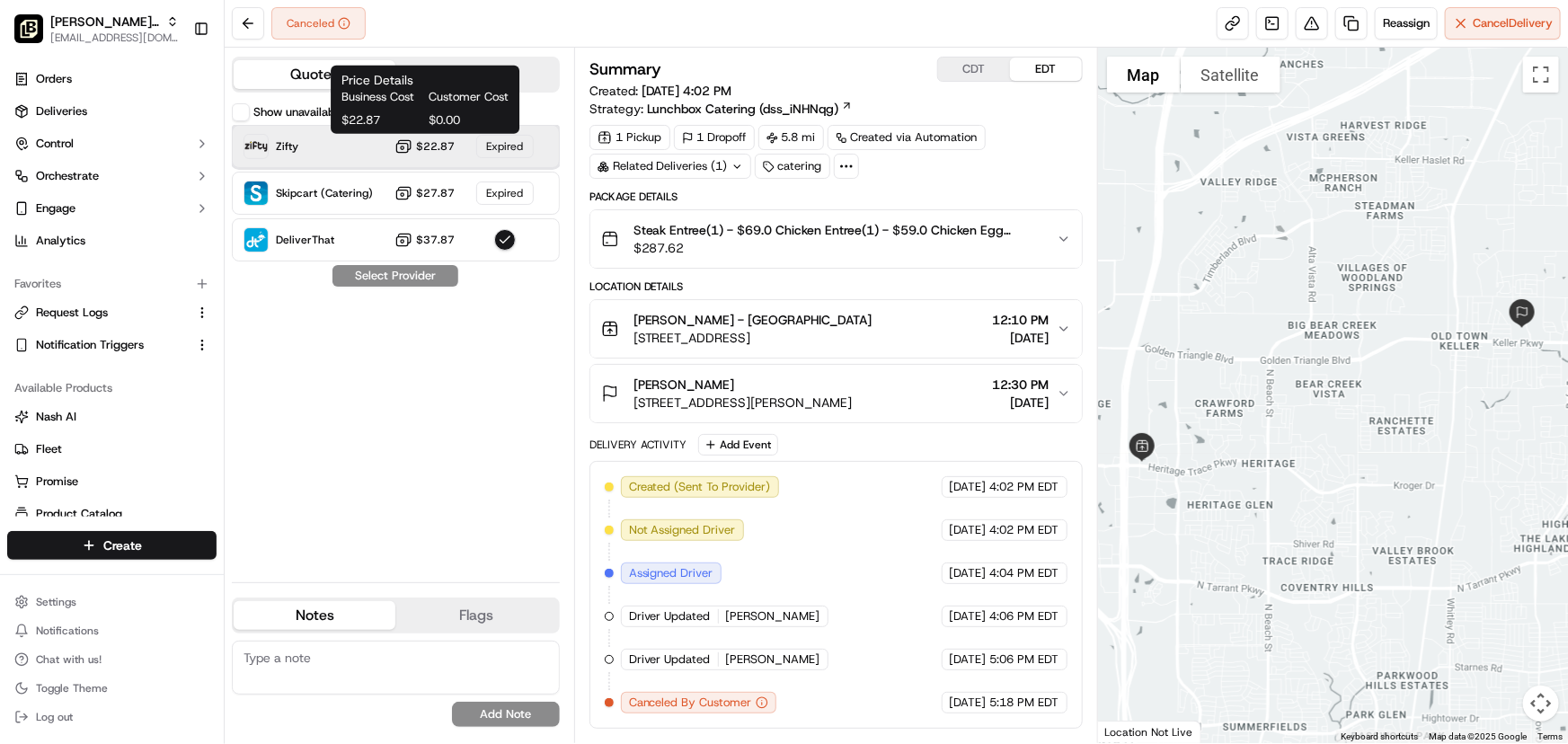
click at [342, 138] on div "Zifty $22.87 Expired" at bounding box center [396, 147] width 328 height 43
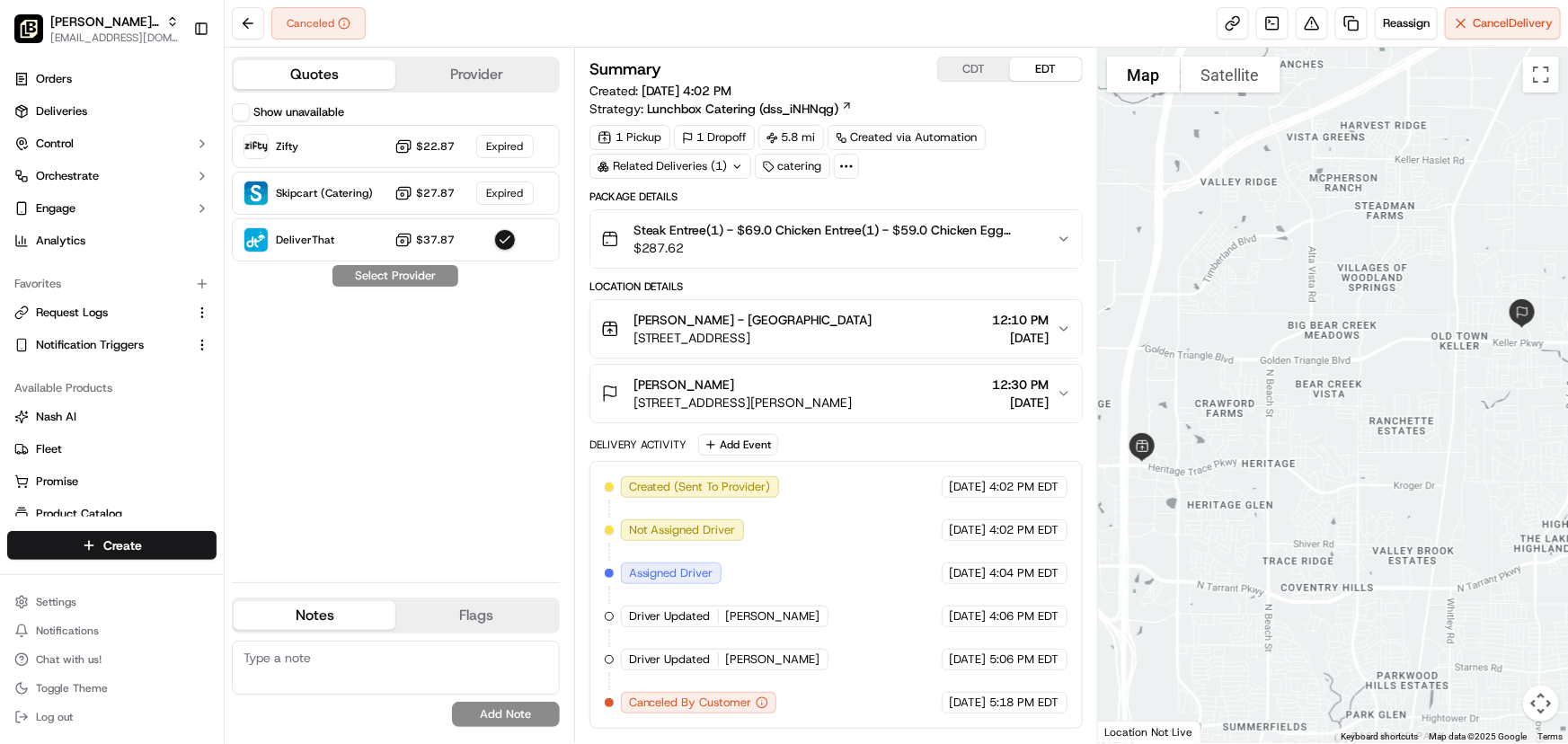
click at [299, 304] on div "Show unavailable Zifty $22.87 Expired Skipcart (Catering) $27.87 Expired Delive…" at bounding box center [396, 336] width 328 height 465
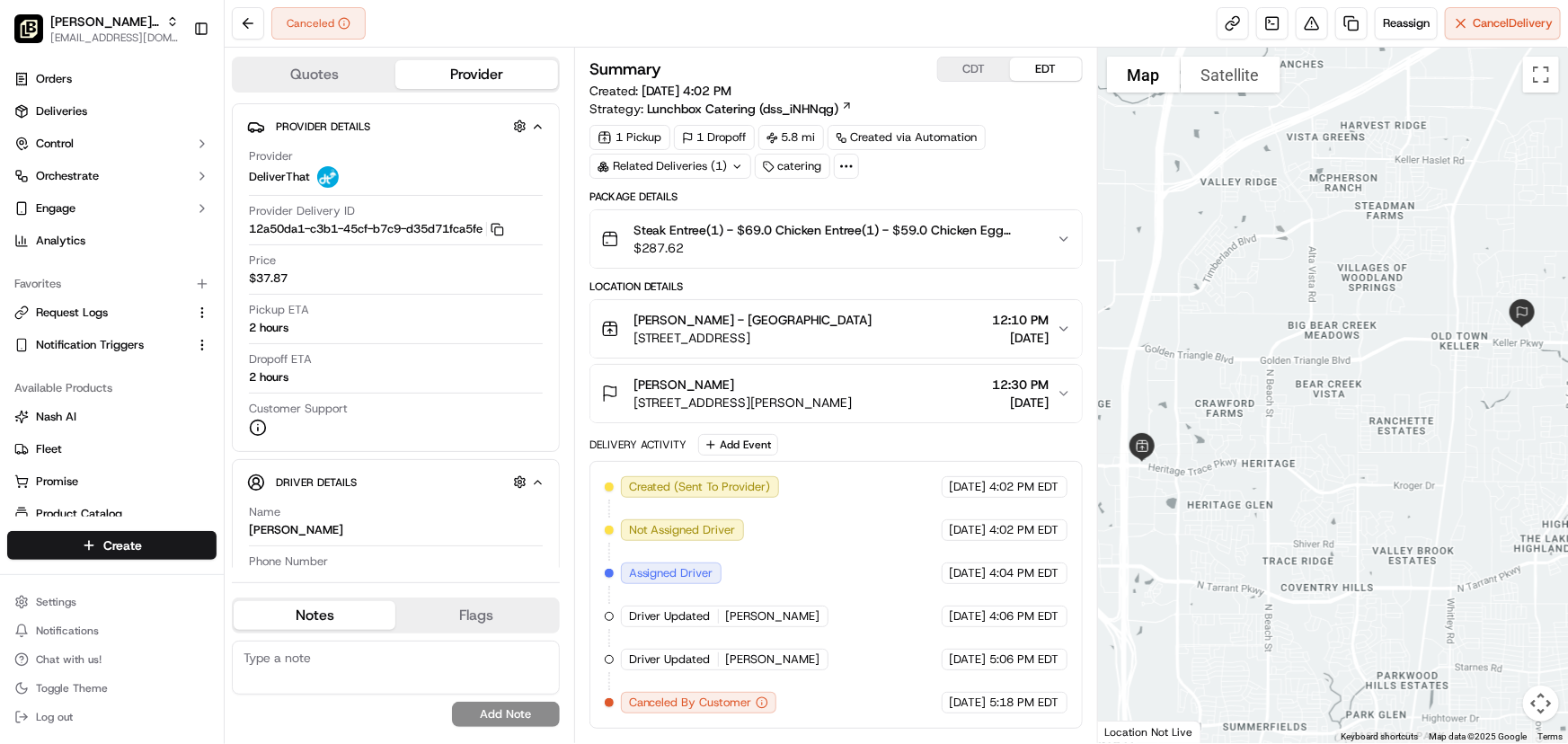
click at [539, 74] on button "Provider" at bounding box center [477, 74] width 162 height 29
click at [334, 71] on button "Quotes" at bounding box center [314, 74] width 162 height 29
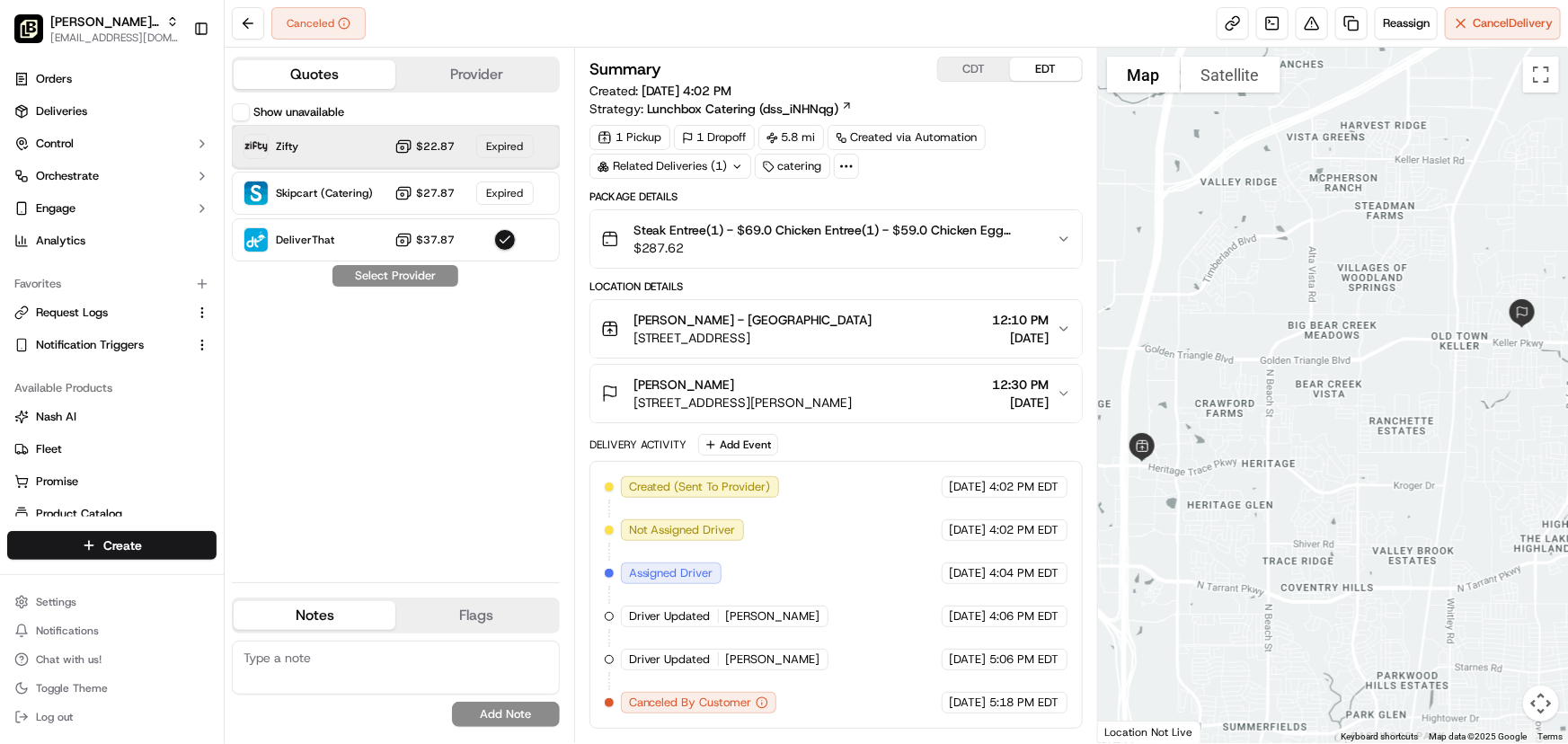
click at [351, 148] on div "Zifty $22.87 Expired" at bounding box center [396, 147] width 328 height 43
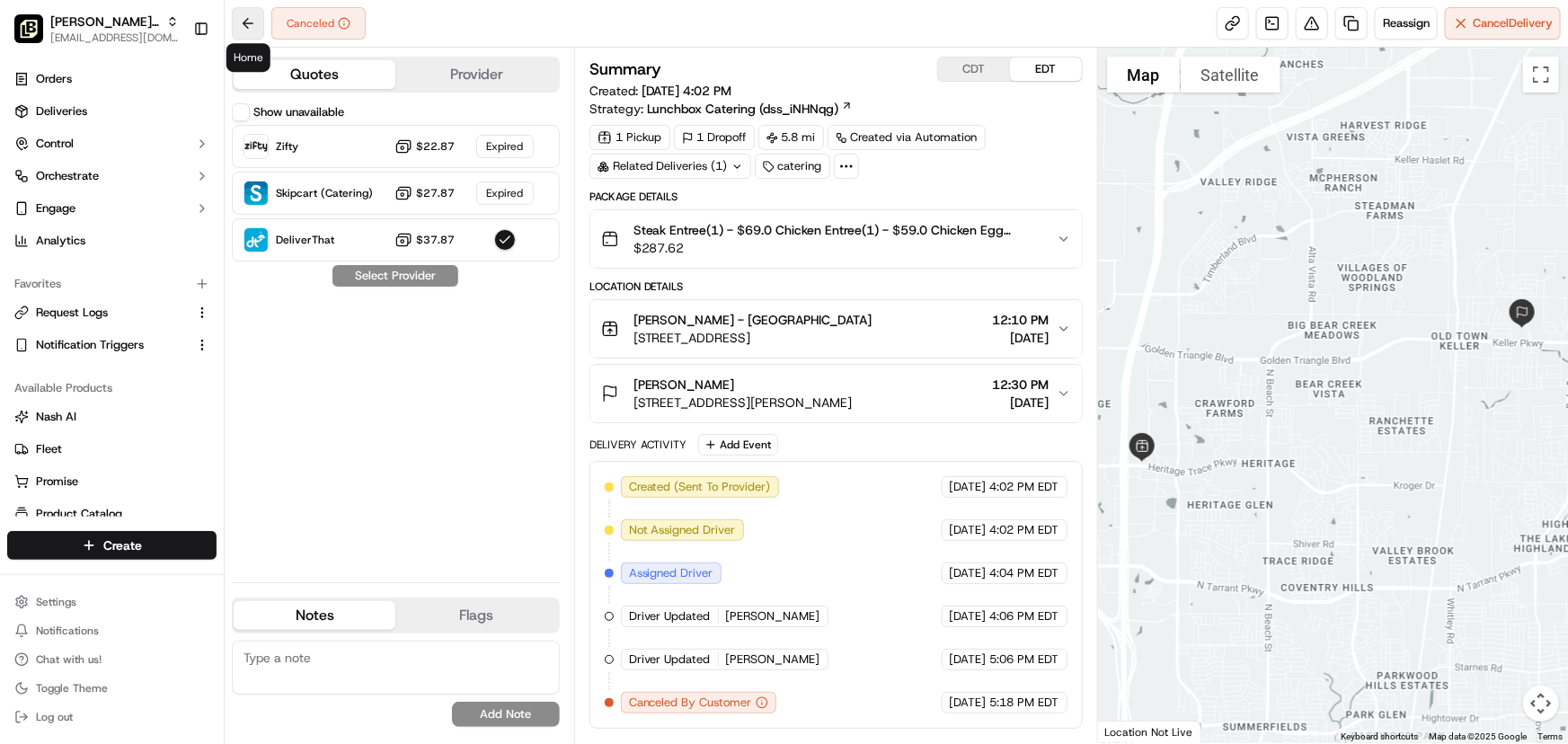
click at [244, 22] on button at bounding box center [248, 24] width 32 height 32
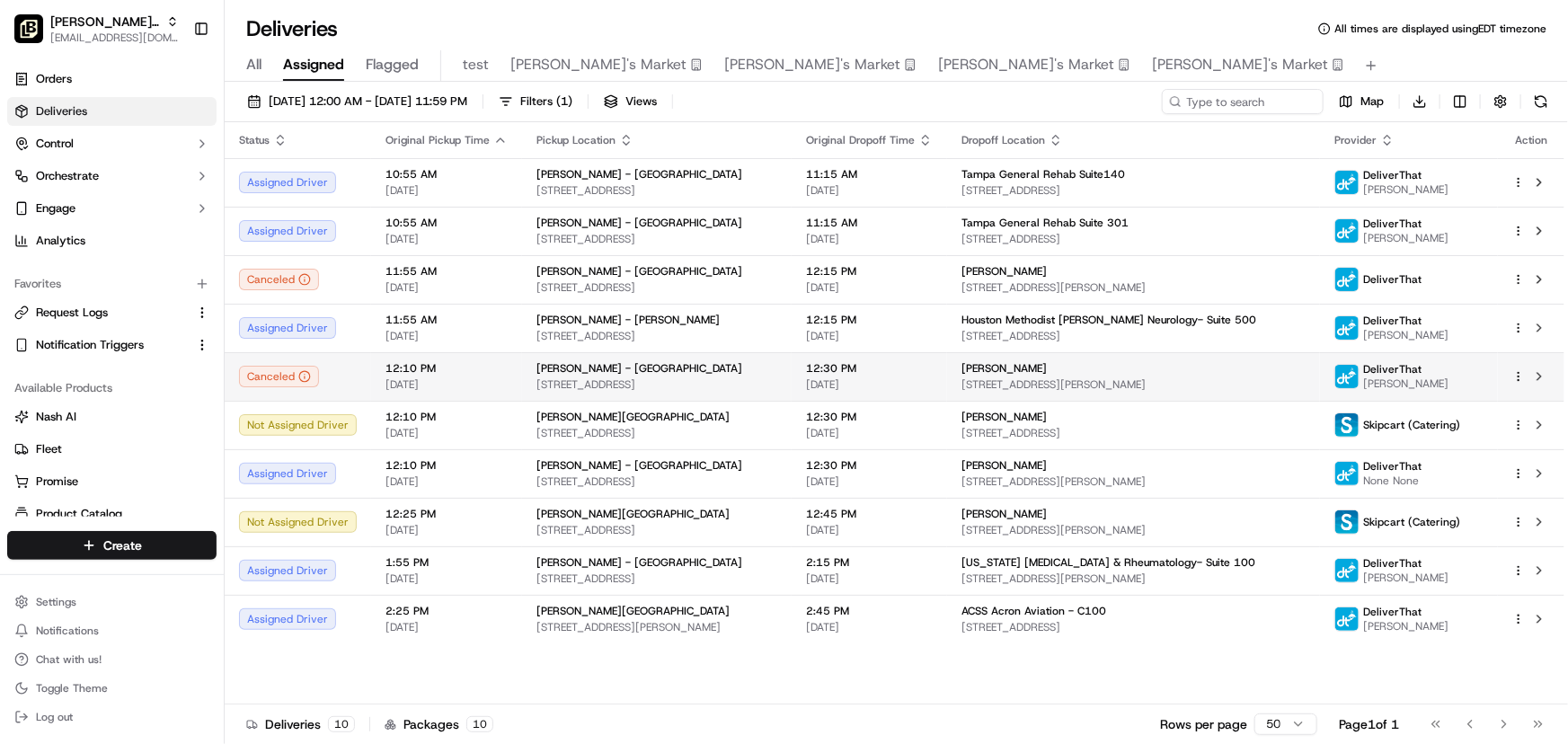
click at [1519, 372] on html "[PERSON_NAME] Parent Org [EMAIL_ADDRESS][DOMAIN_NAME] Toggle Sidebar Orders Del…" at bounding box center [784, 372] width 1568 height 744
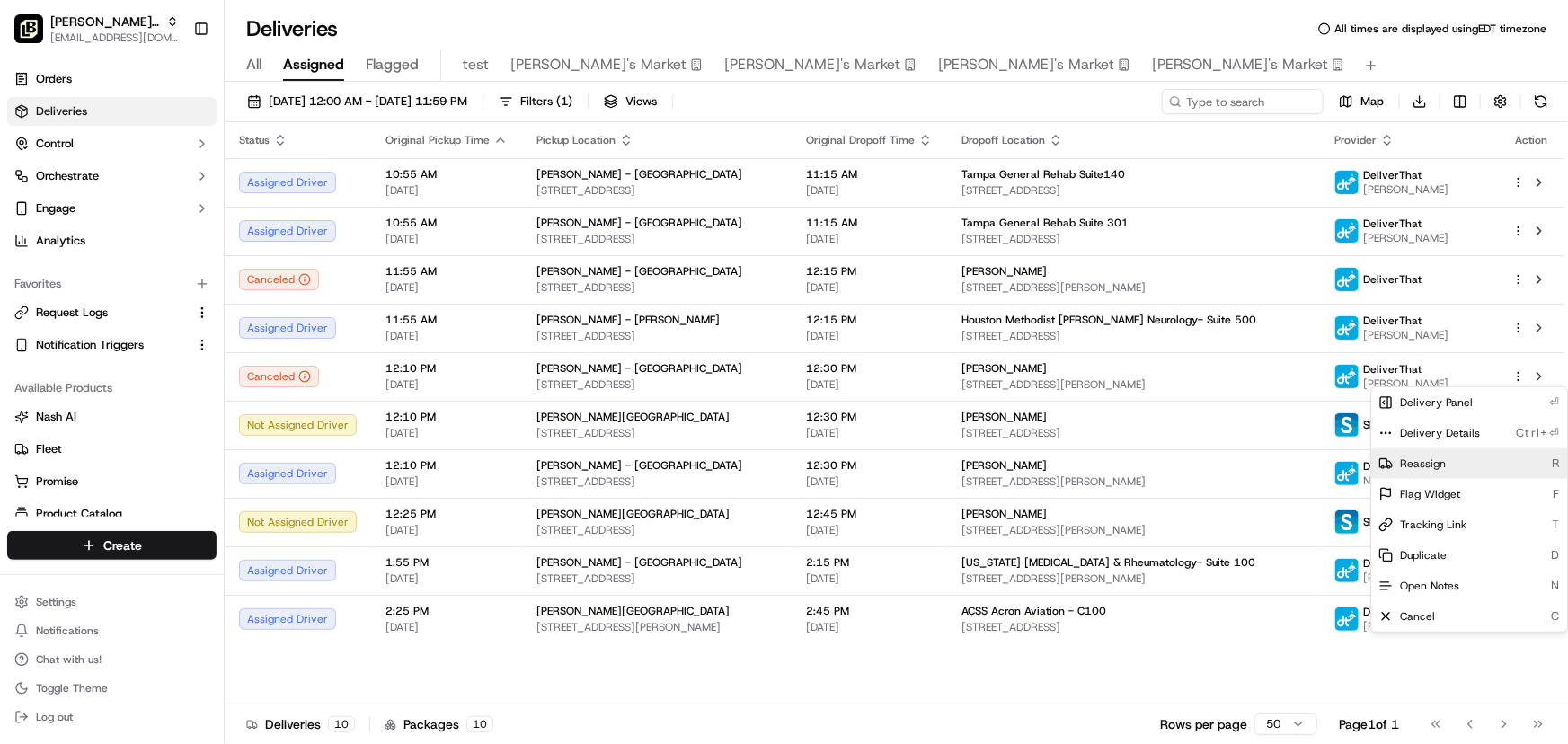
click at [1430, 457] on span "Reassign" at bounding box center [1422, 464] width 46 height 14
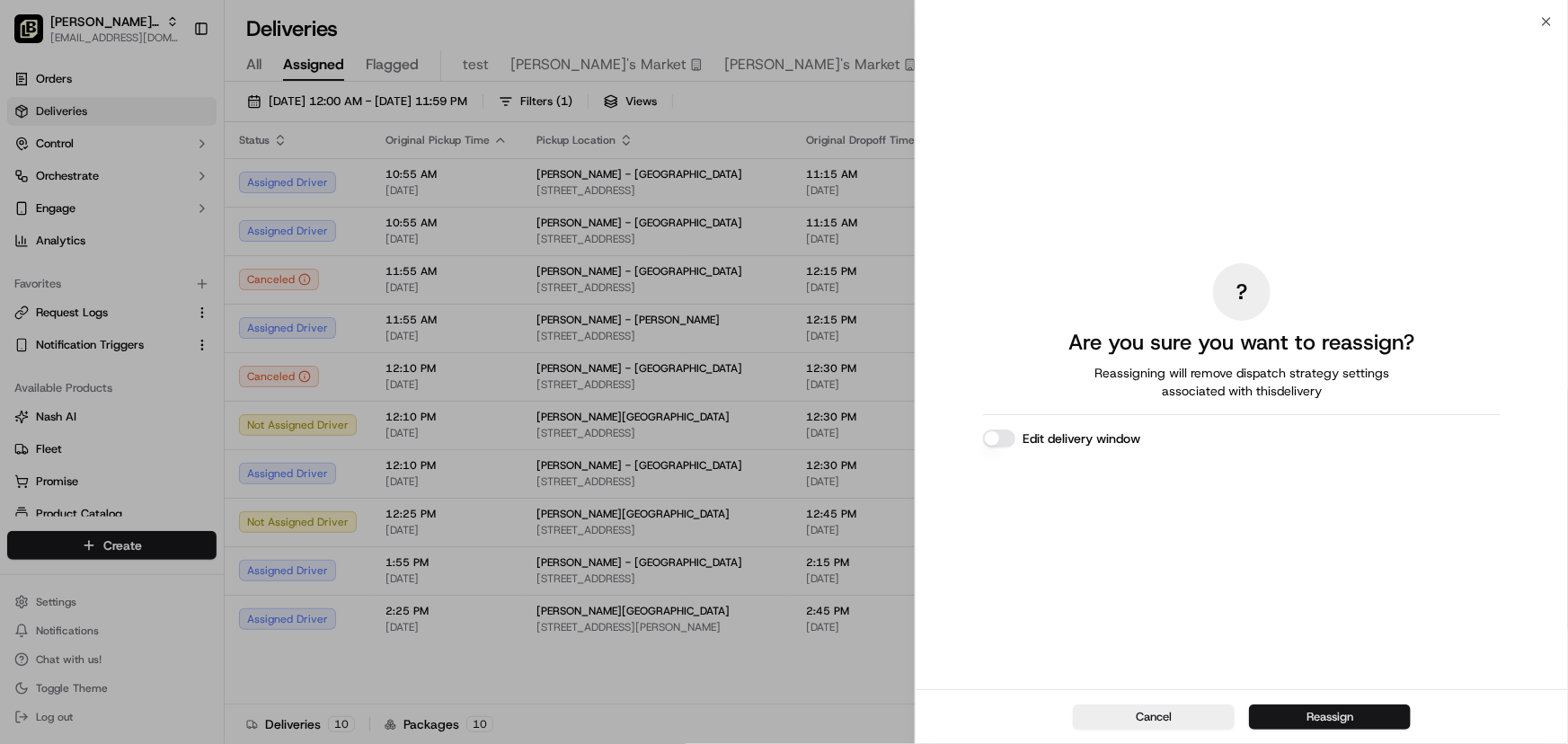
click at [1341, 714] on button "Reassign" at bounding box center [1329, 717] width 162 height 25
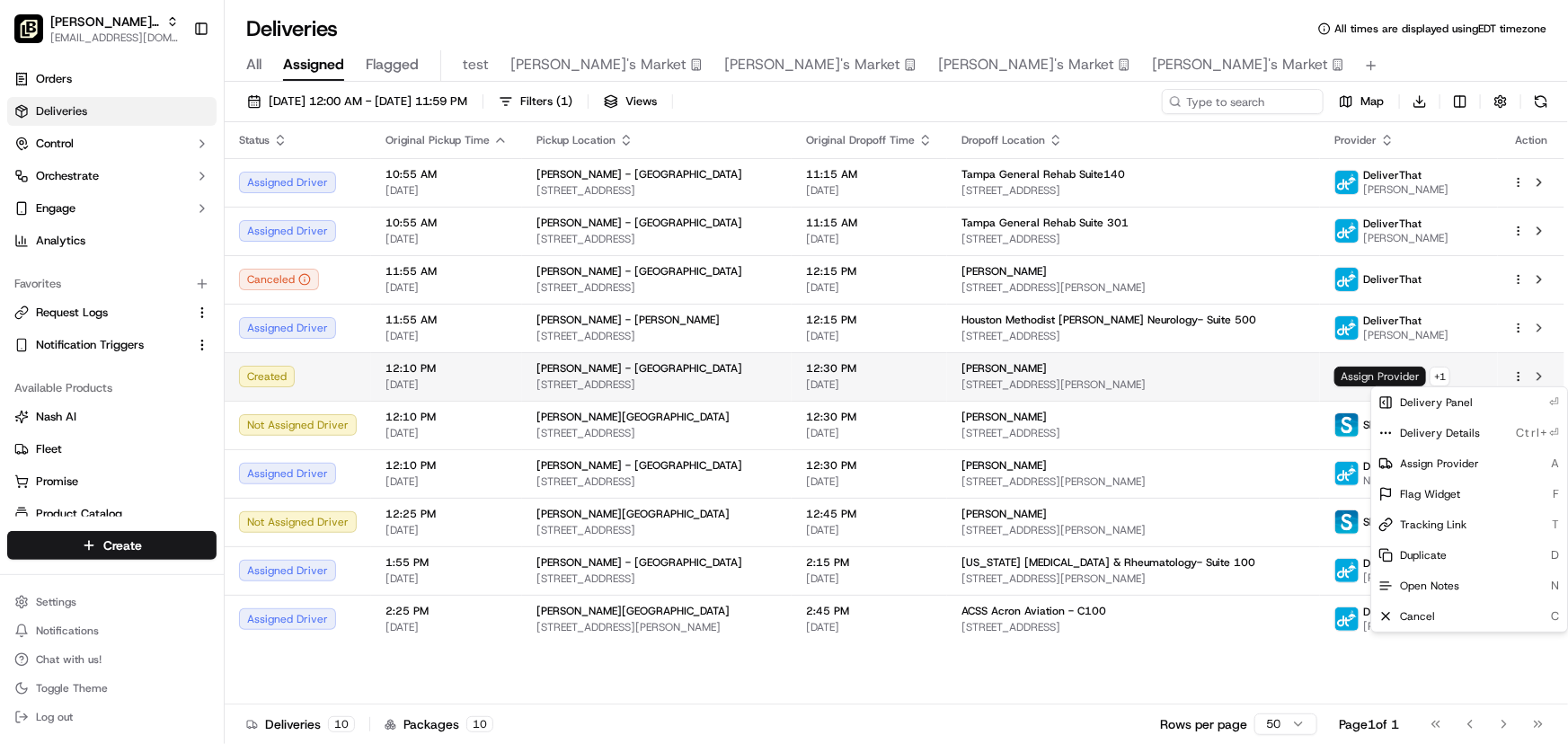
click at [1411, 375] on span "Assign Provider" at bounding box center [1379, 376] width 91 height 20
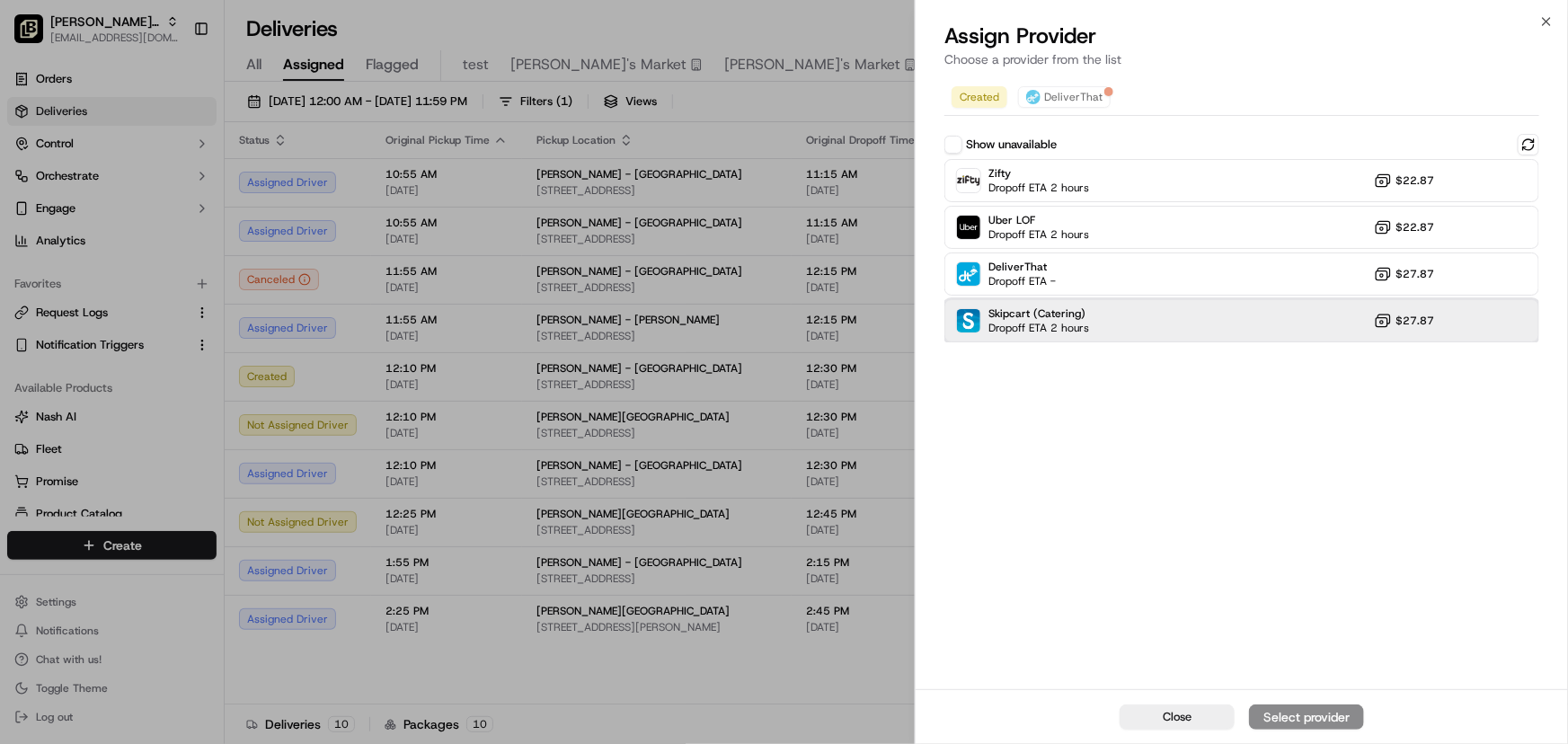
click at [1148, 314] on div "Skipcart (Catering) Dropoff ETA 2 hours $27.87" at bounding box center [1241, 321] width 595 height 43
click at [1312, 711] on div "Assign Provider" at bounding box center [1307, 717] width 88 height 18
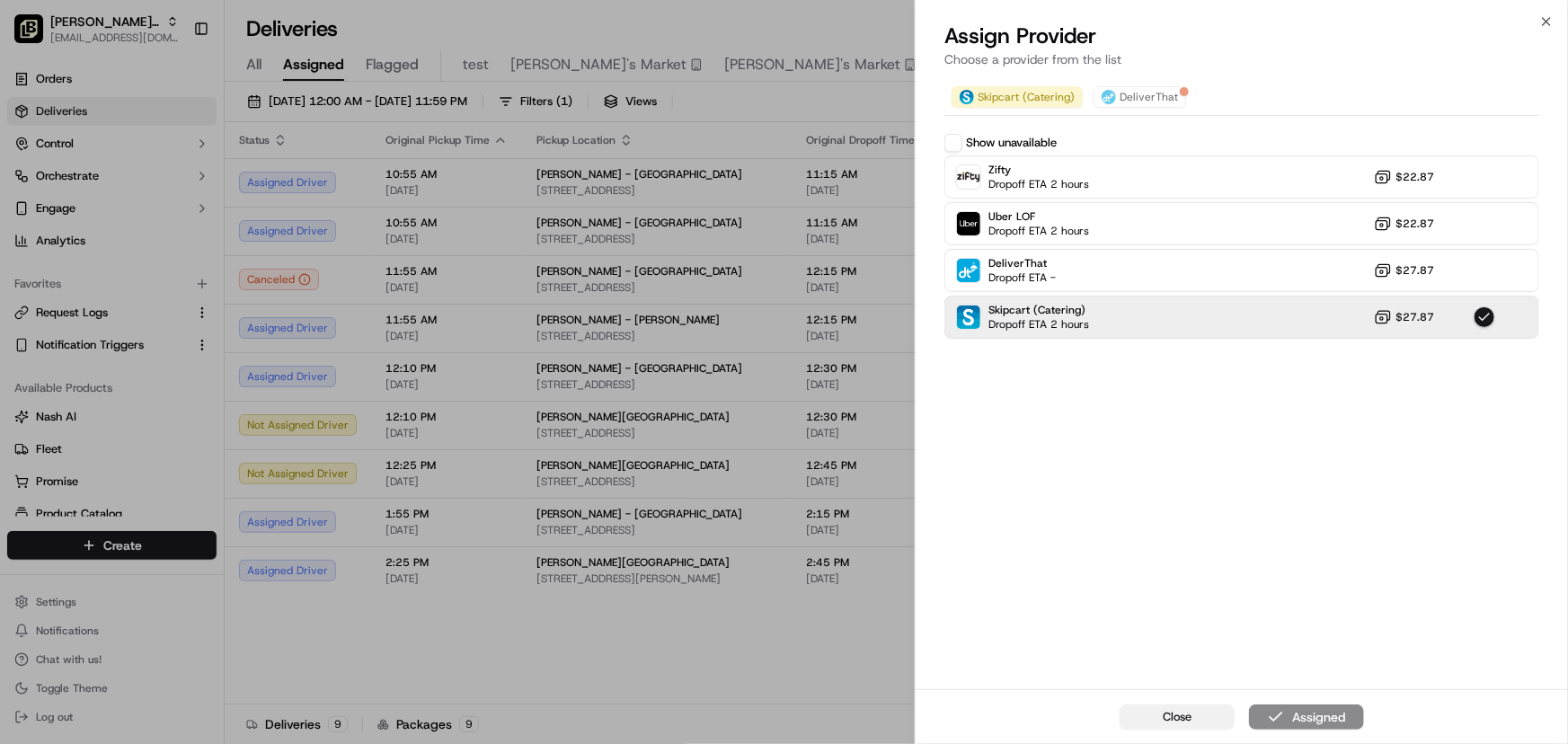
click at [1182, 719] on span "Close" at bounding box center [1177, 717] width 29 height 16
